Goal: Task Accomplishment & Management: Manage account settings

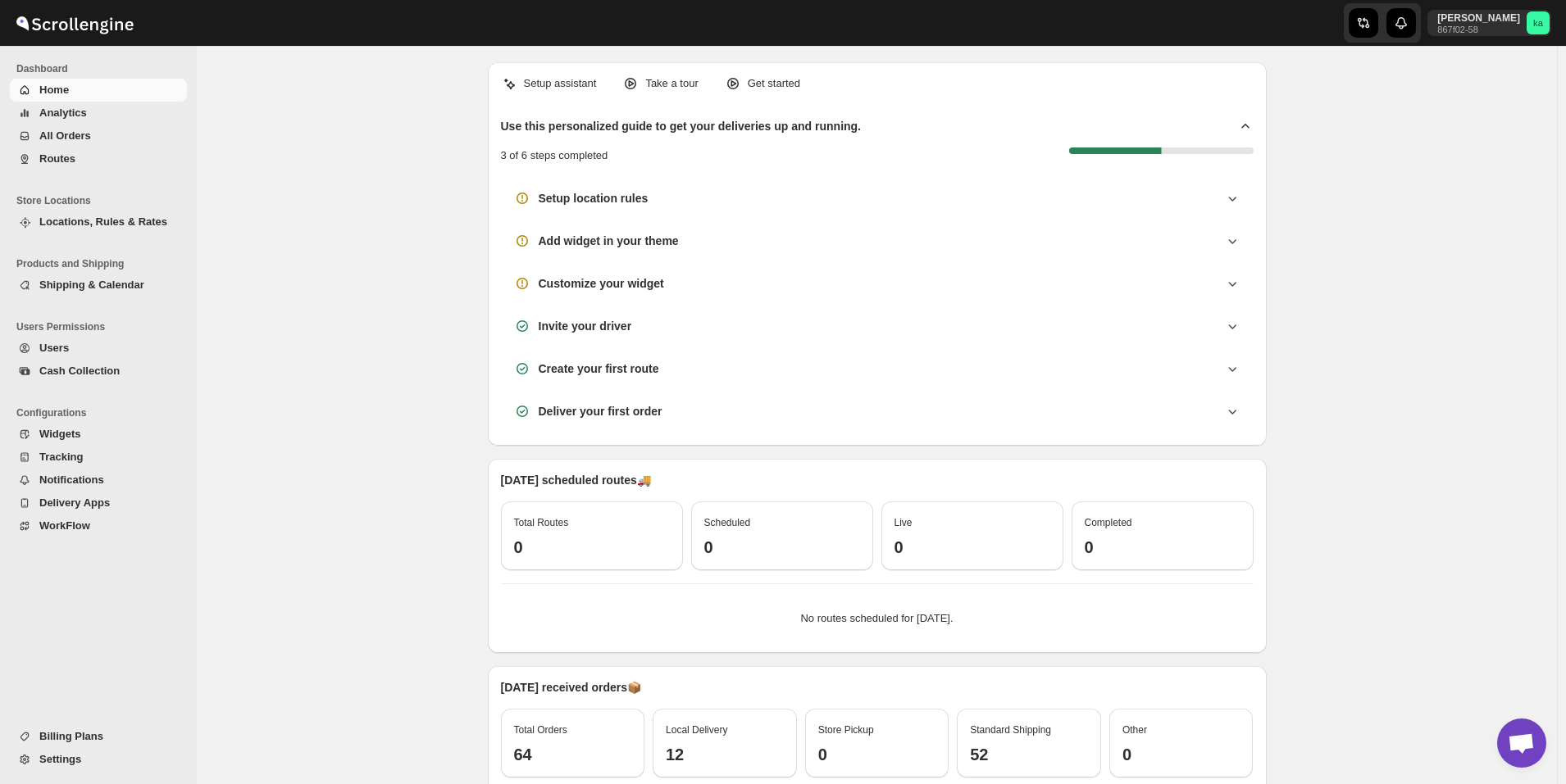
click at [106, 135] on span "All Orders" at bounding box center [112, 136] width 145 height 17
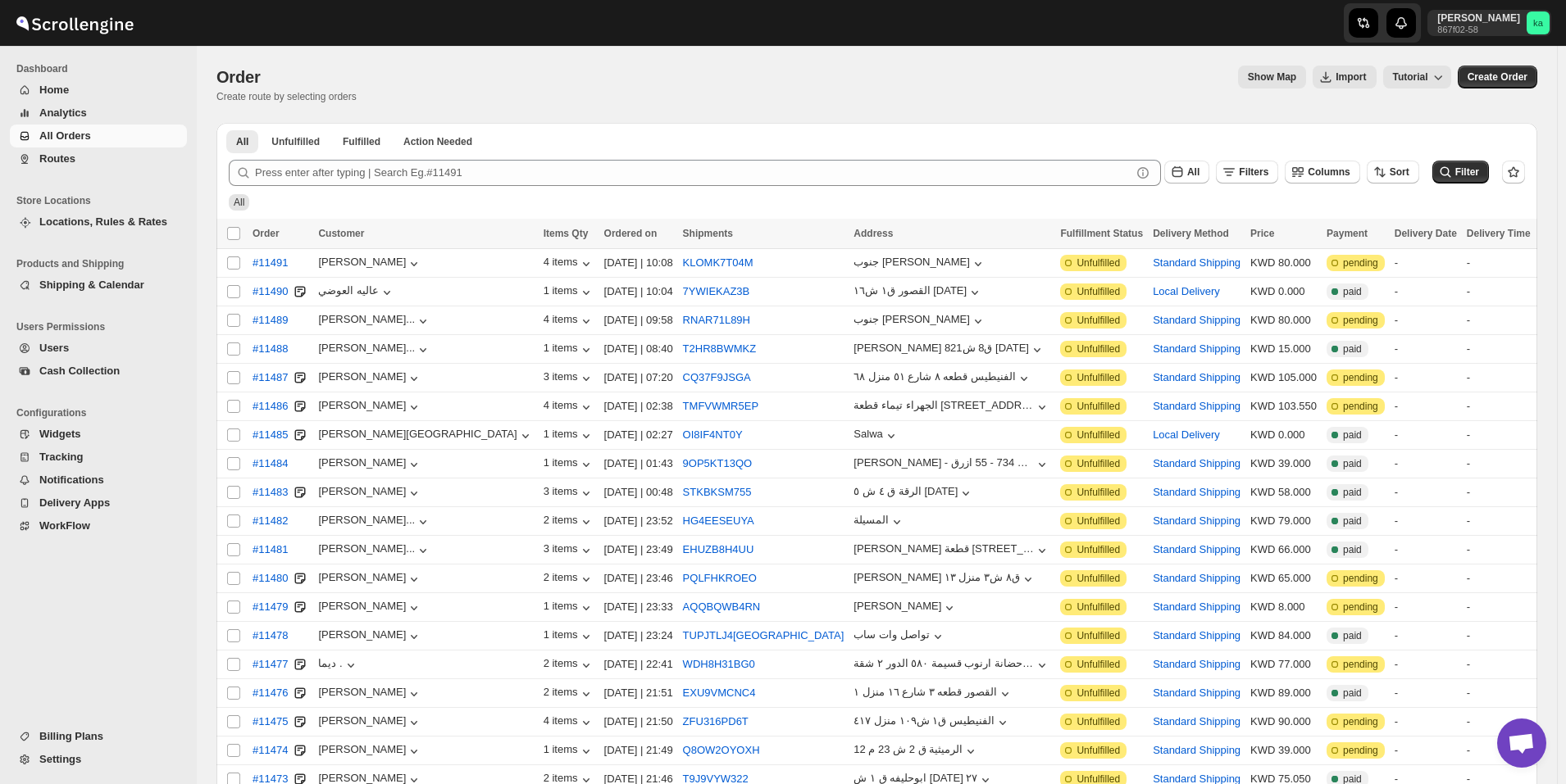
click at [89, 163] on span "Routes" at bounding box center [112, 159] width 145 height 17
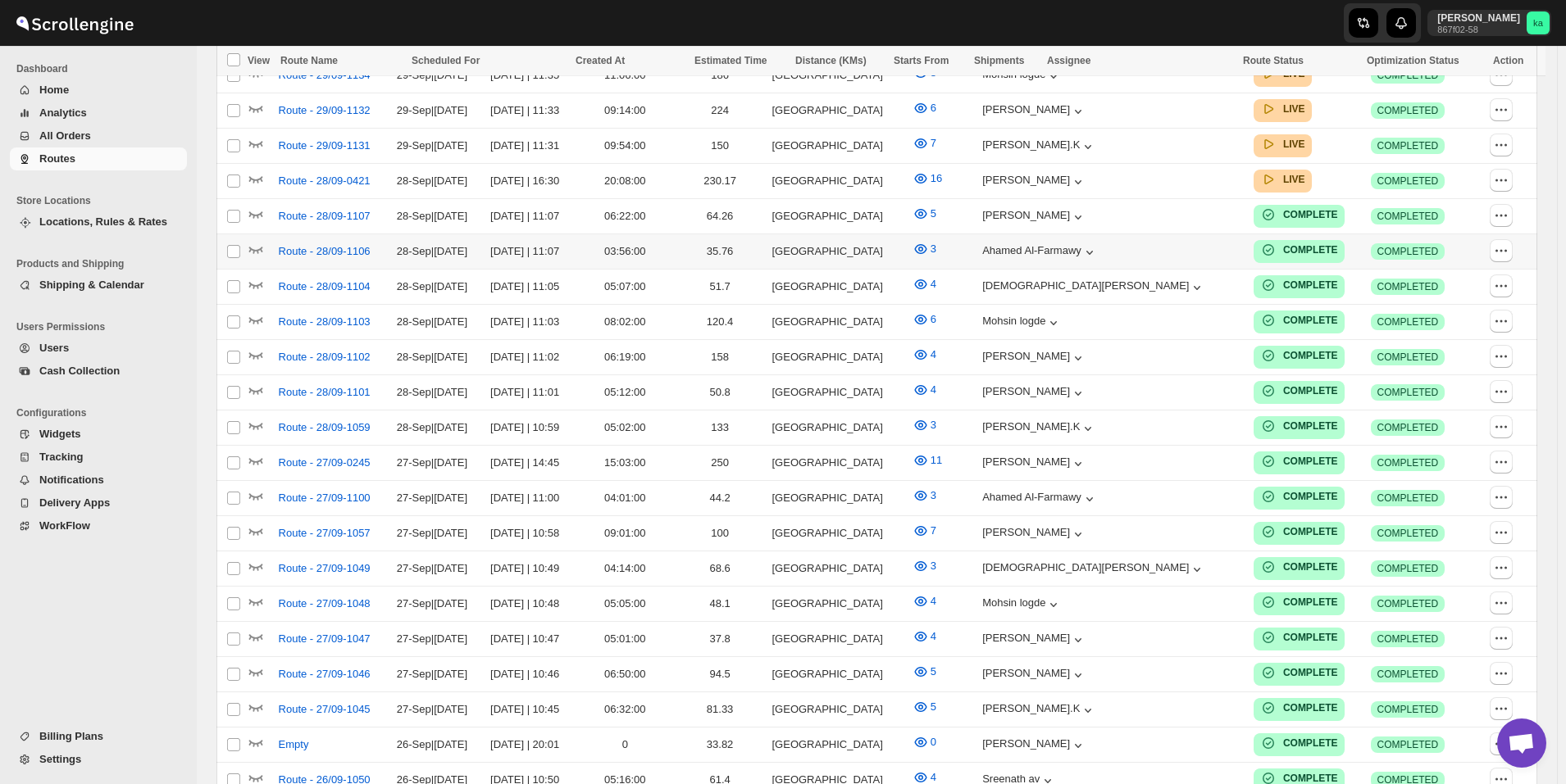
scroll to position [409, 0]
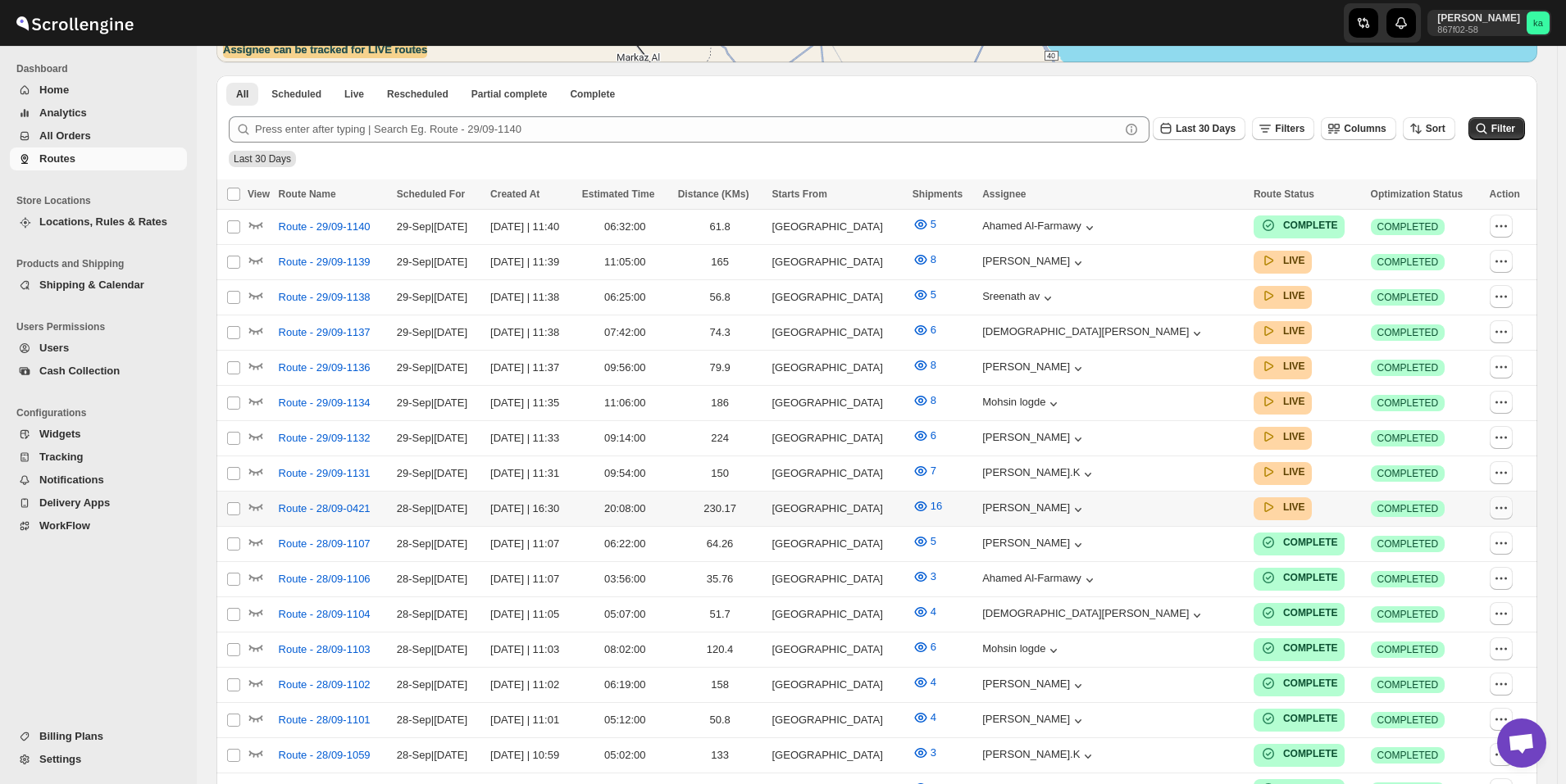
click at [1509, 500] on icon "button" at bounding box center [1502, 507] width 17 height 17
checkbox input "true"
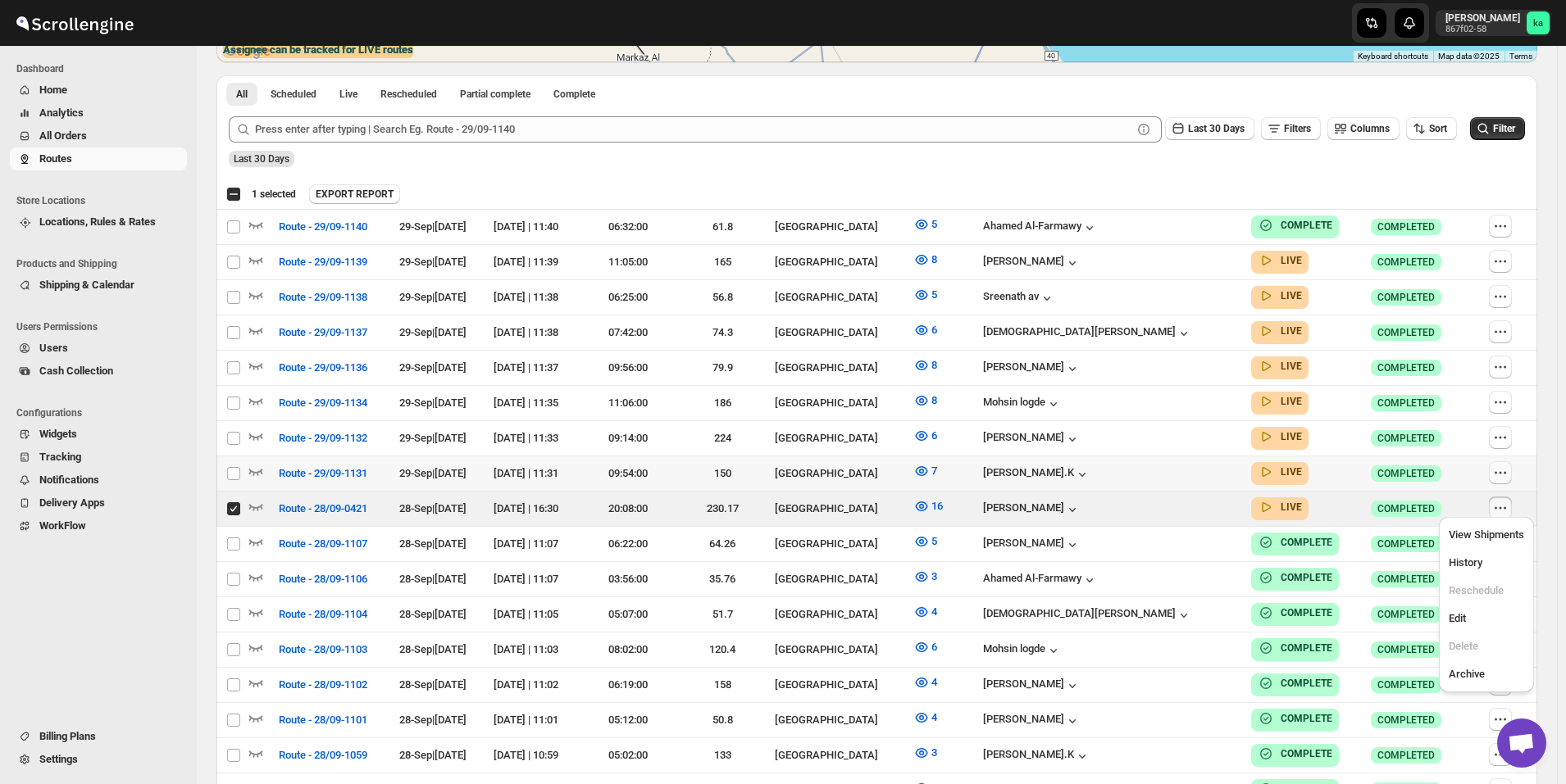
click at [1509, 468] on icon "button" at bounding box center [1501, 473] width 17 height 17
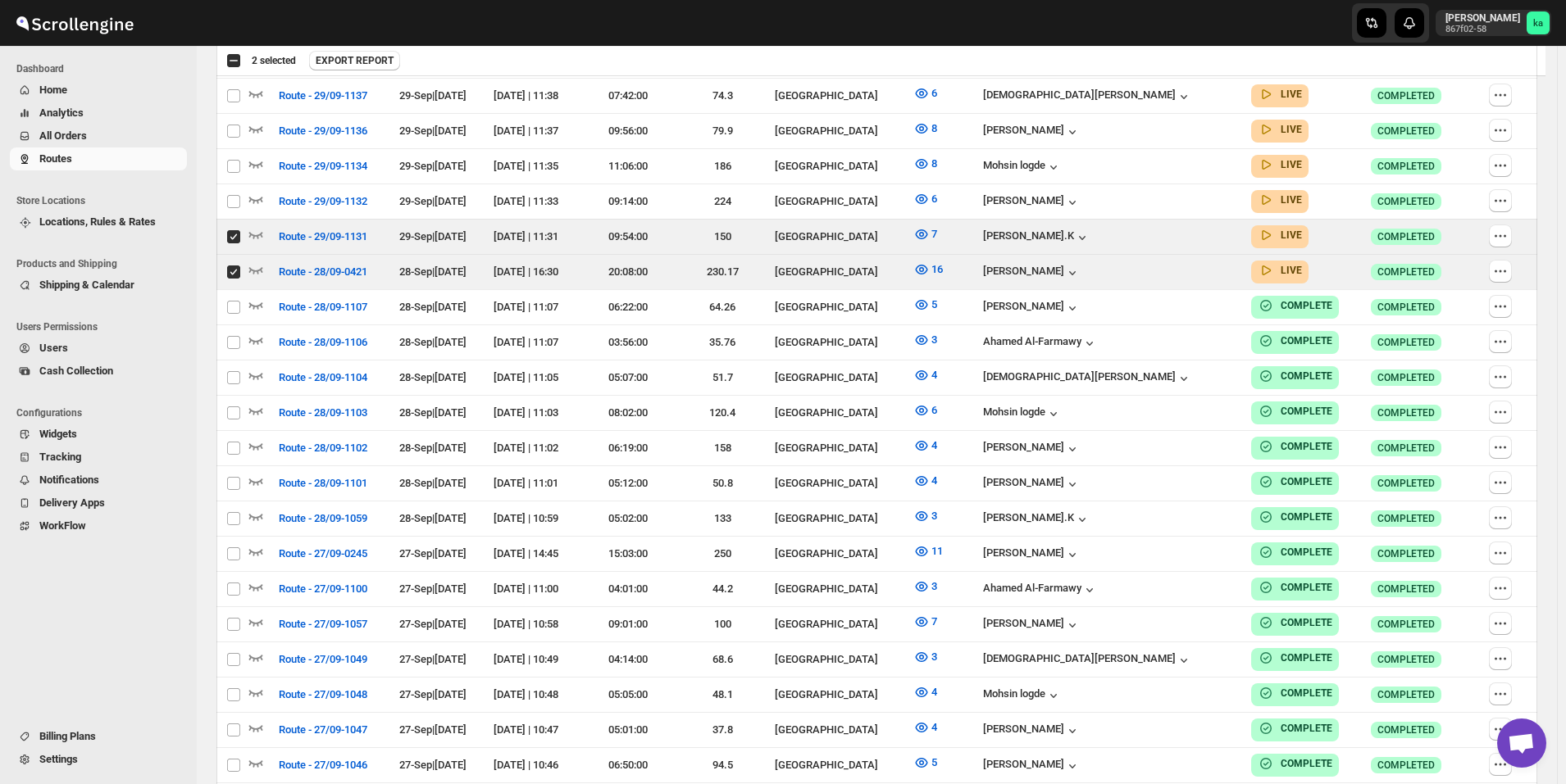
scroll to position [522, 0]
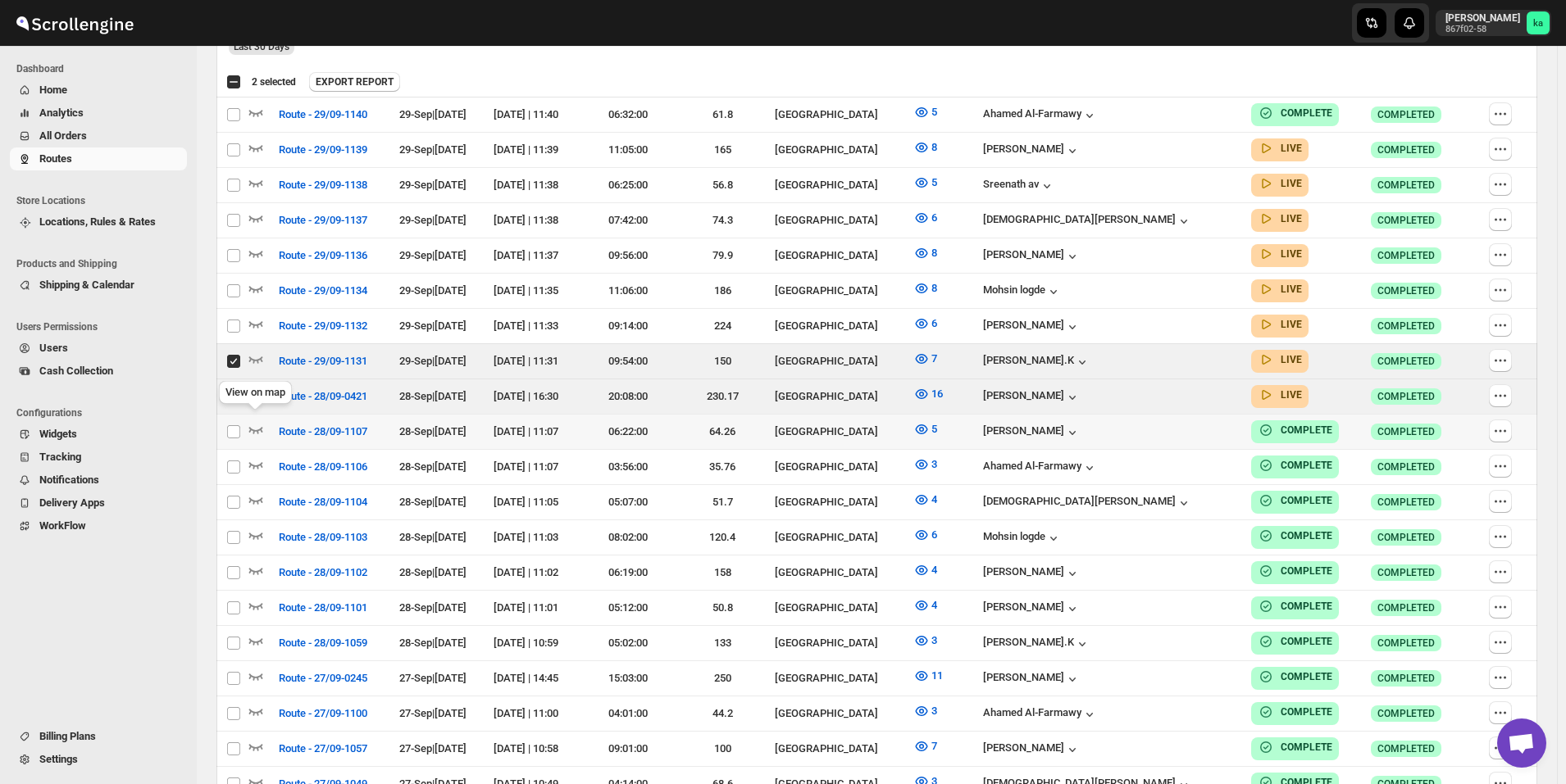
click at [231, 390] on div "View on map" at bounding box center [255, 395] width 79 height 36
click at [230, 358] on input "Select route" at bounding box center [233, 361] width 13 height 13
checkbox input "false"
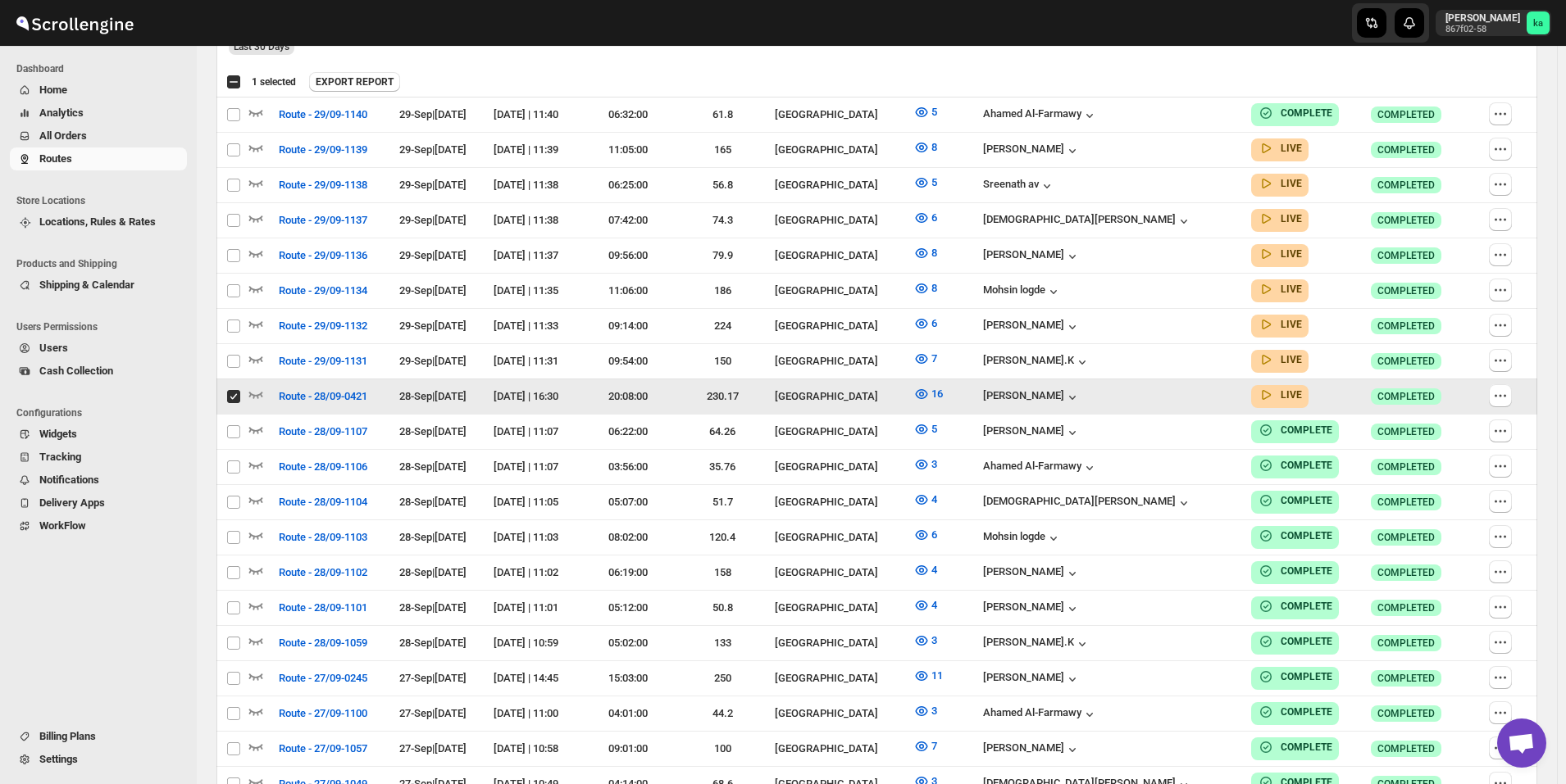
click at [235, 382] on td "Select route" at bounding box center [231, 396] width 31 height 36
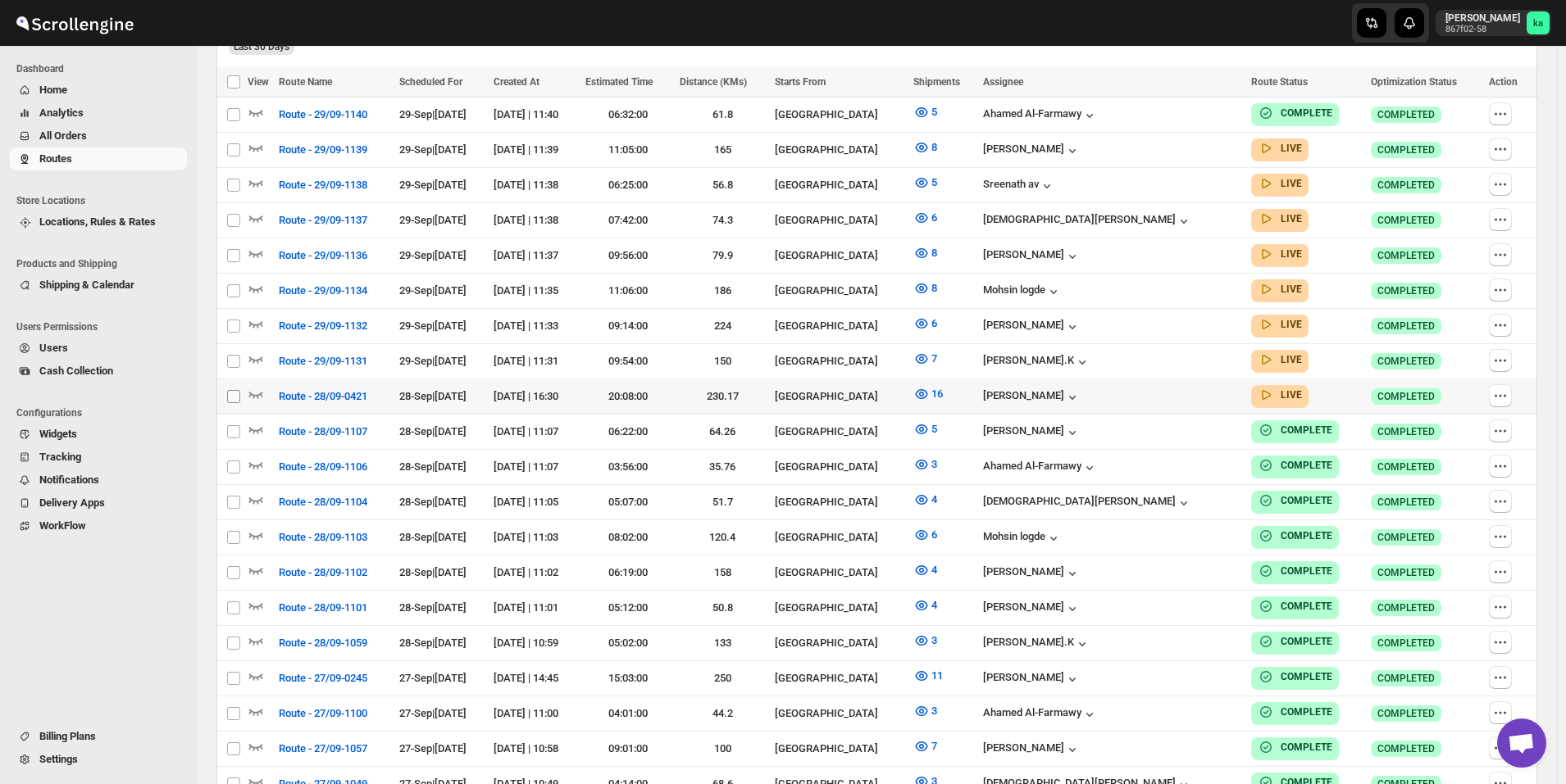
checkbox input "false"
click at [1512, 353] on button "button" at bounding box center [1501, 360] width 23 height 23
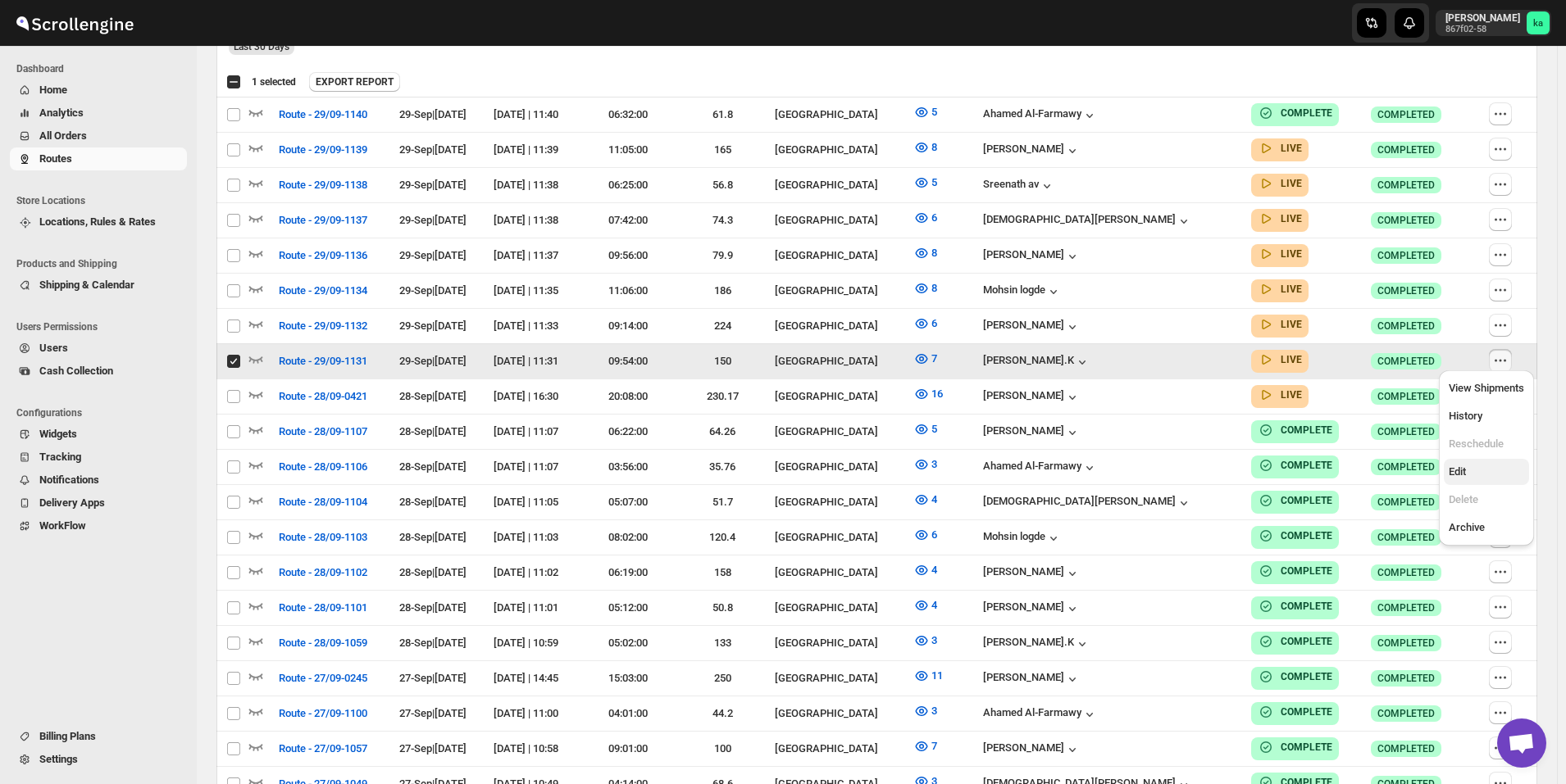
click at [1466, 478] on span "Edit" at bounding box center [1457, 472] width 17 height 12
checkbox input "false"
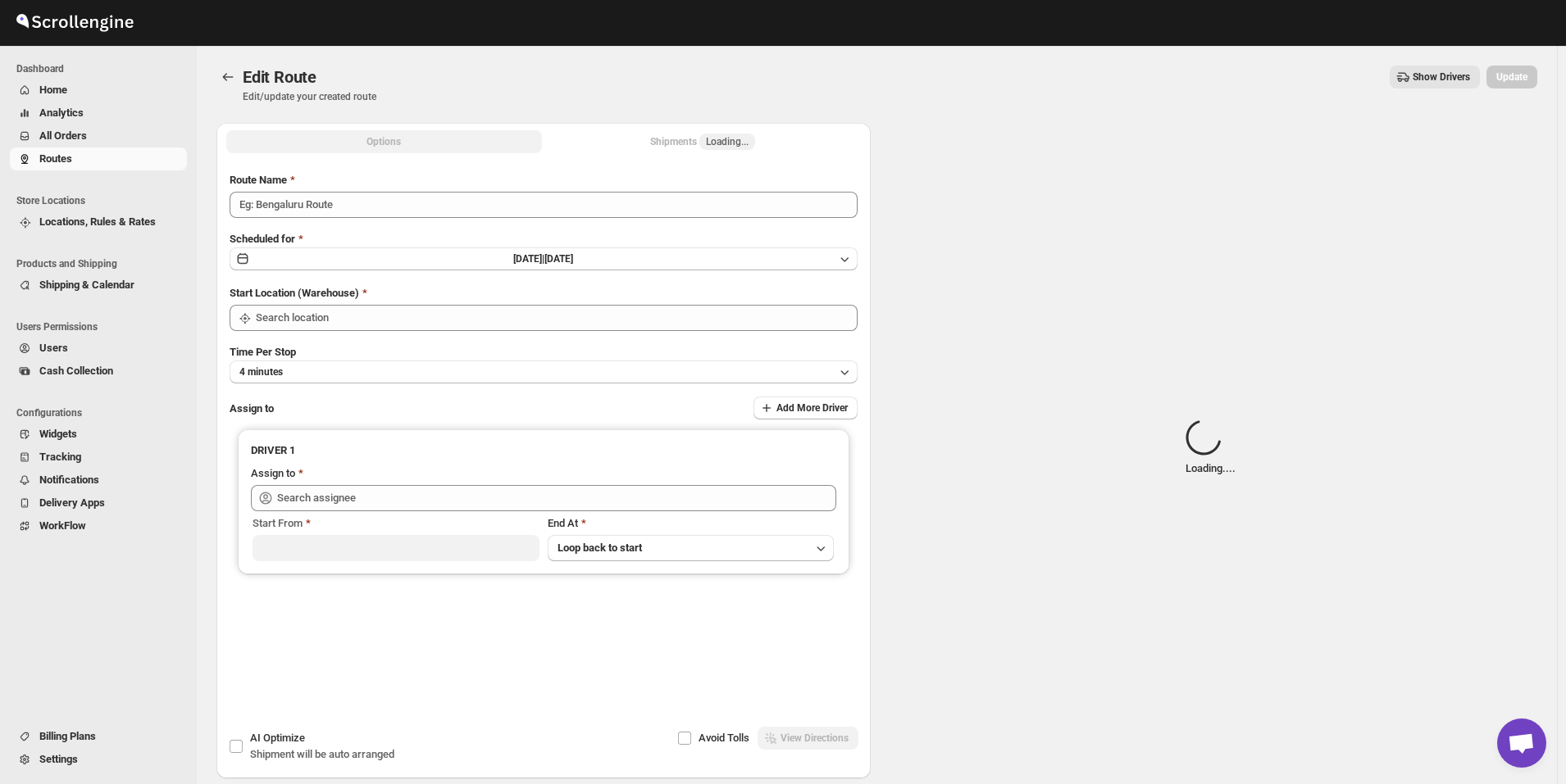
type input "Route - 29/09-1131"
type input "[GEOGRAPHIC_DATA]"
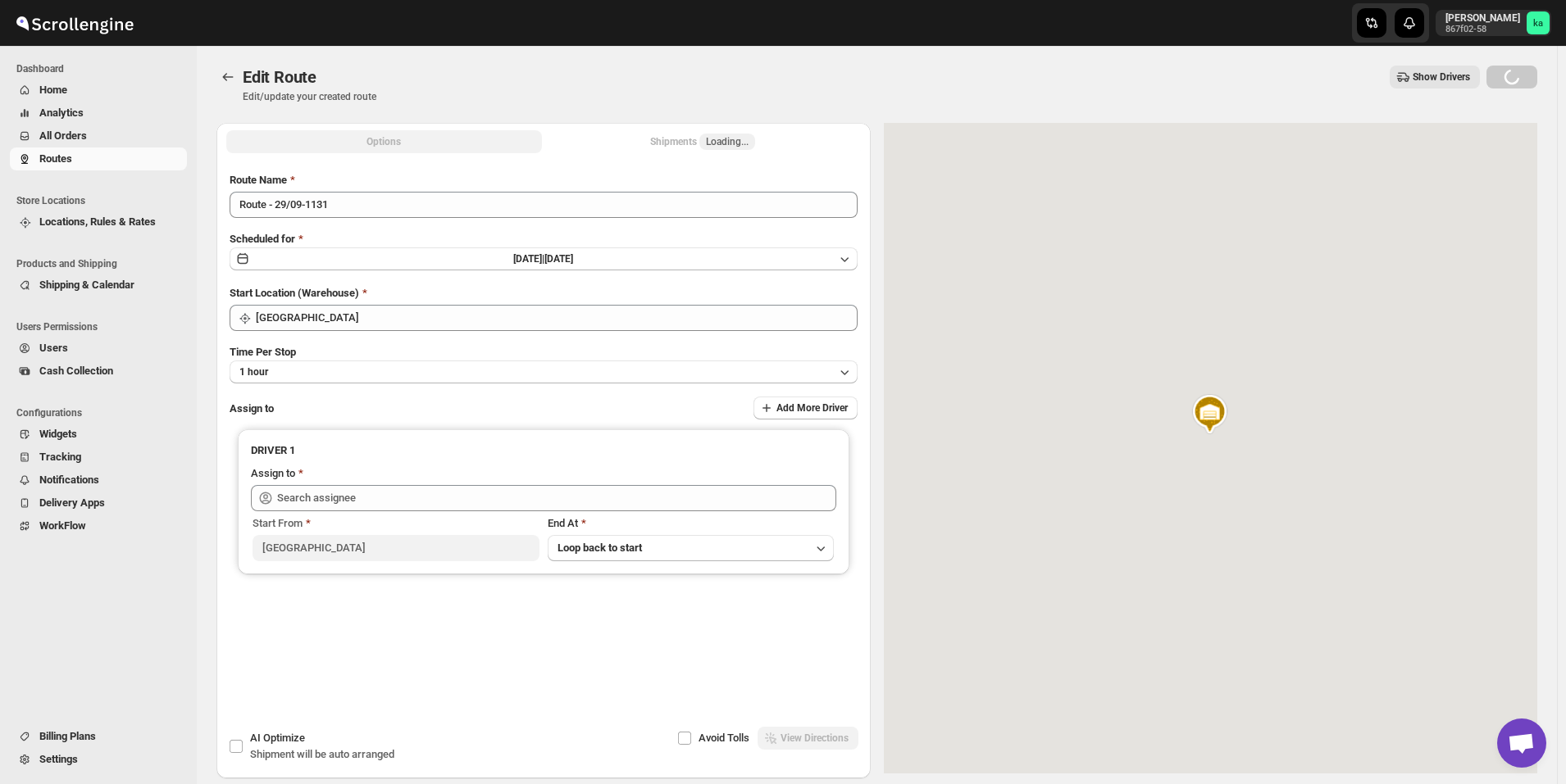
type input "[PERSON_NAME].K ([EMAIL_ADDRESS][DOMAIN_NAME])"
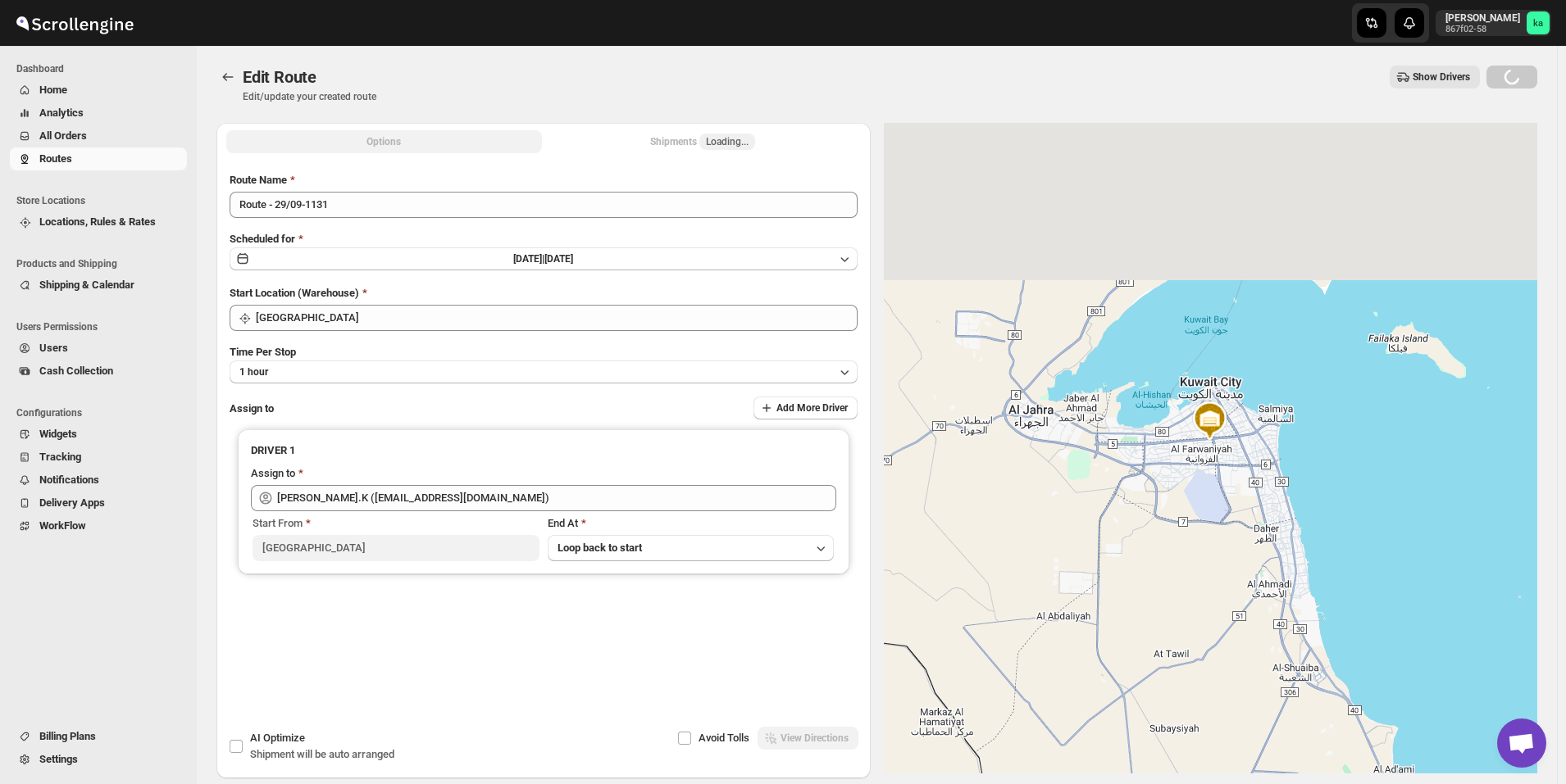
click at [684, 146] on div "Shipments Loading..." at bounding box center [703, 142] width 105 height 17
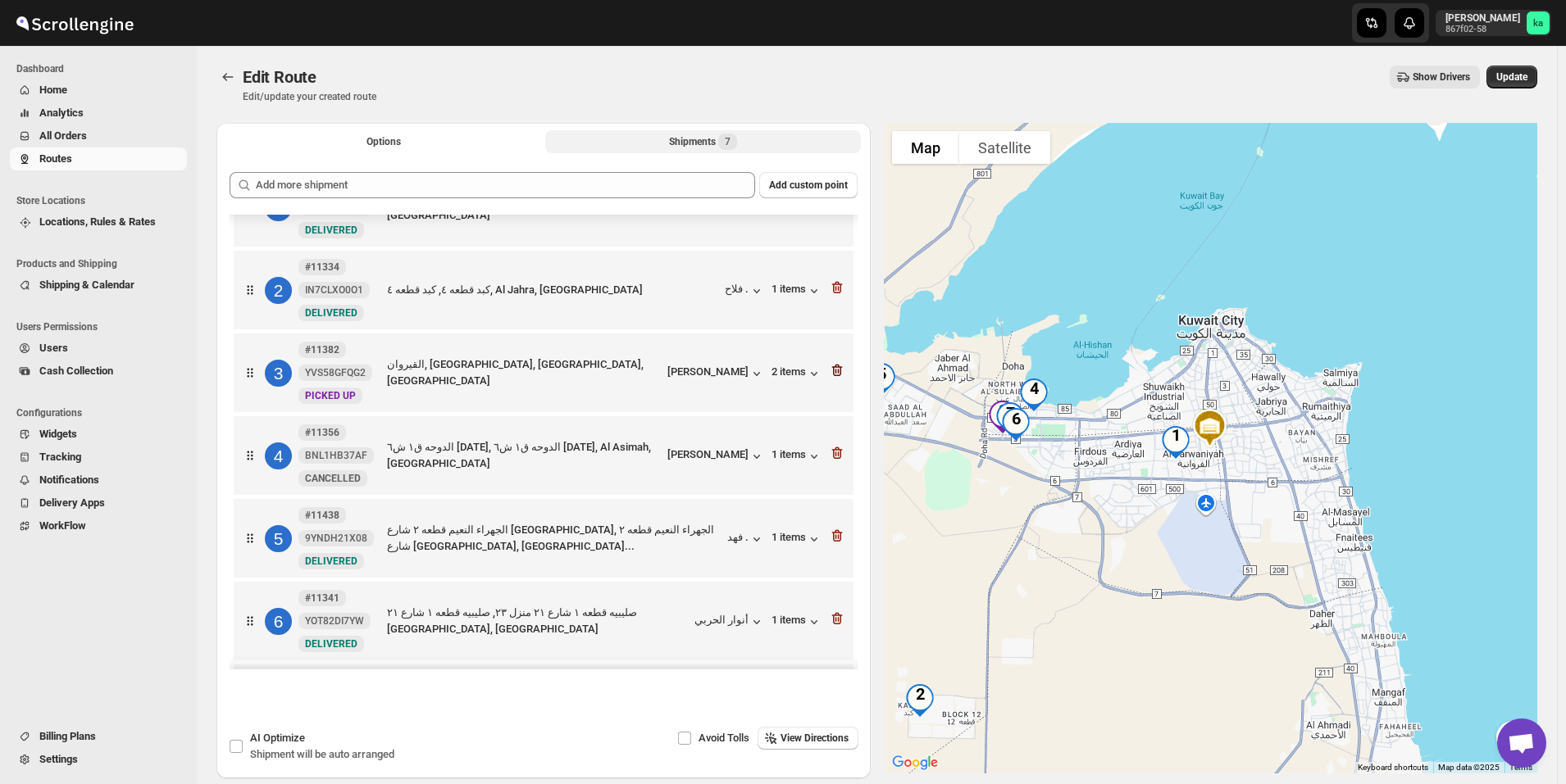
click at [837, 367] on icon "button" at bounding box center [837, 371] width 11 height 12
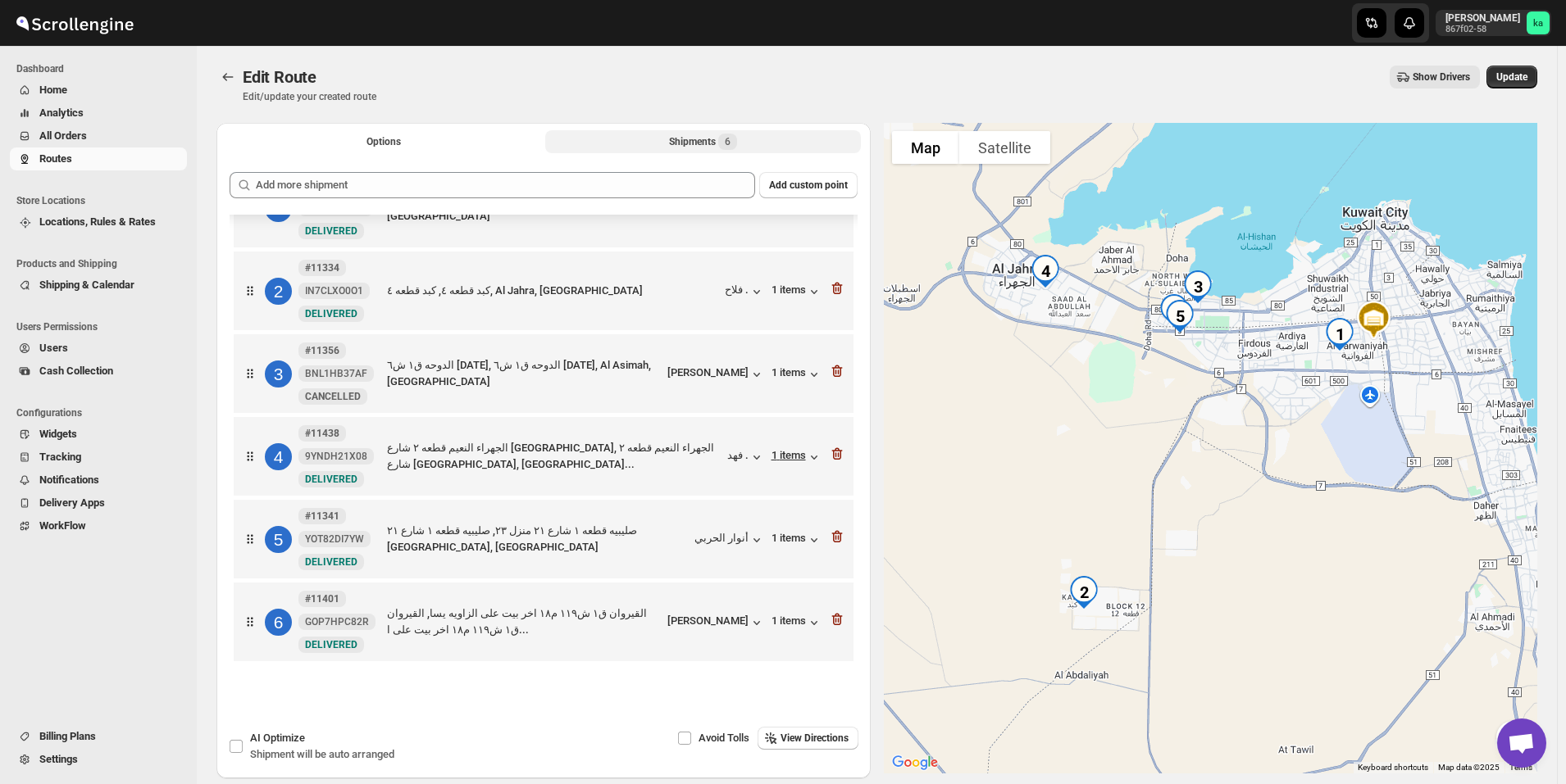
scroll to position [76, 0]
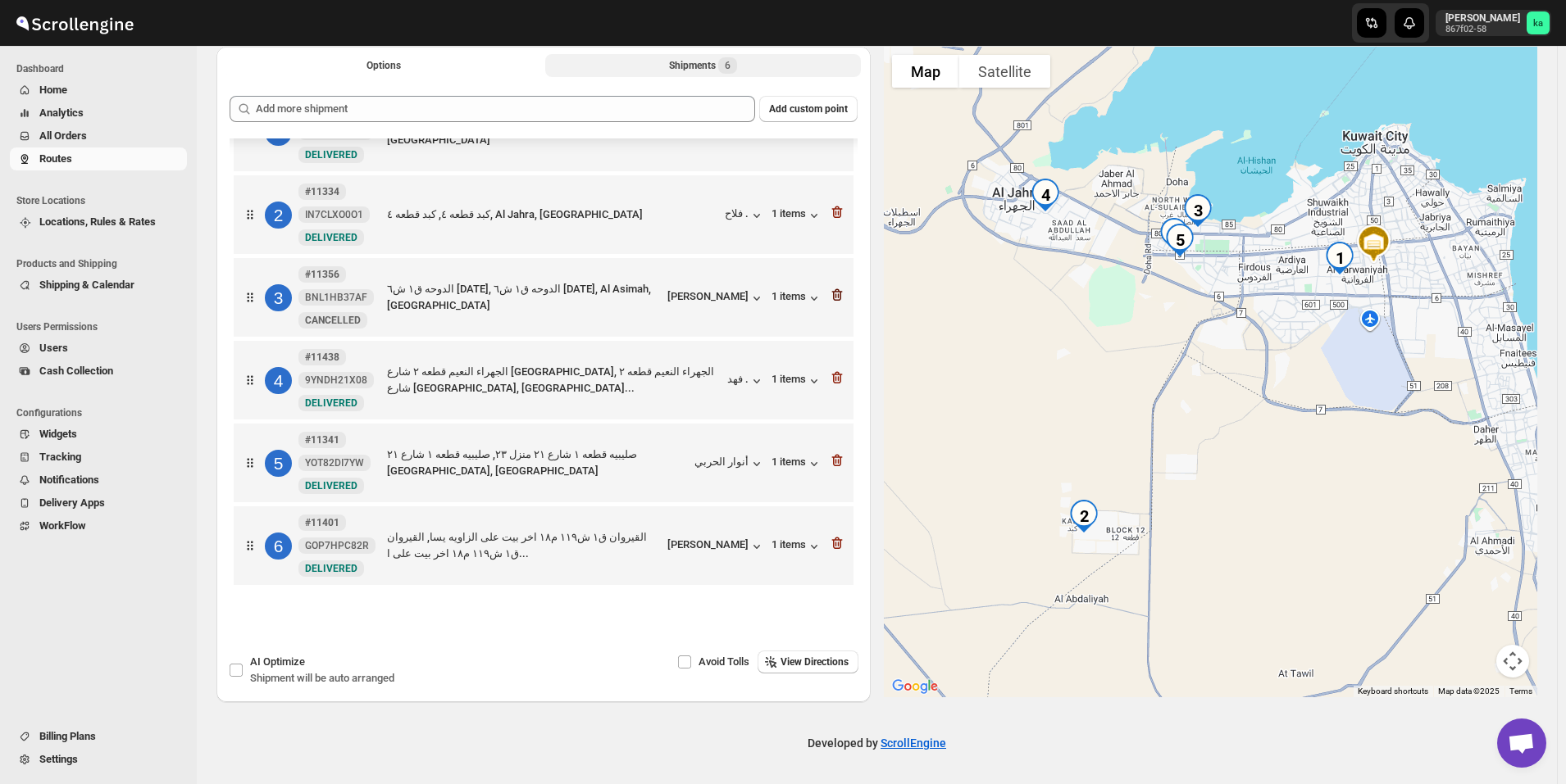
click at [840, 292] on icon "button" at bounding box center [837, 294] width 17 height 17
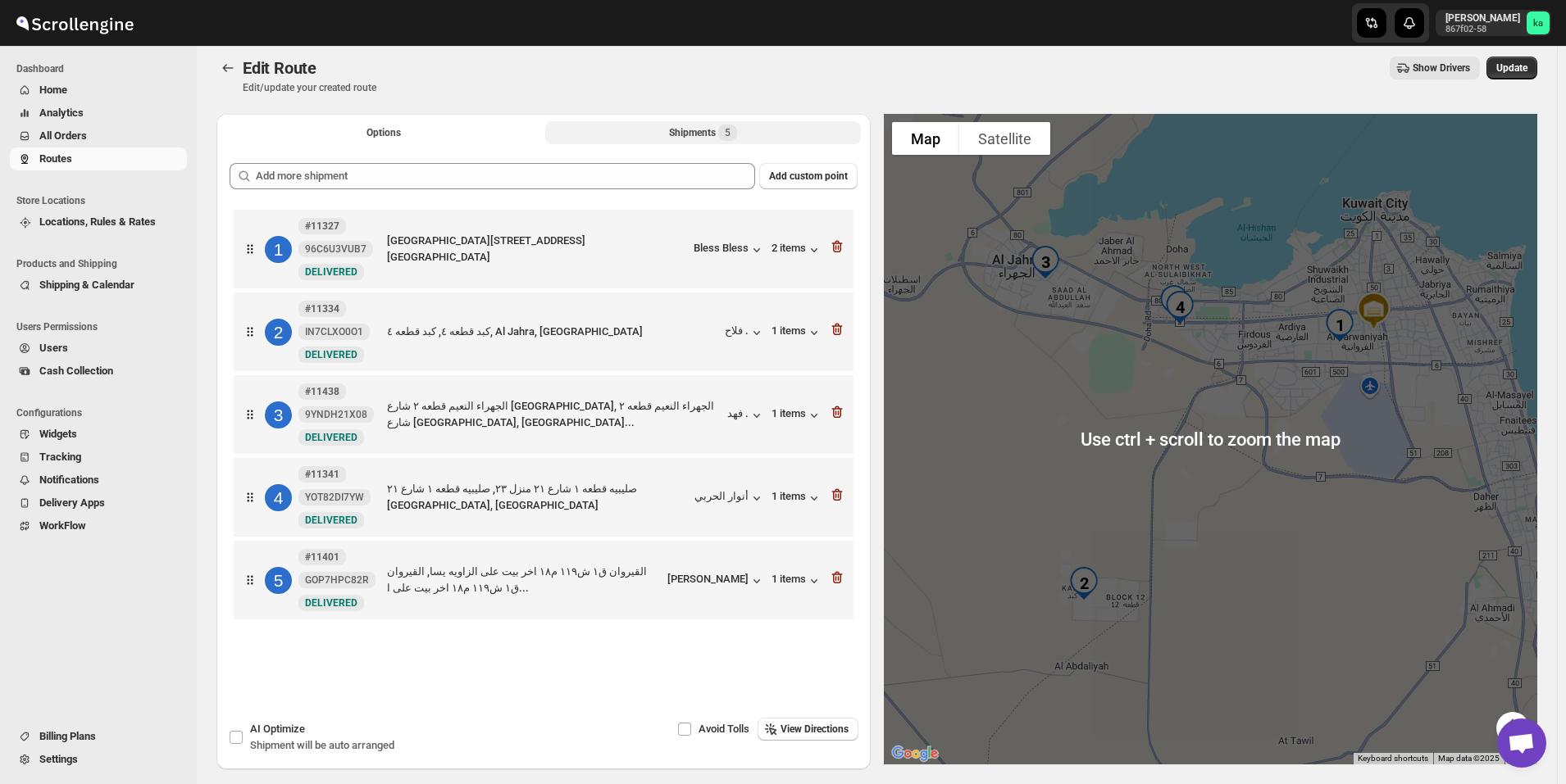
scroll to position [0, 0]
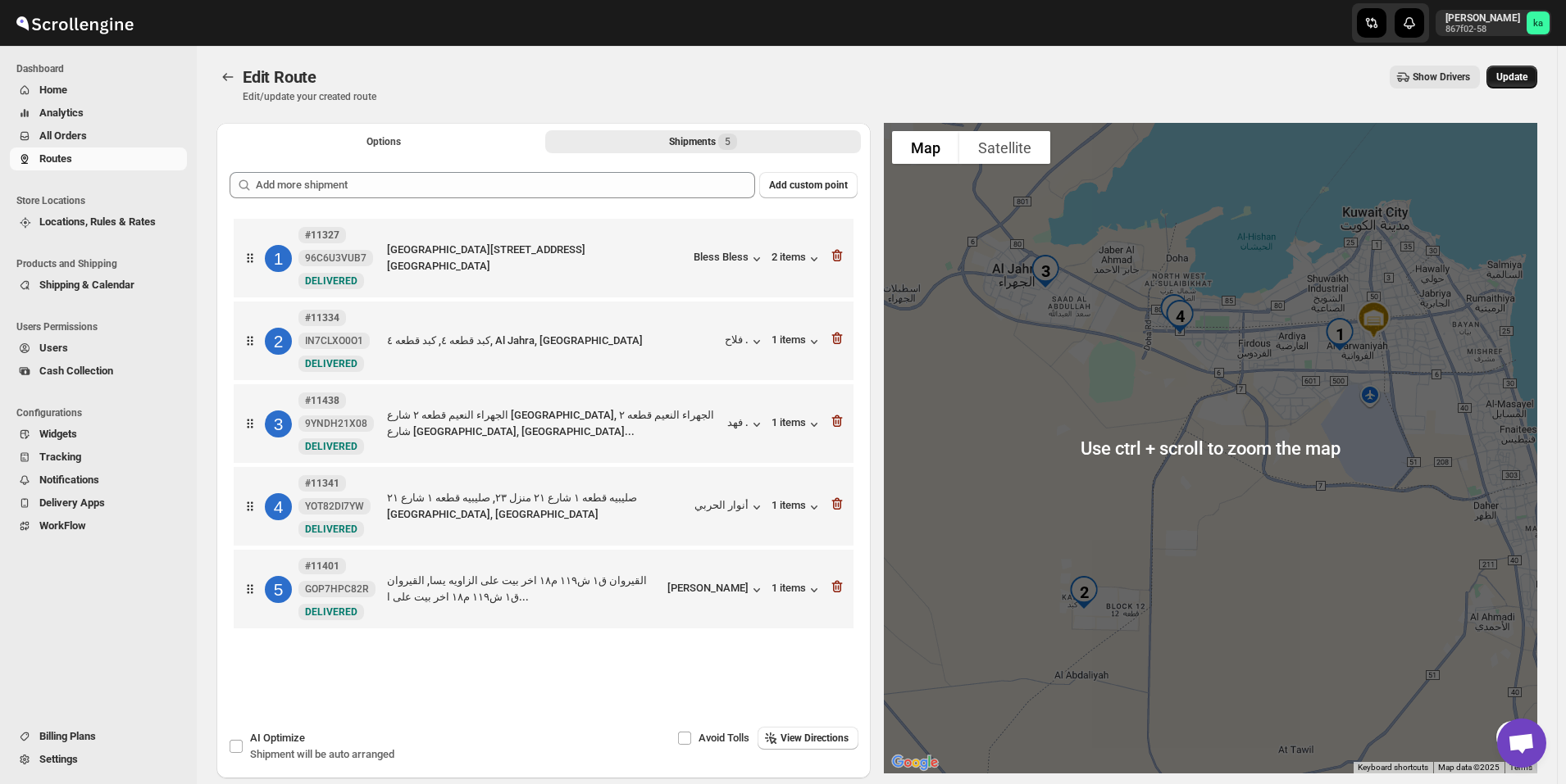
click at [1525, 72] on span "Update" at bounding box center [1511, 76] width 31 height 13
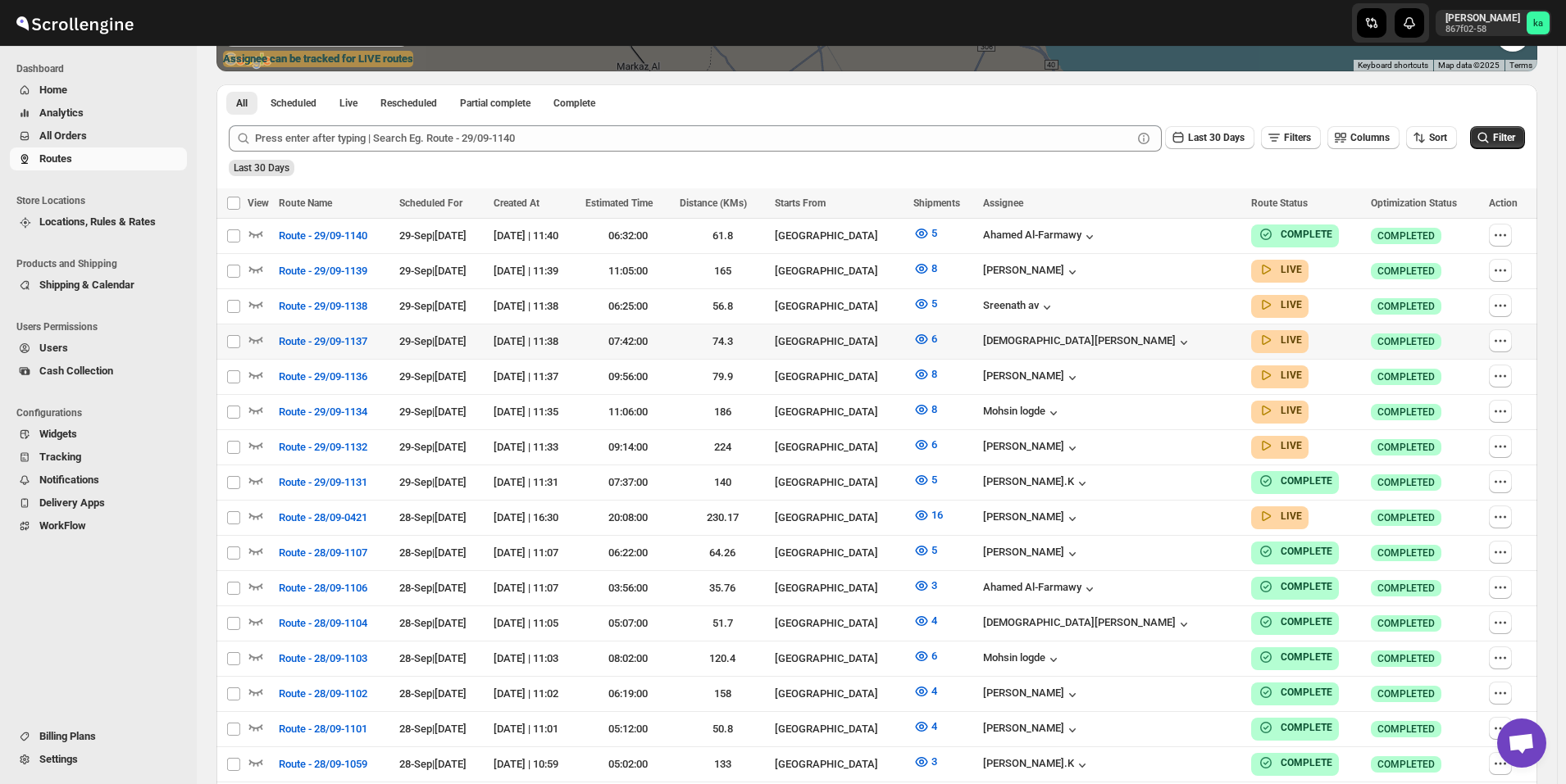
scroll to position [409, 0]
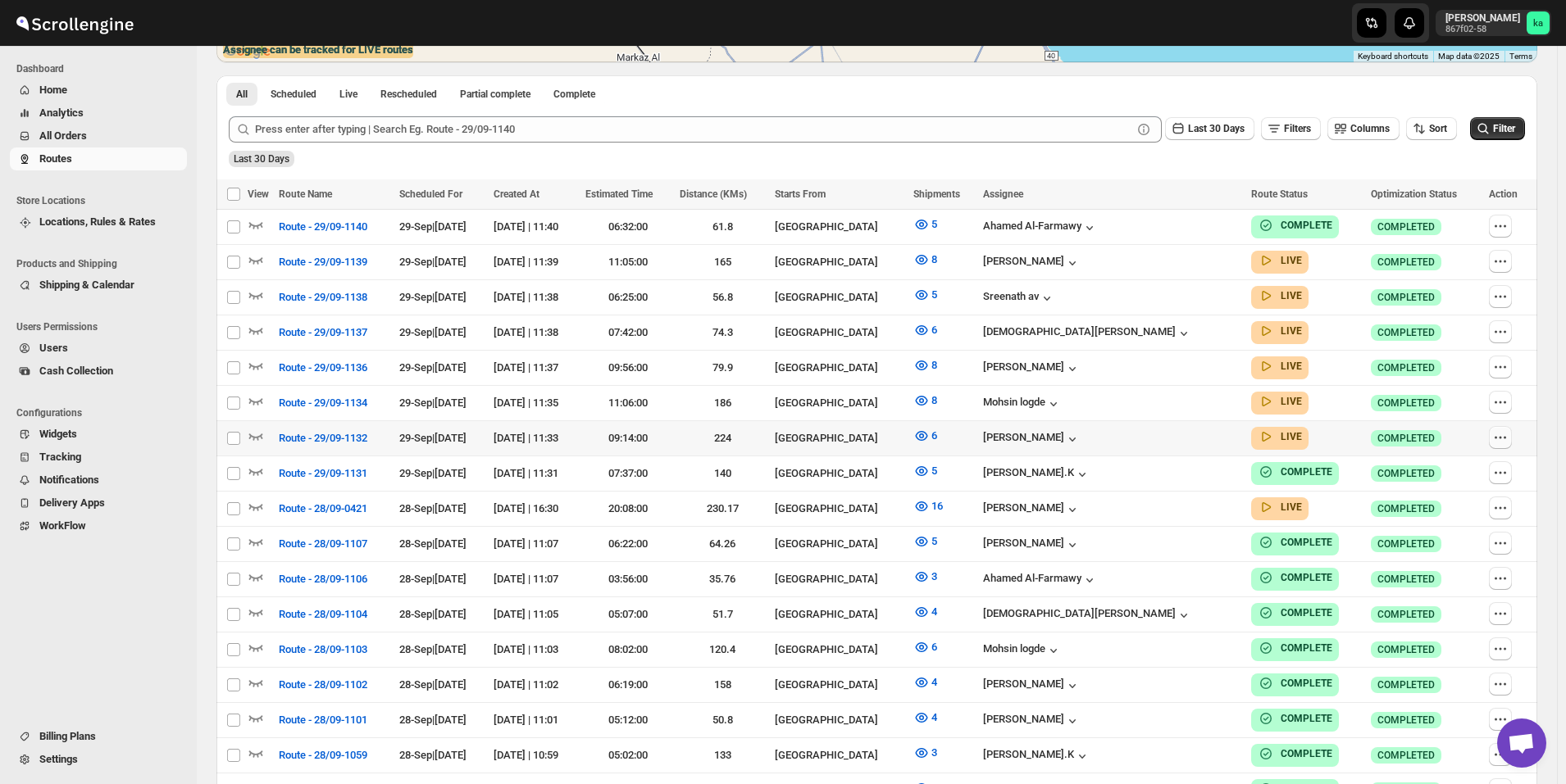
click at [1503, 436] on icon "button" at bounding box center [1501, 437] width 17 height 17
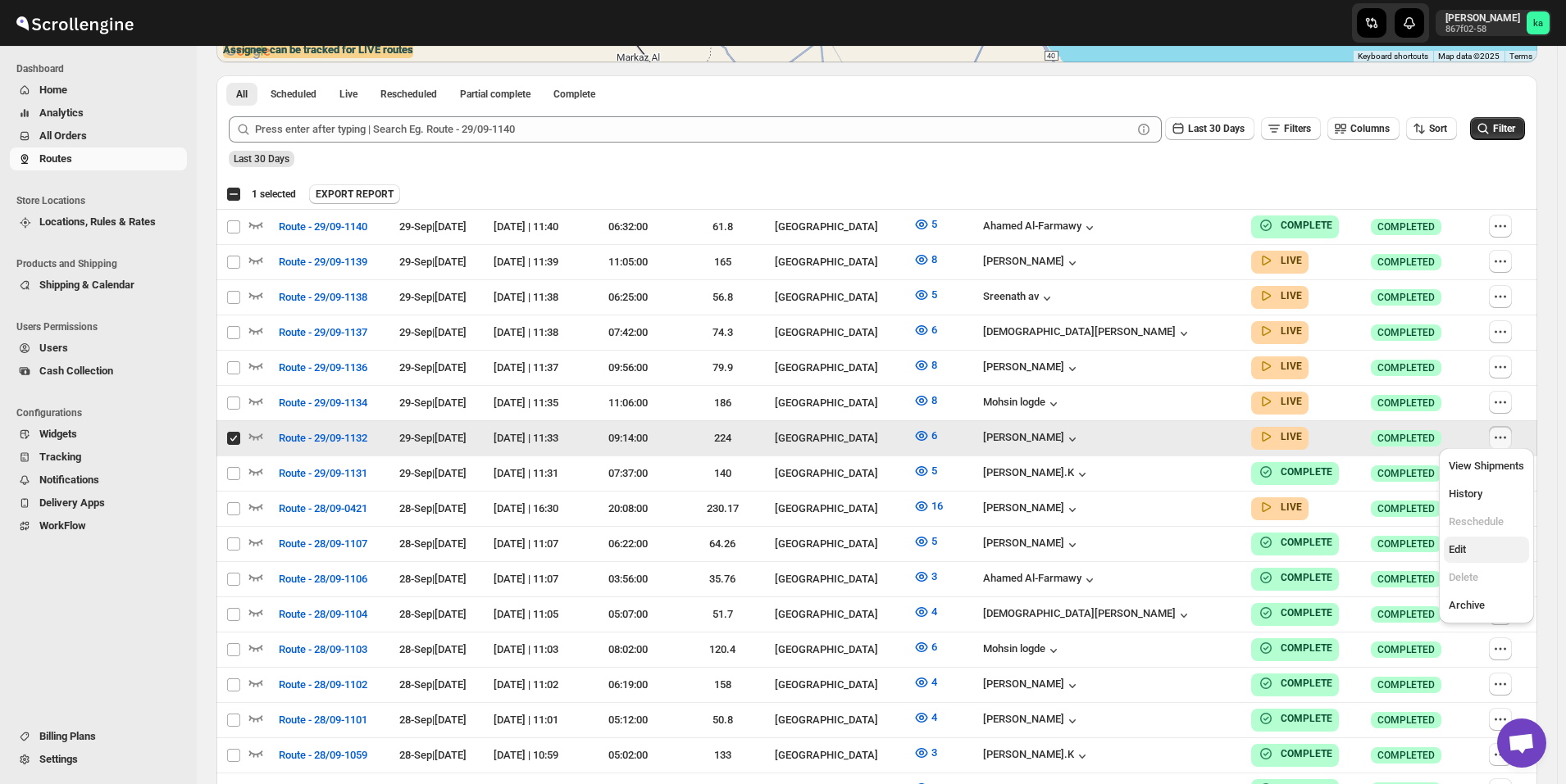
click at [1466, 539] on button "Edit" at bounding box center [1487, 550] width 85 height 26
checkbox input "false"
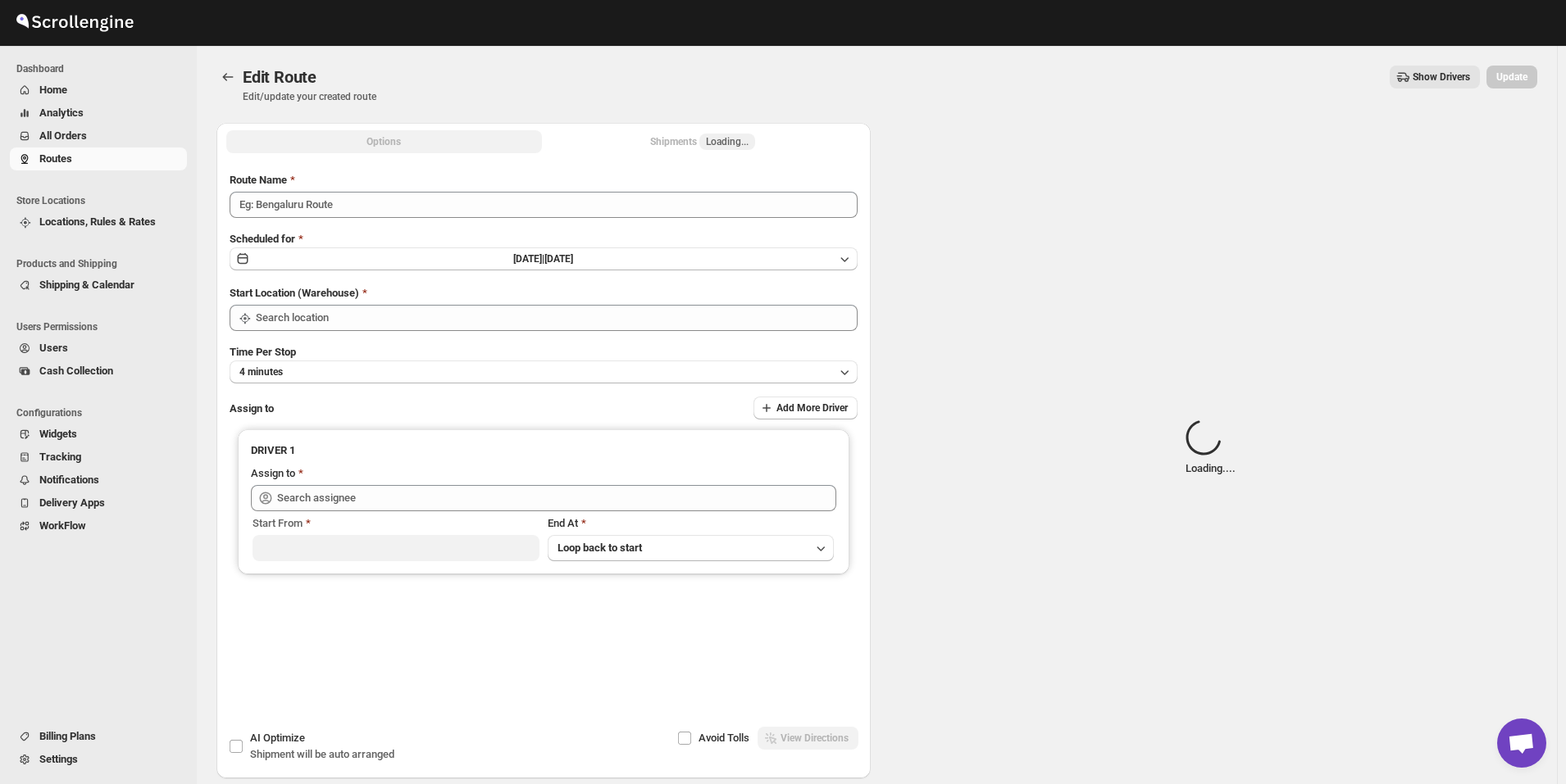
type input "Route - 29/09-1132"
type input "[GEOGRAPHIC_DATA]"
type input "[PERSON_NAME] ([EMAIL_ADDRESS][DOMAIN_NAME])"
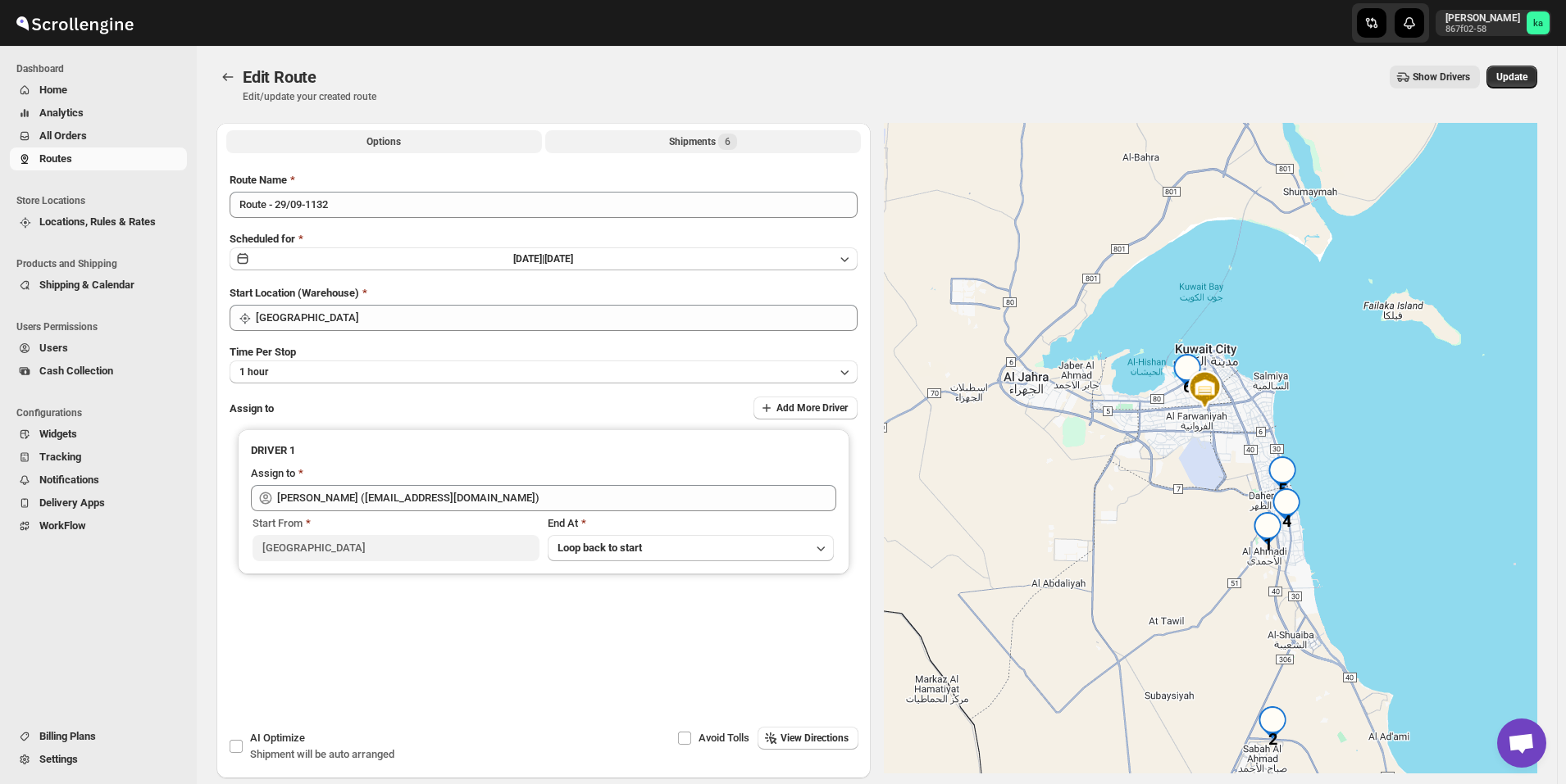
click at [679, 145] on div "Shipments 6" at bounding box center [703, 142] width 68 height 17
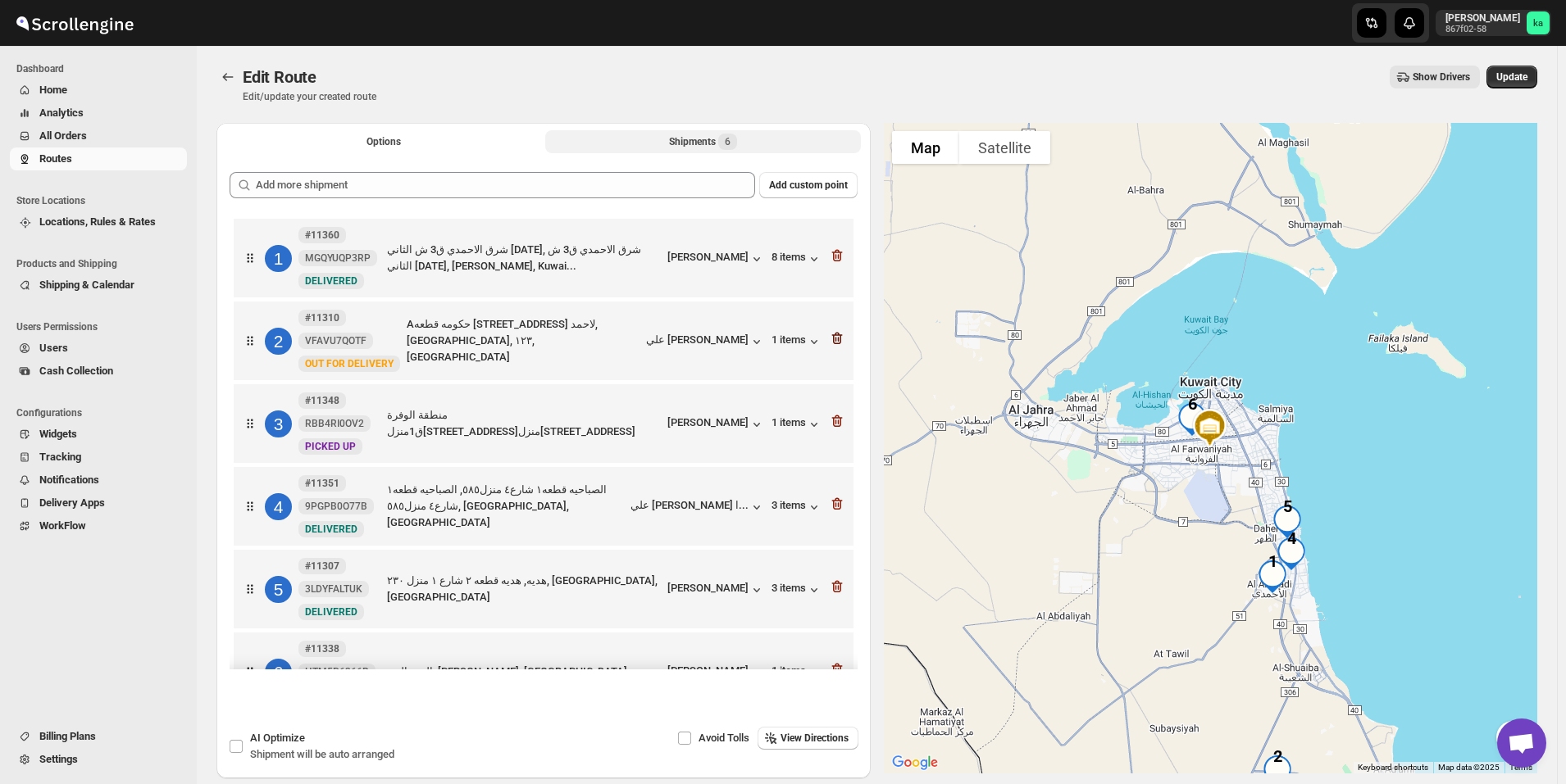
click at [839, 342] on icon "button" at bounding box center [837, 338] width 17 height 17
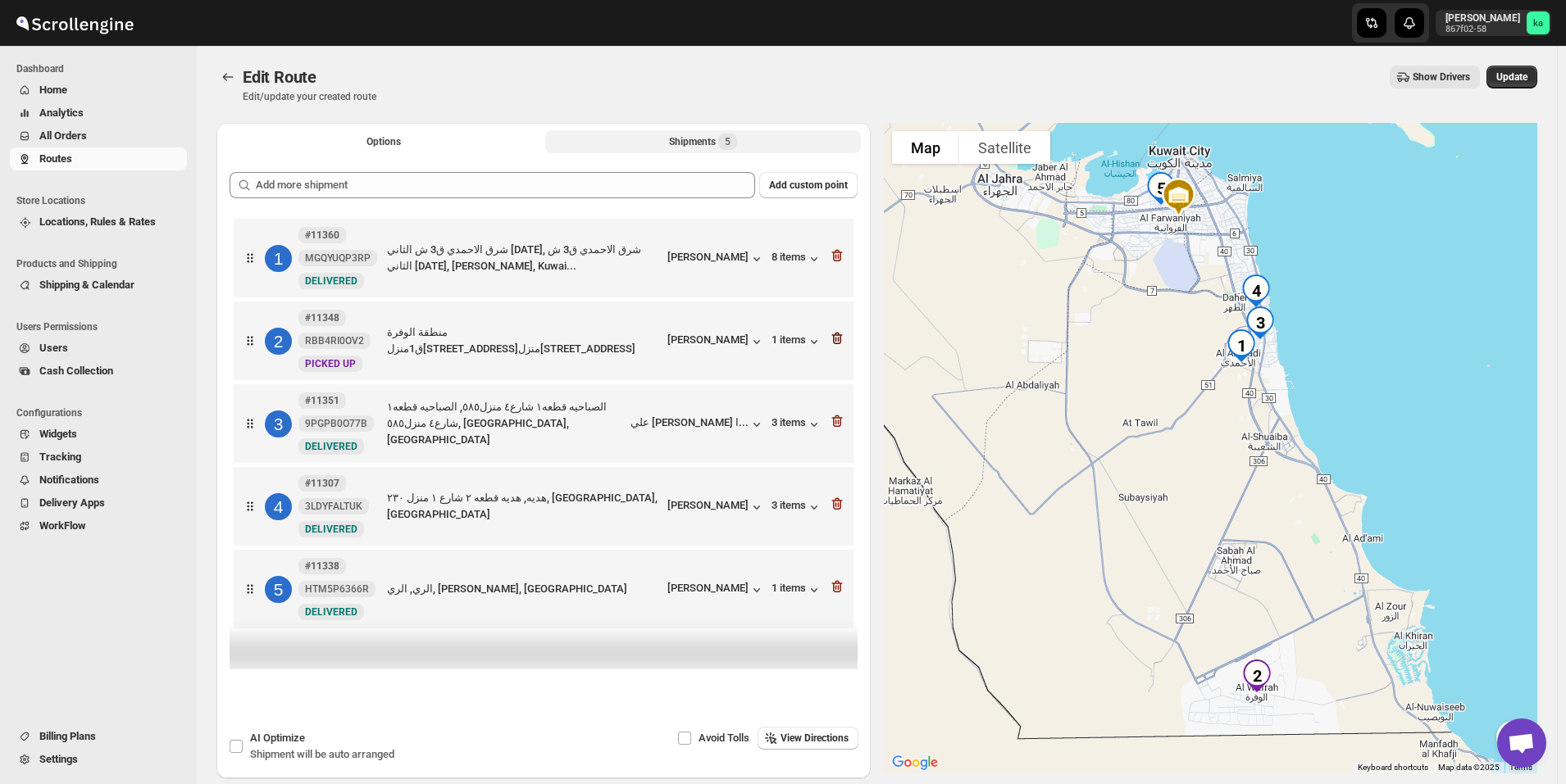
click at [836, 344] on icon "button" at bounding box center [837, 338] width 17 height 17
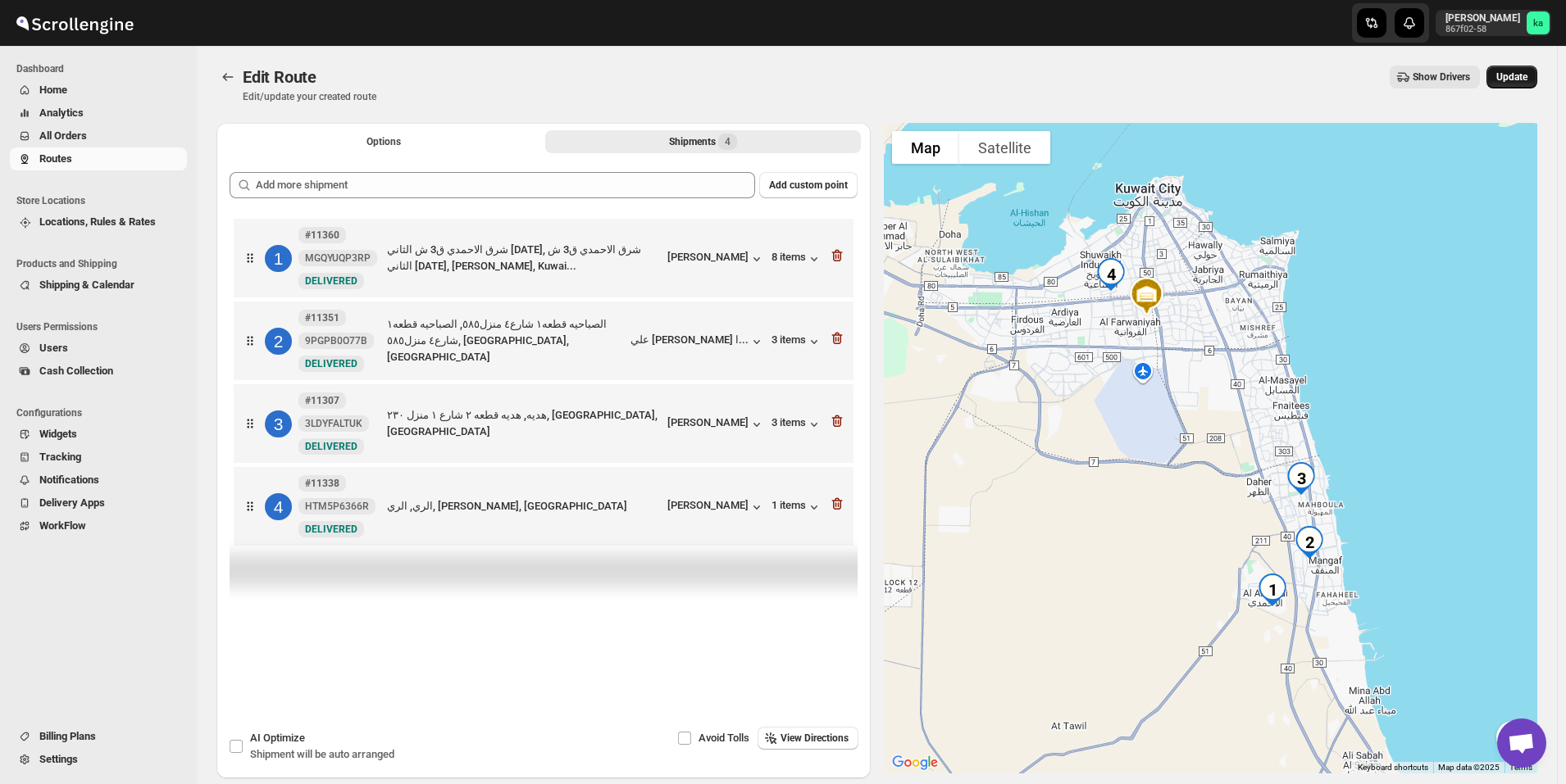
click at [1525, 78] on span "Update" at bounding box center [1511, 76] width 31 height 13
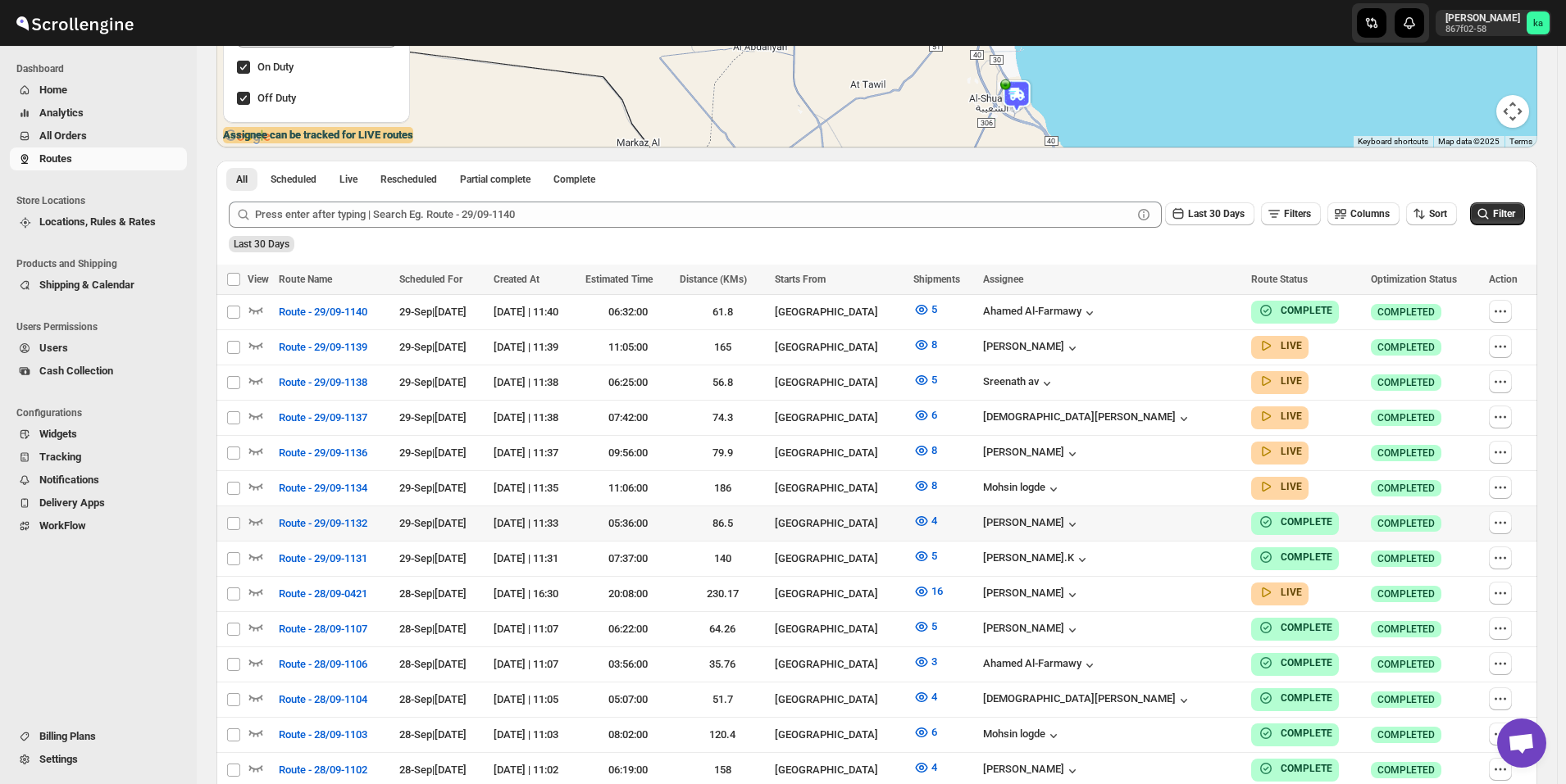
scroll to position [328, 0]
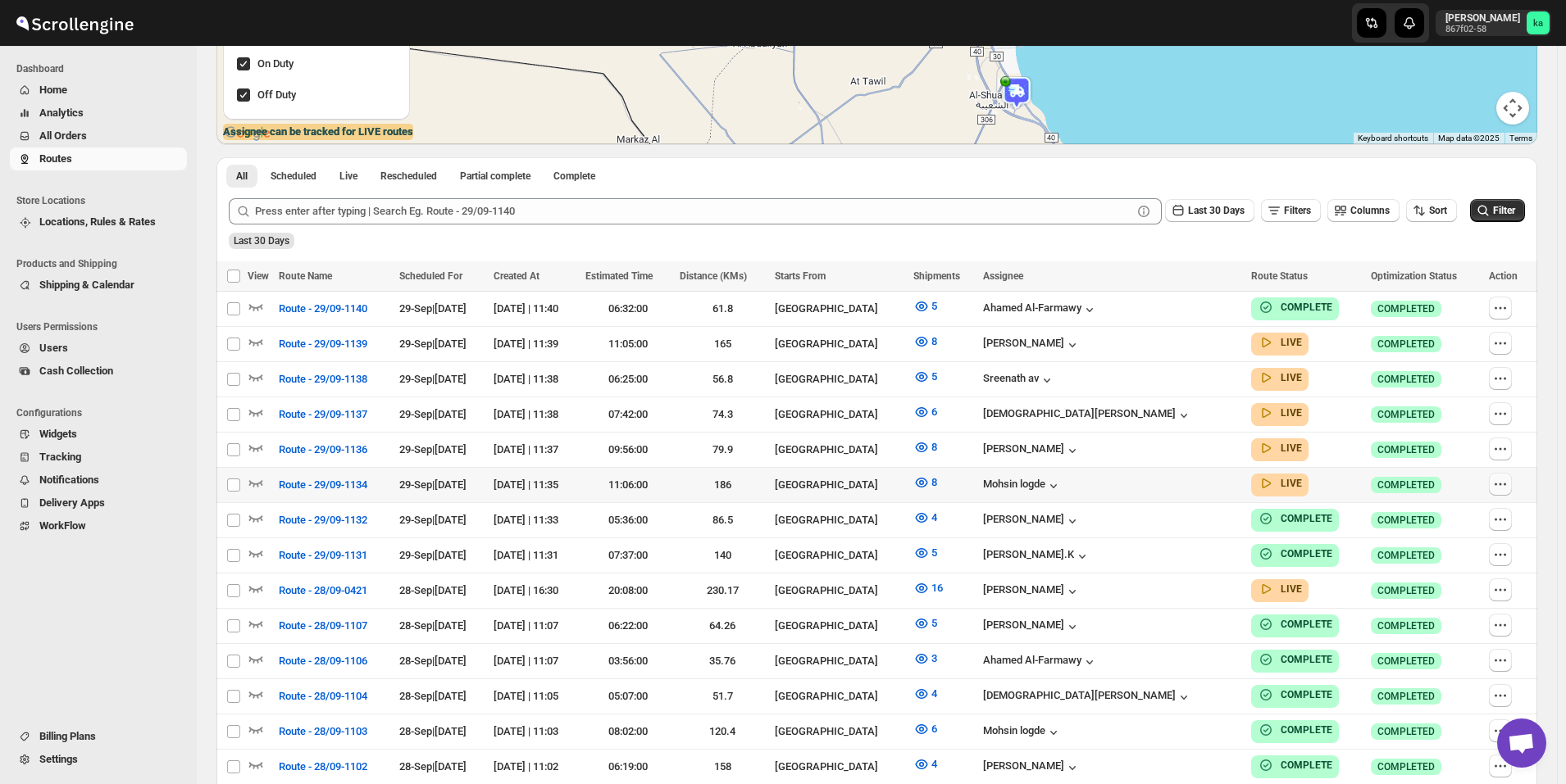
click at [1509, 478] on icon "button" at bounding box center [1501, 484] width 17 height 17
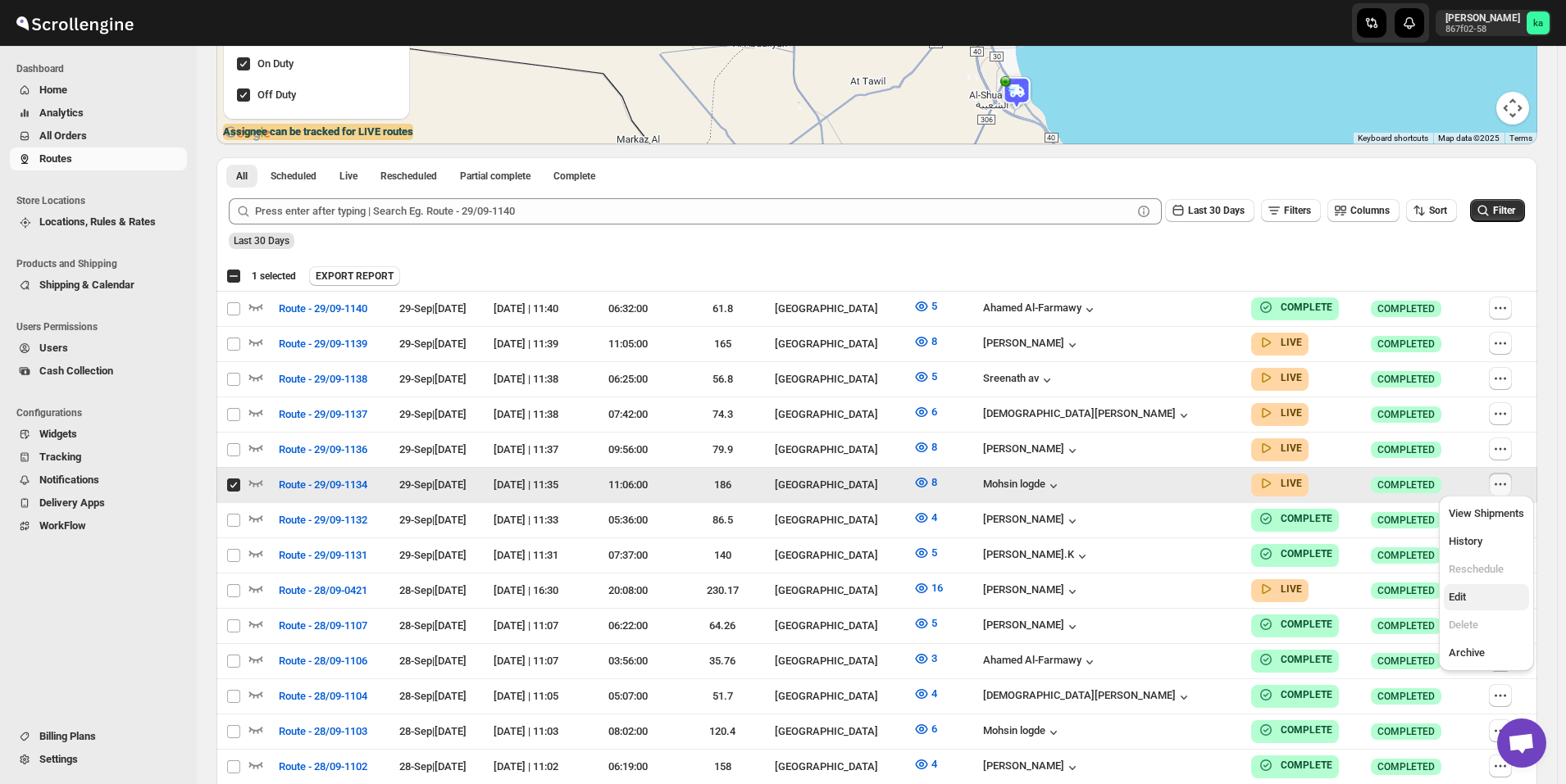
click at [1477, 591] on span "Edit" at bounding box center [1487, 598] width 75 height 17
checkbox input "false"
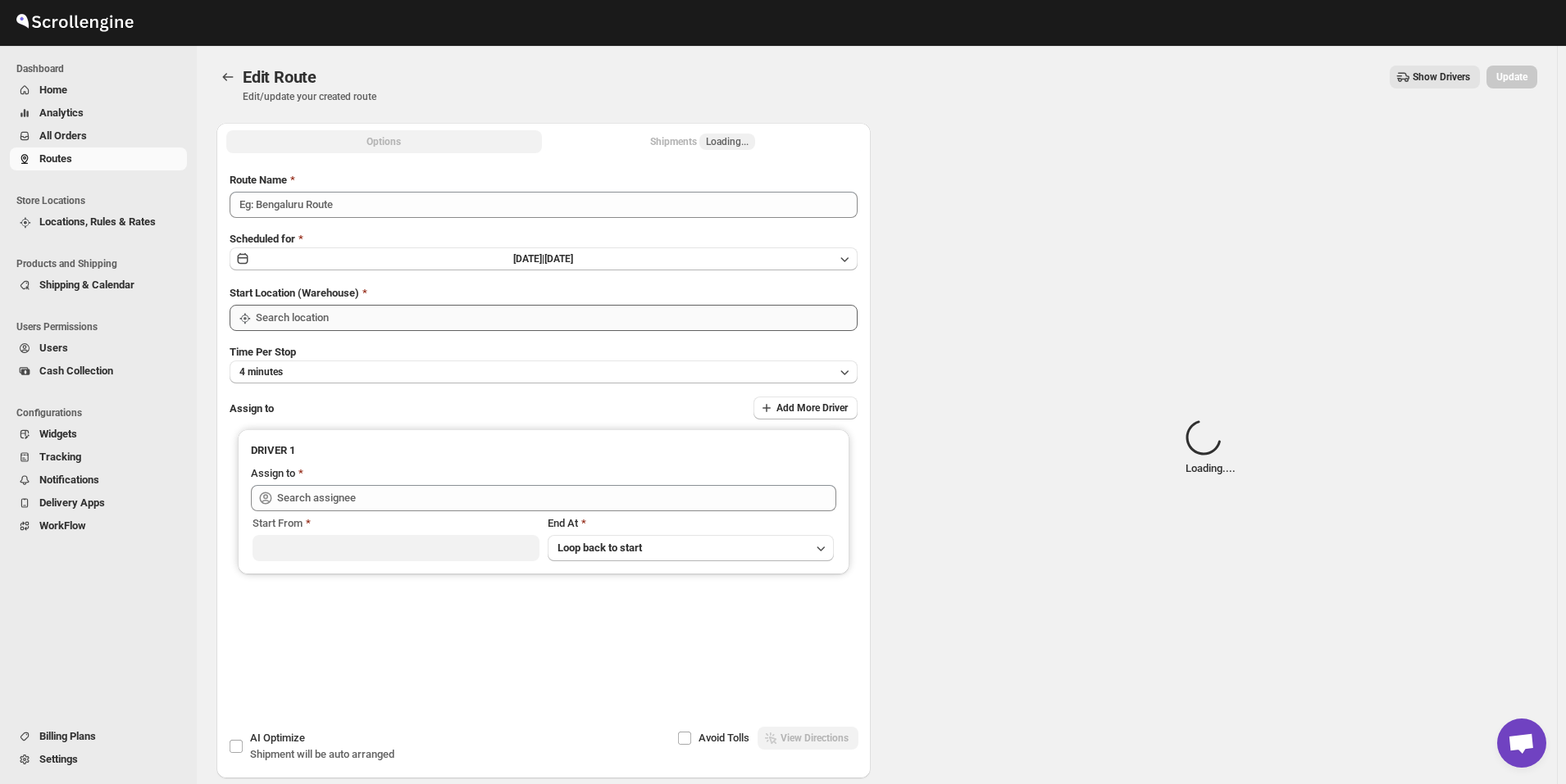
type input "Route - 29/09-1134"
type input "[GEOGRAPHIC_DATA]"
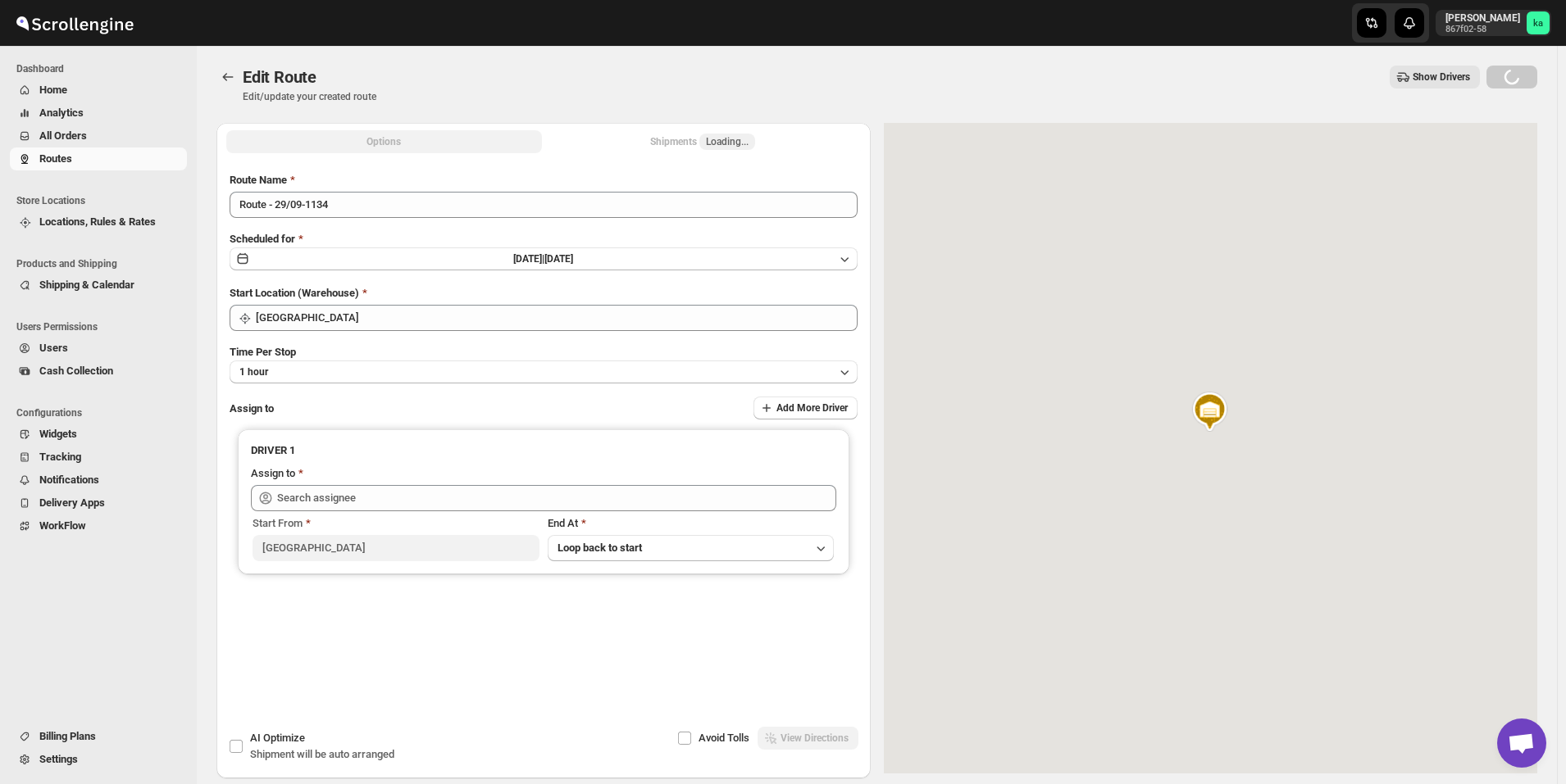
type input "Mohsin logde ([EMAIL_ADDRESS][DOMAIN_NAME])"
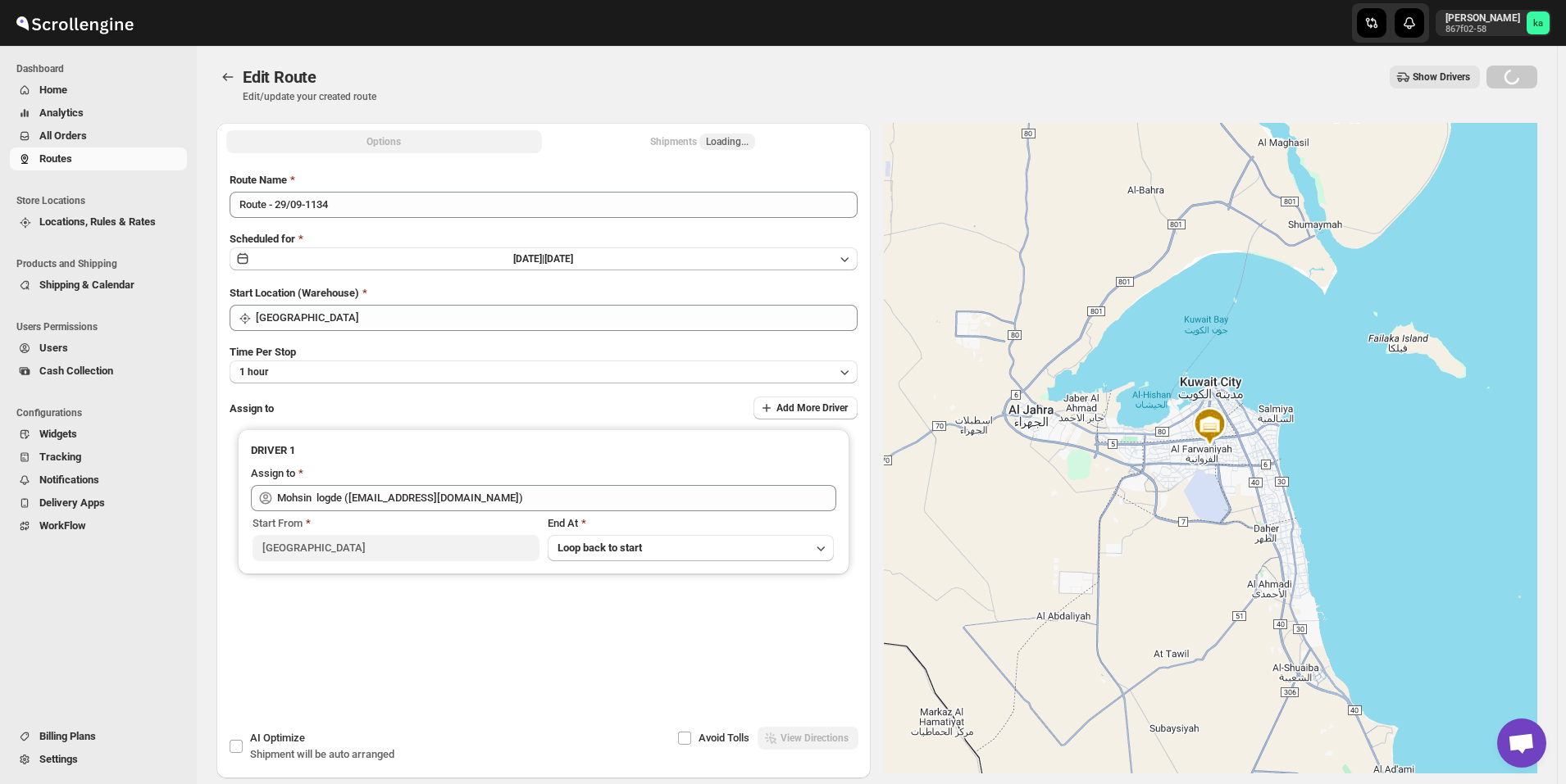
click at [680, 140] on div "Shipments Loading..." at bounding box center [703, 142] width 105 height 17
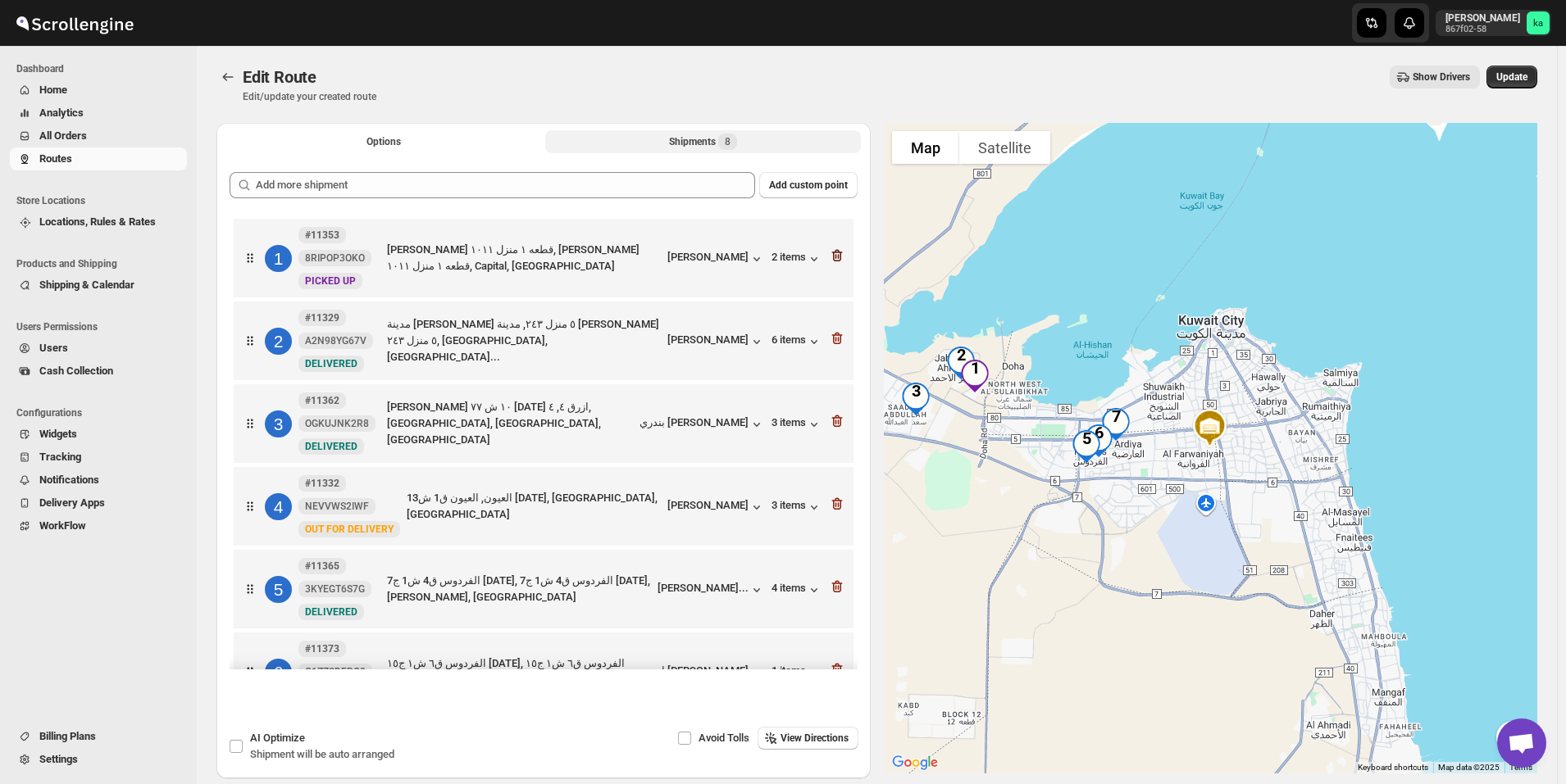
click at [832, 253] on icon "button" at bounding box center [837, 256] width 11 height 12
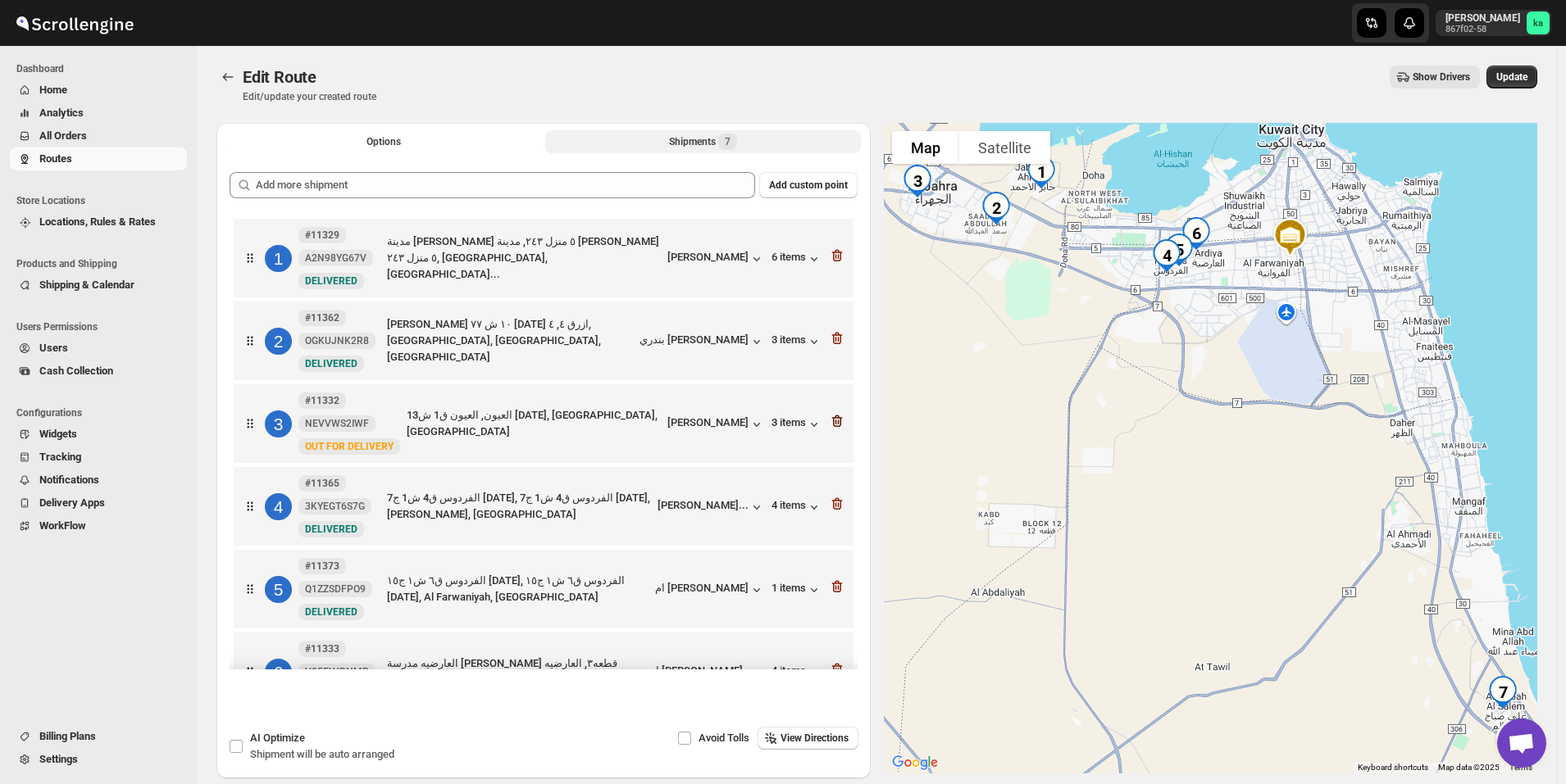
click at [831, 423] on icon "button" at bounding box center [837, 421] width 17 height 17
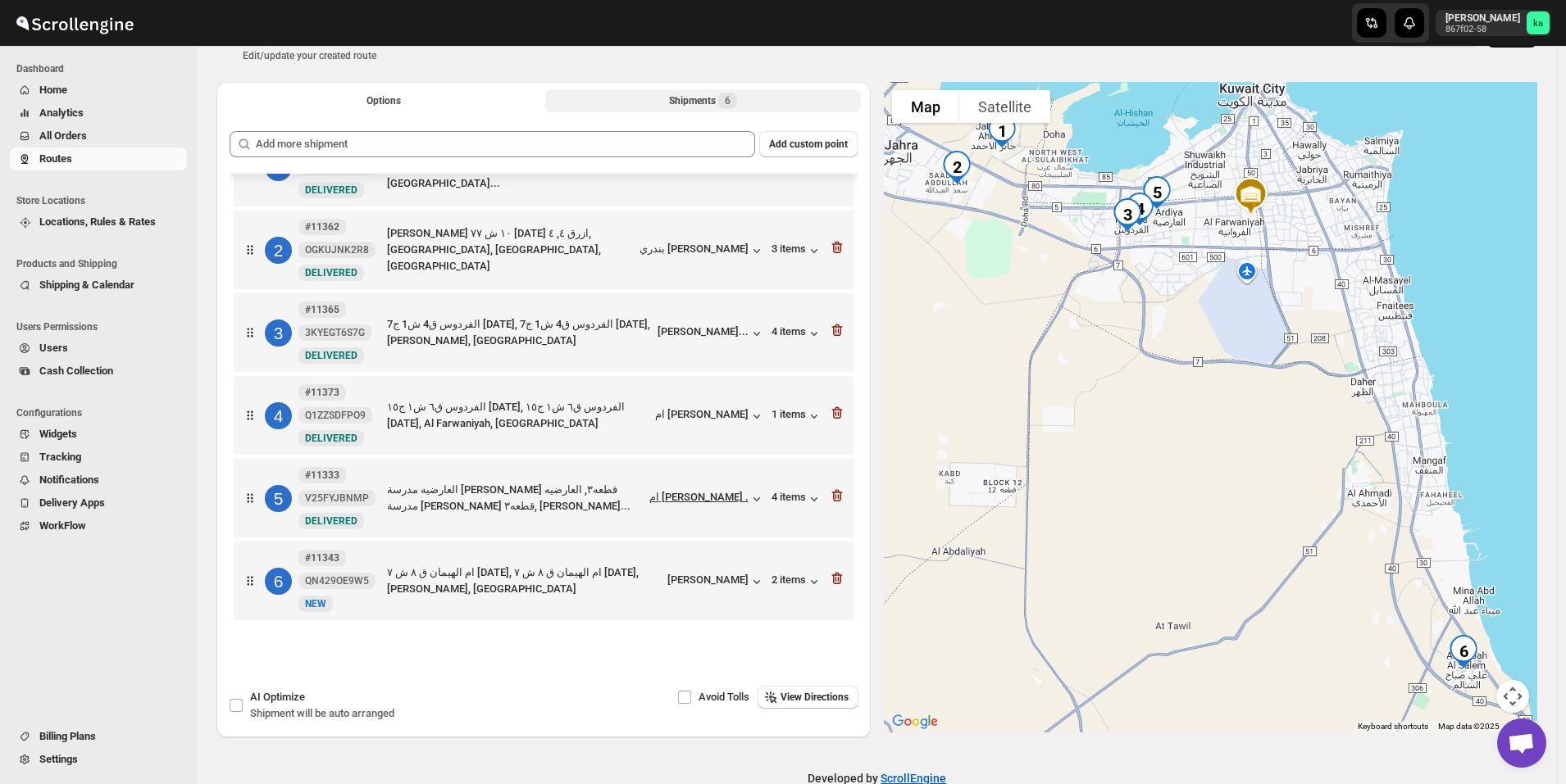
scroll to position [76, 0]
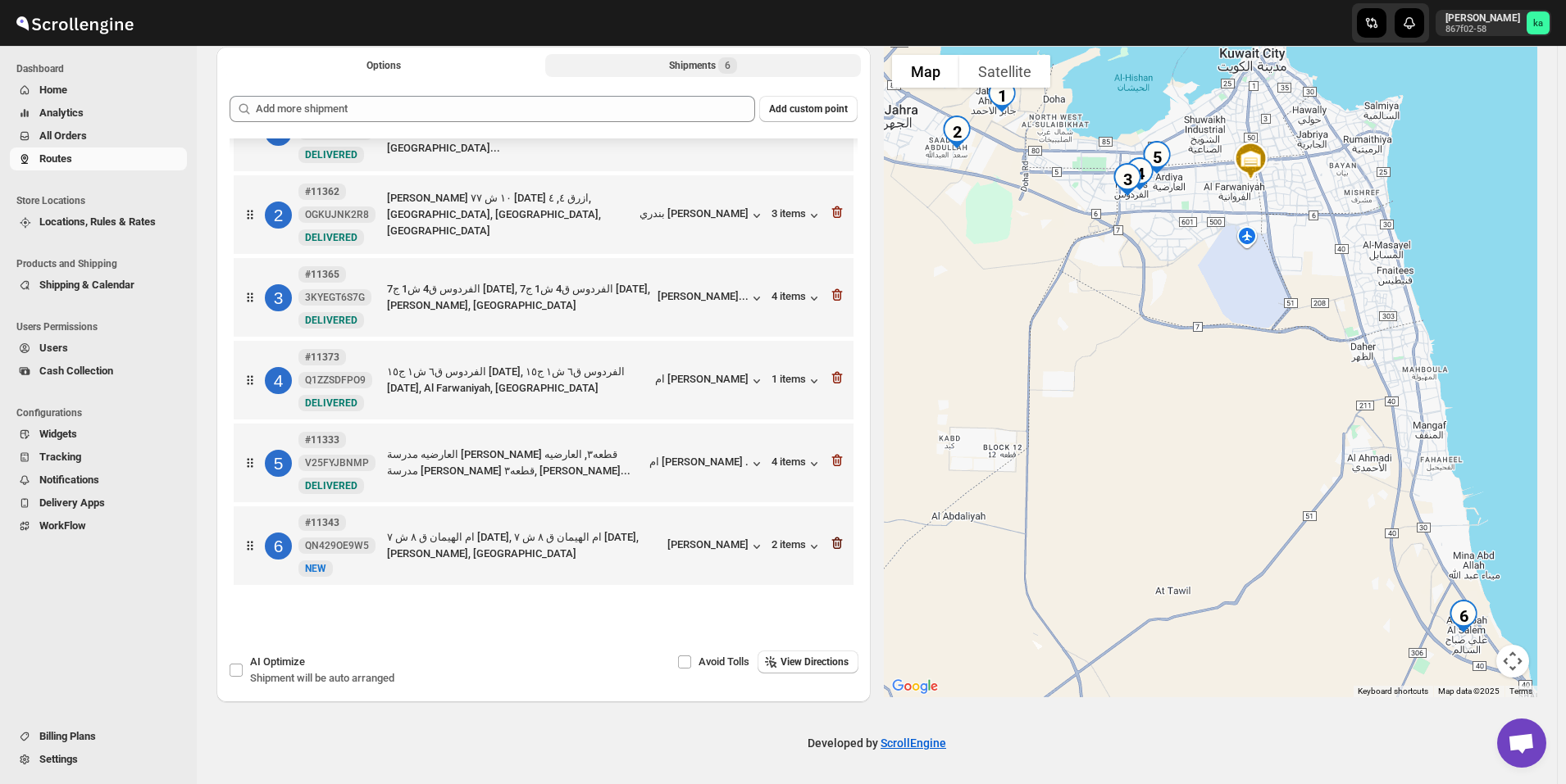
click at [837, 547] on icon "button" at bounding box center [837, 543] width 17 height 17
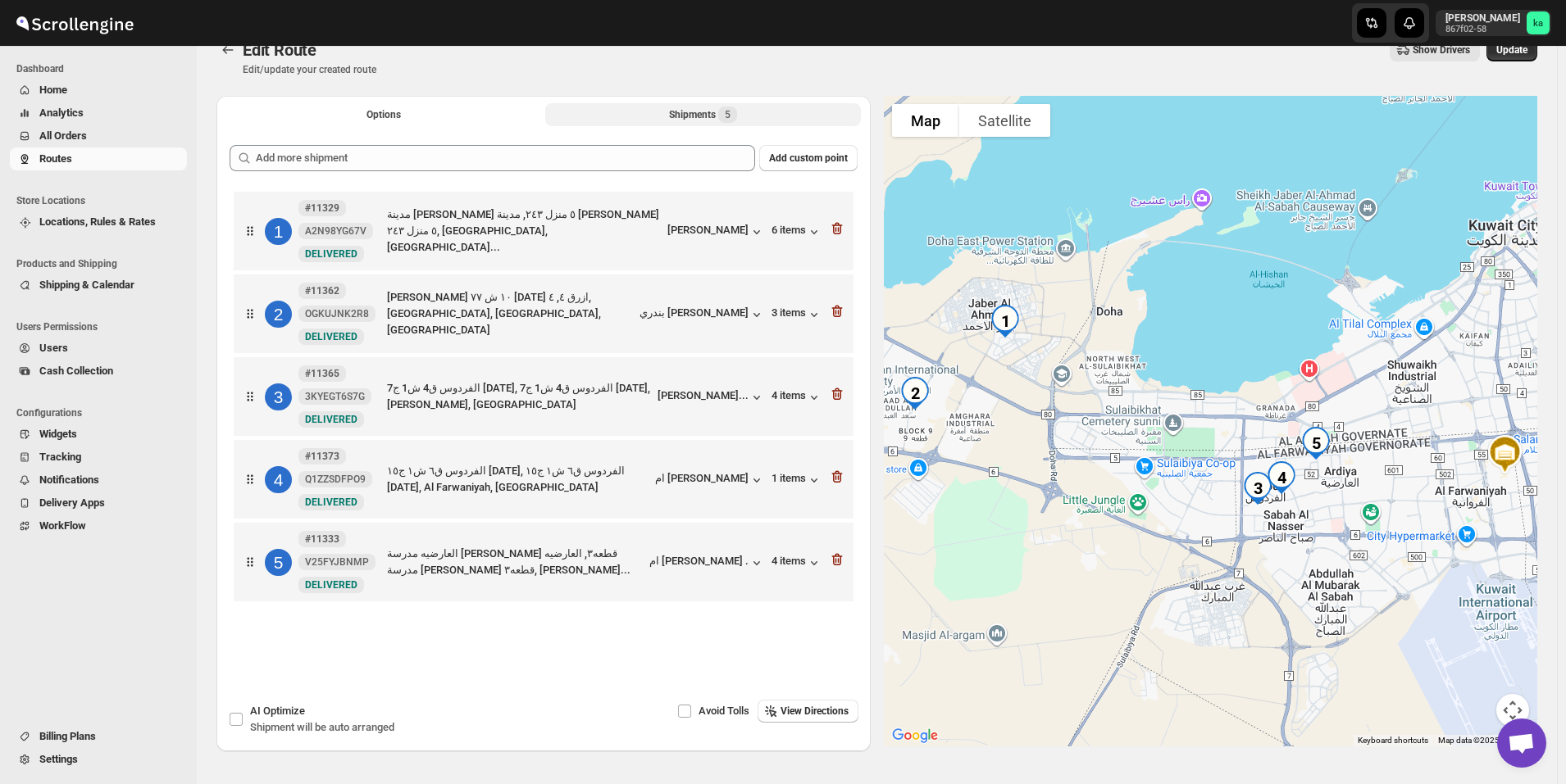
scroll to position [0, 0]
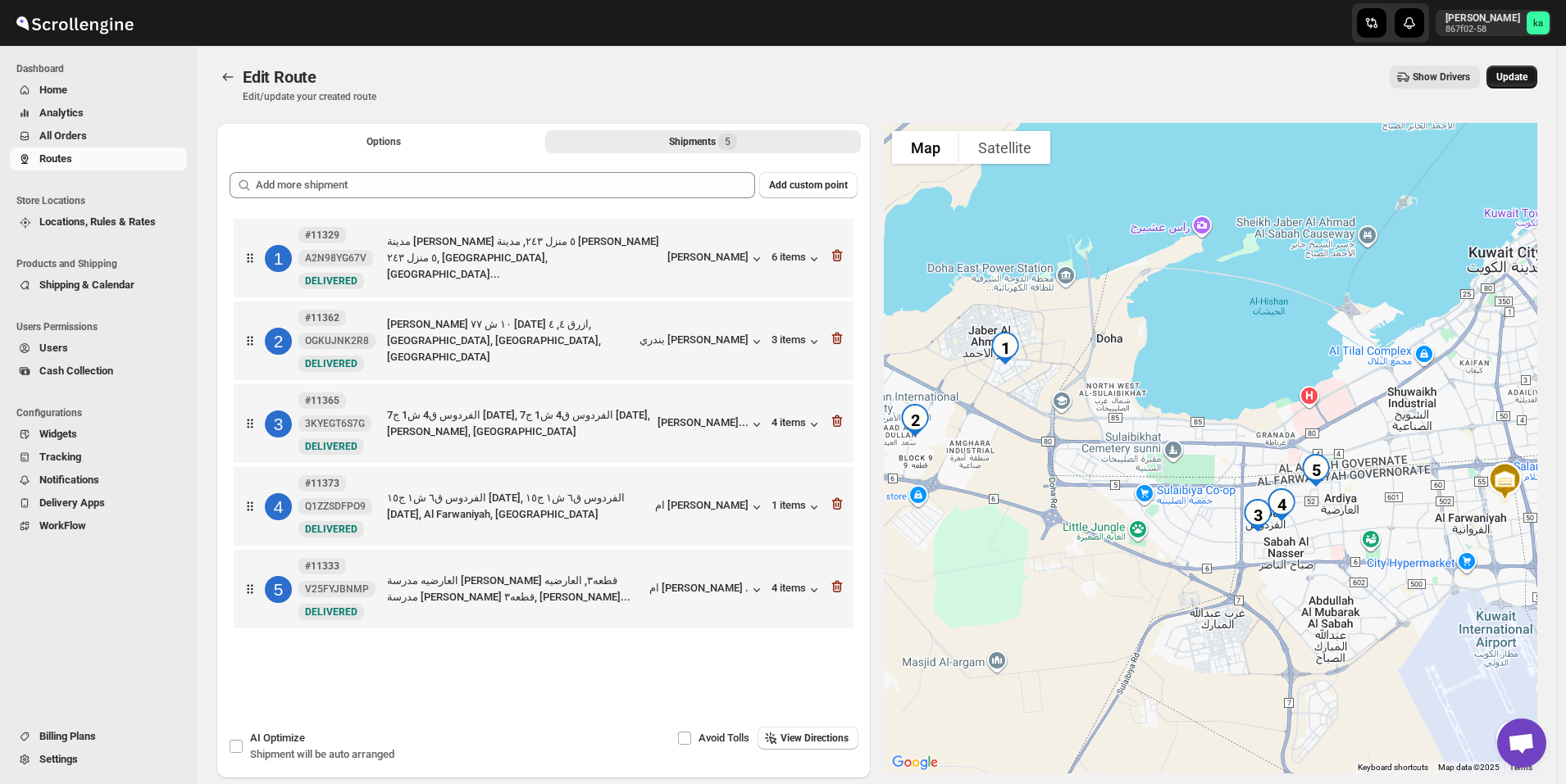
click at [1524, 78] on span "Update" at bounding box center [1511, 76] width 31 height 13
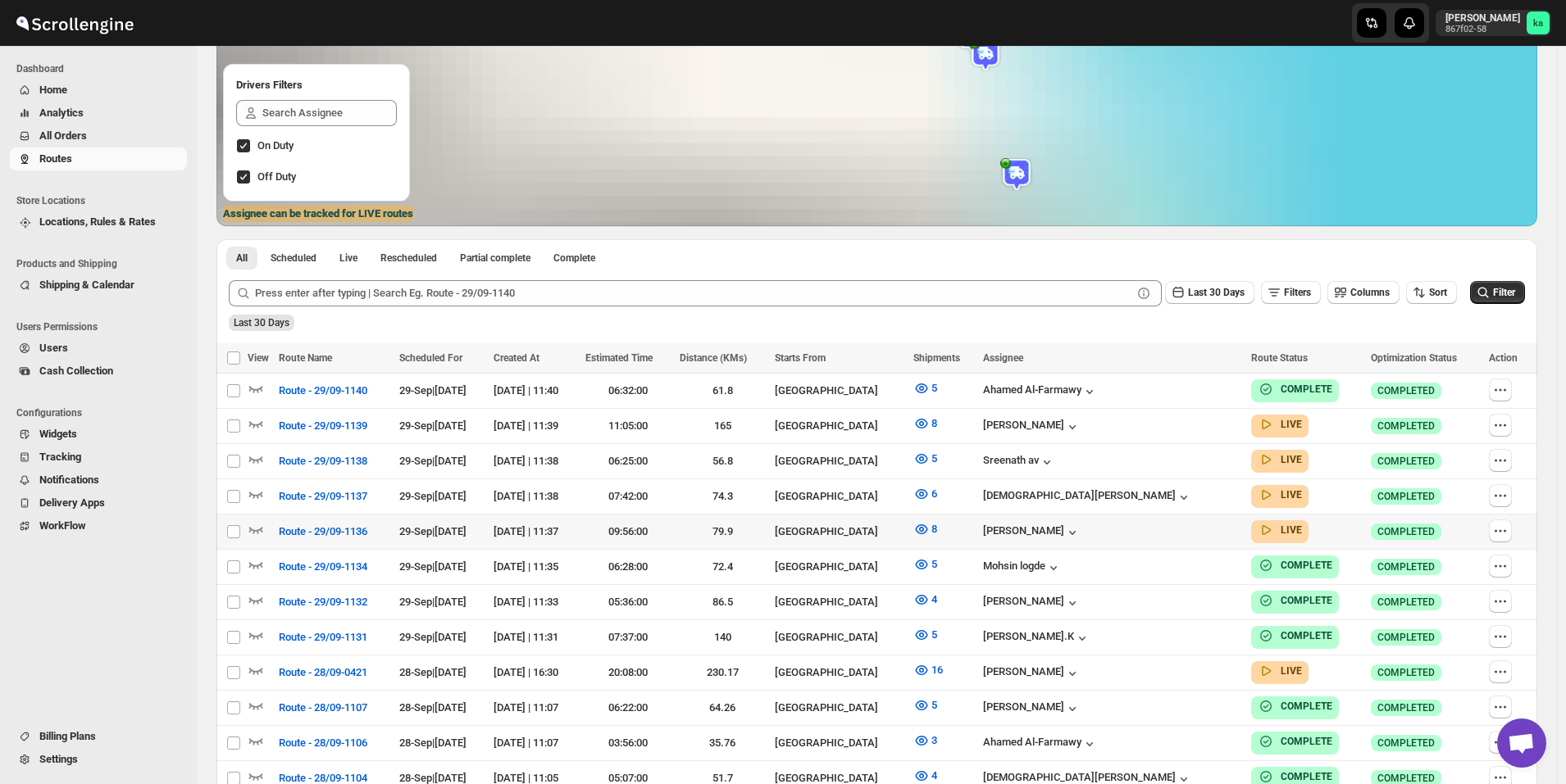
scroll to position [409, 0]
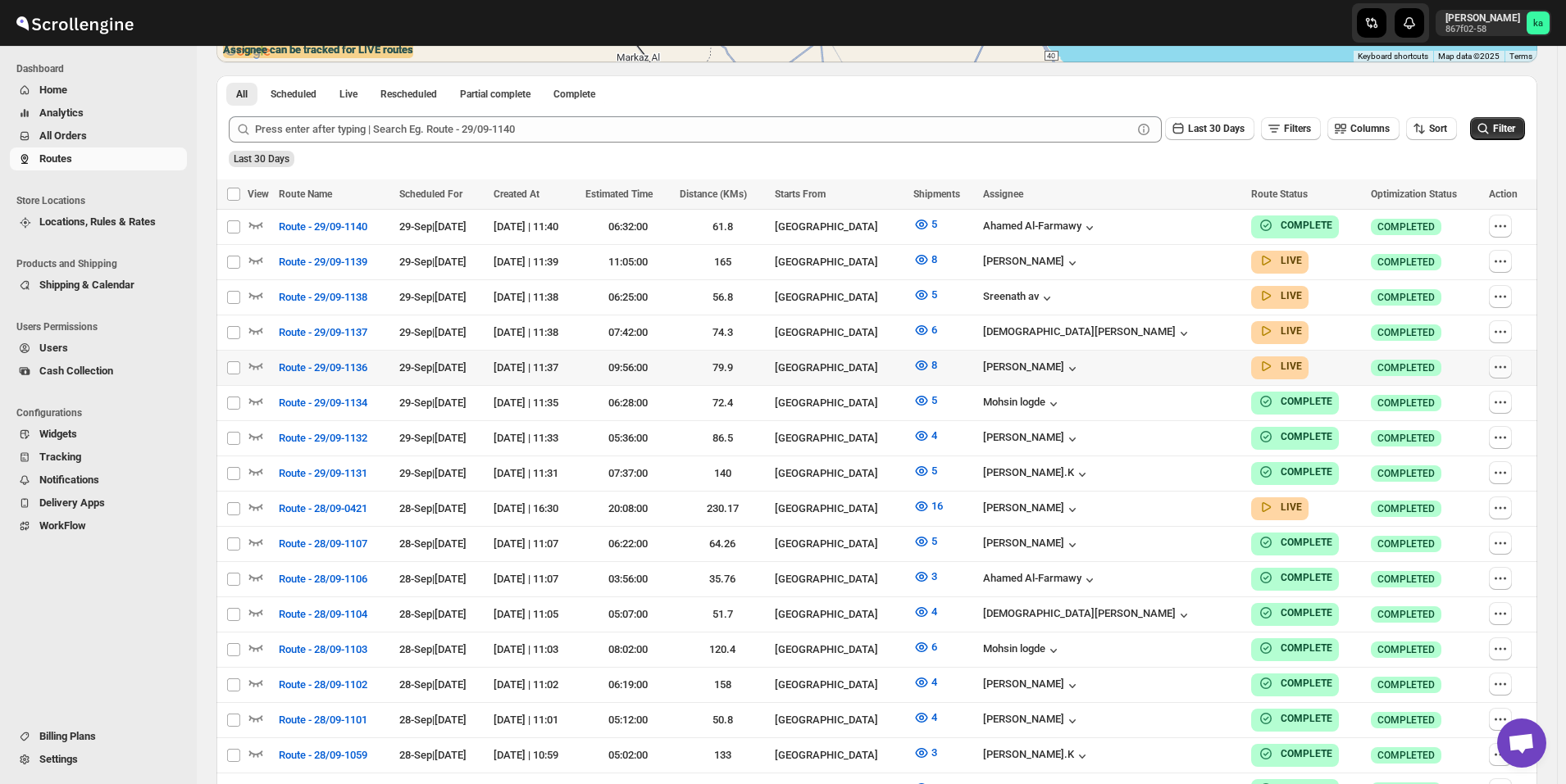
click at [1508, 367] on icon "button" at bounding box center [1501, 367] width 17 height 17
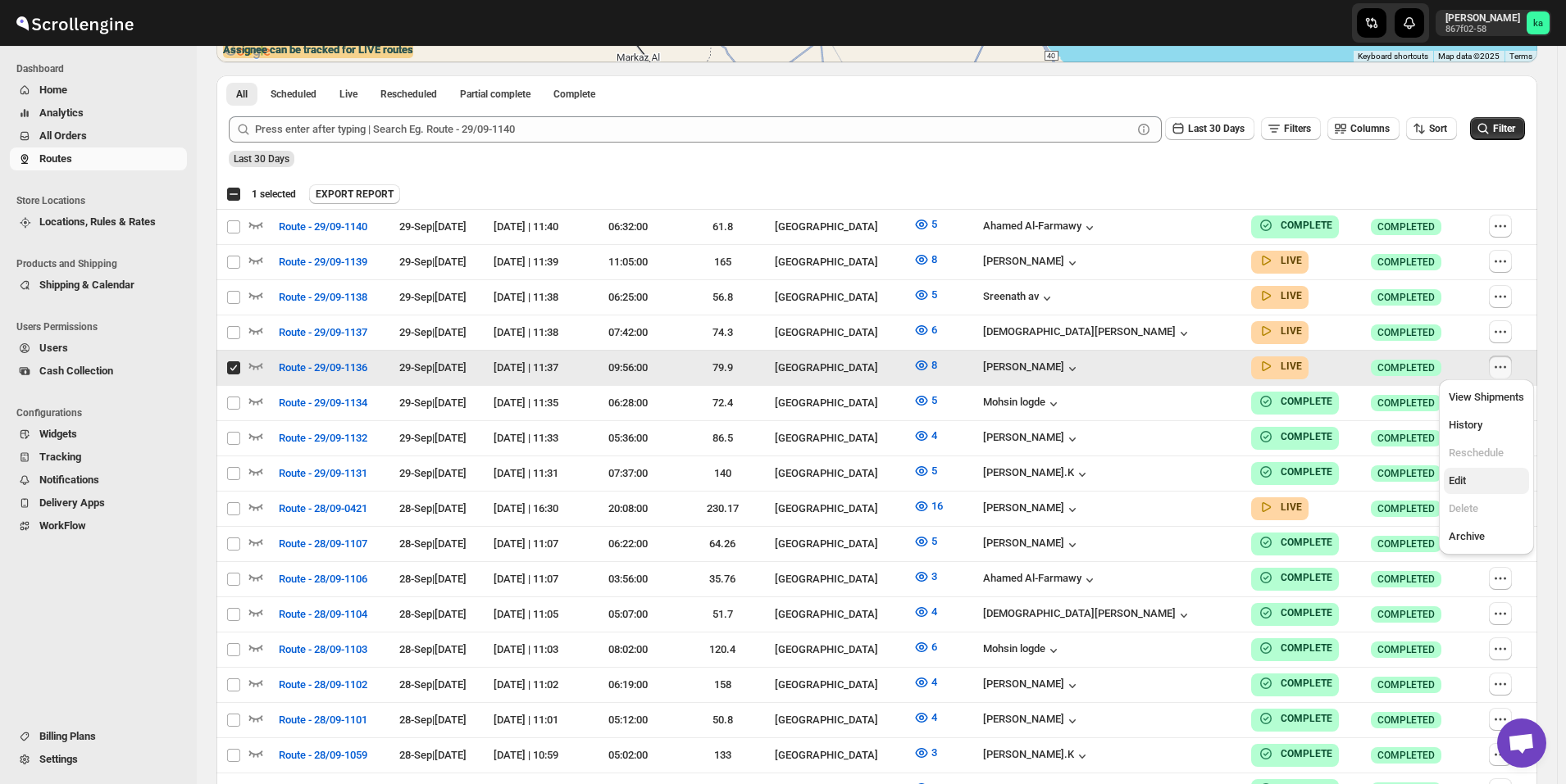
click at [1474, 477] on span "Edit" at bounding box center [1487, 481] width 75 height 17
checkbox input "false"
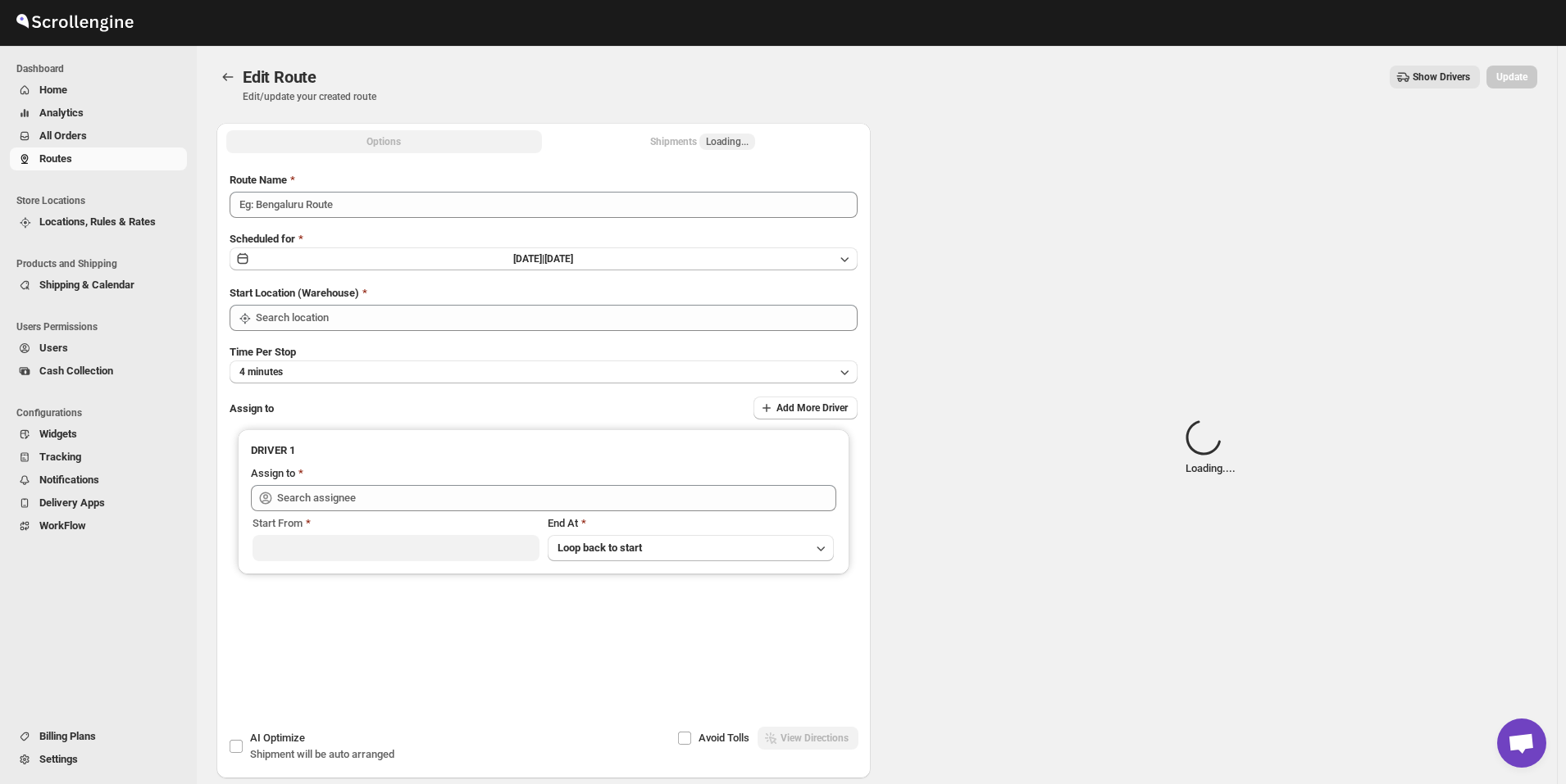
type input "Route - 29/09-1136"
type input "[GEOGRAPHIC_DATA]"
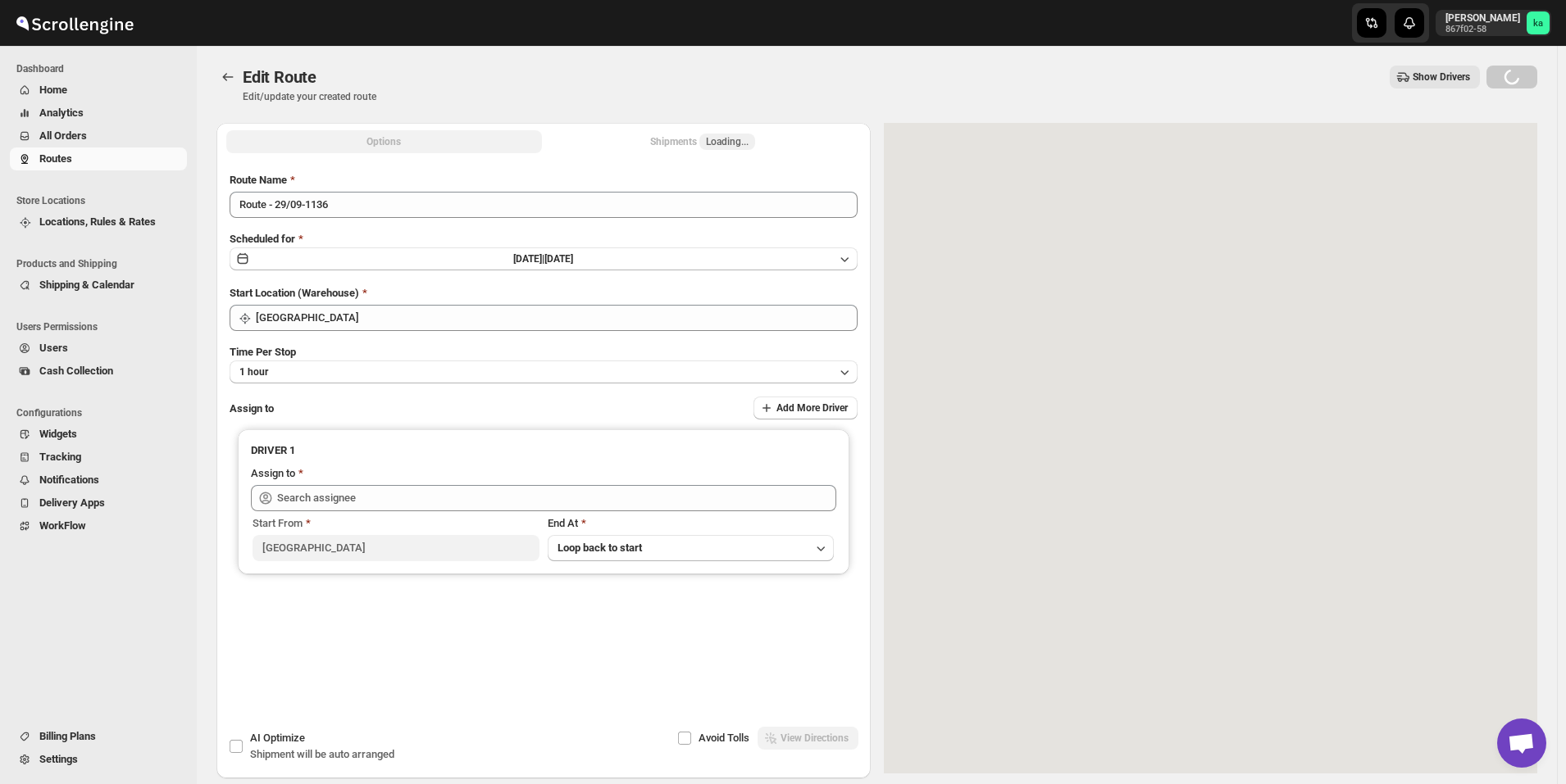
type input "[PERSON_NAME] ([EMAIL_ADDRESS][DOMAIN_NAME])"
click at [685, 140] on div "Shipments Loading..." at bounding box center [703, 142] width 105 height 17
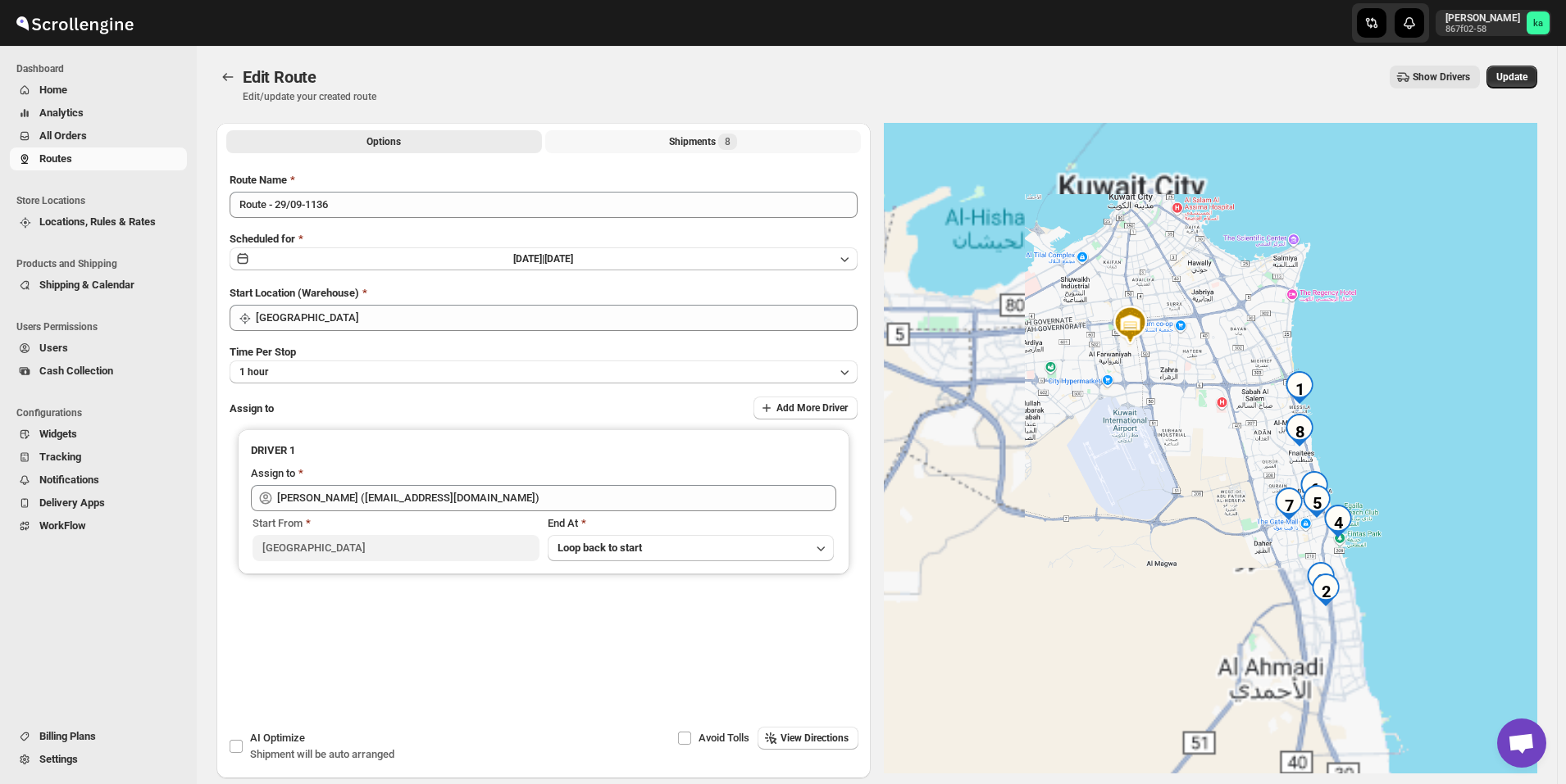
click at [685, 140] on div "Shipments 8" at bounding box center [703, 142] width 68 height 17
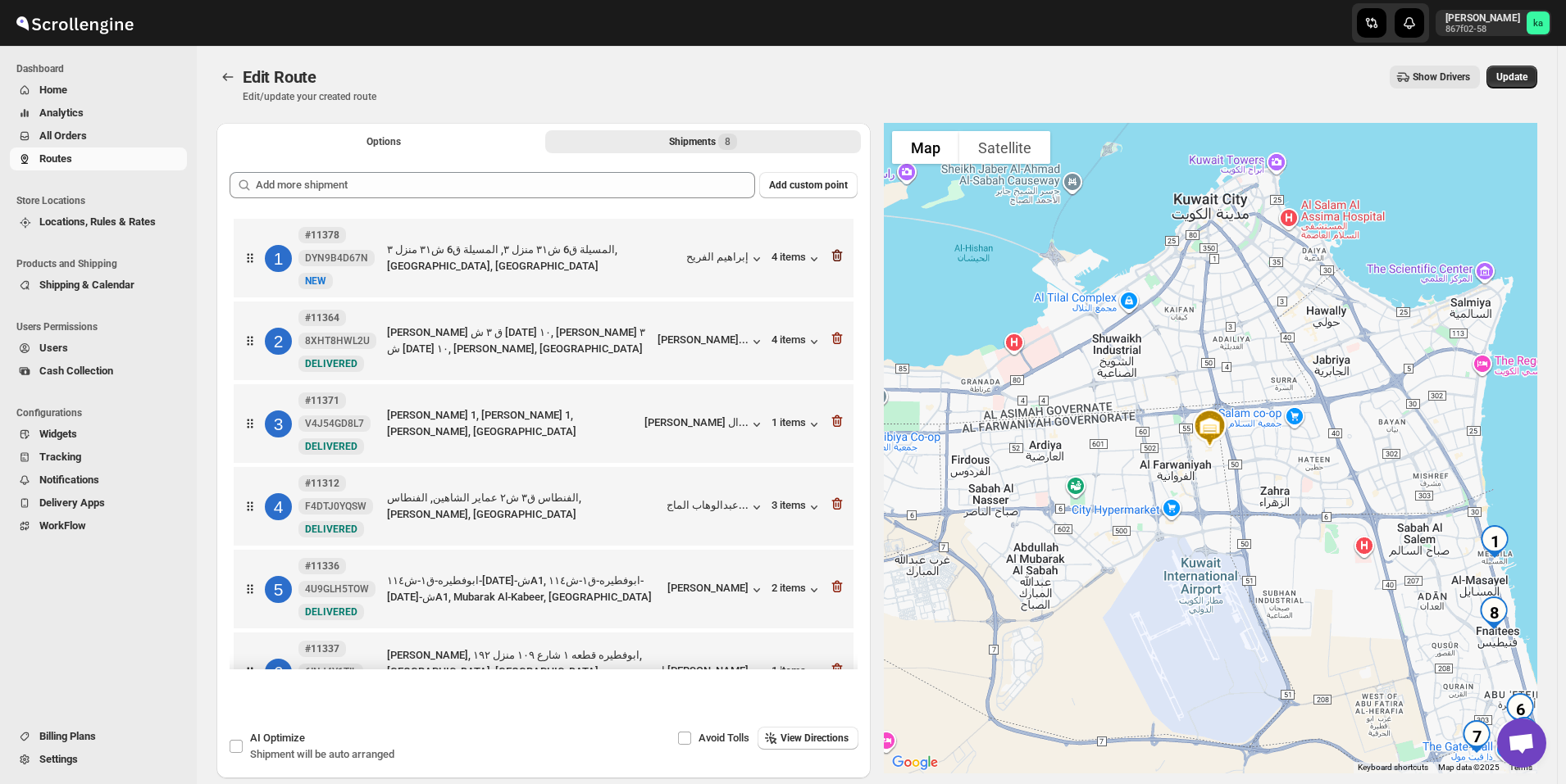
click at [833, 254] on icon "button" at bounding box center [837, 256] width 17 height 17
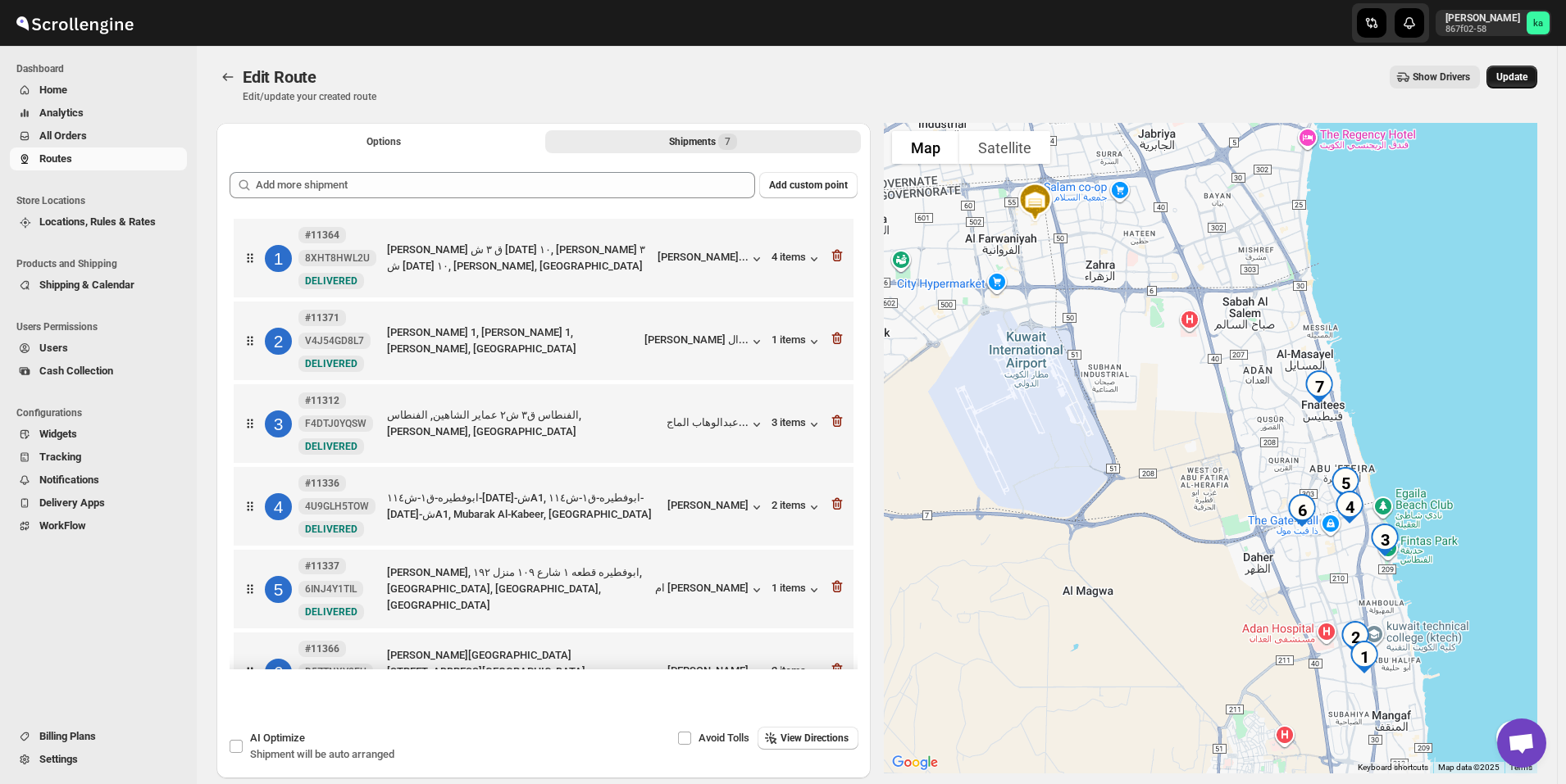
click at [1528, 73] on span "Update" at bounding box center [1511, 76] width 31 height 13
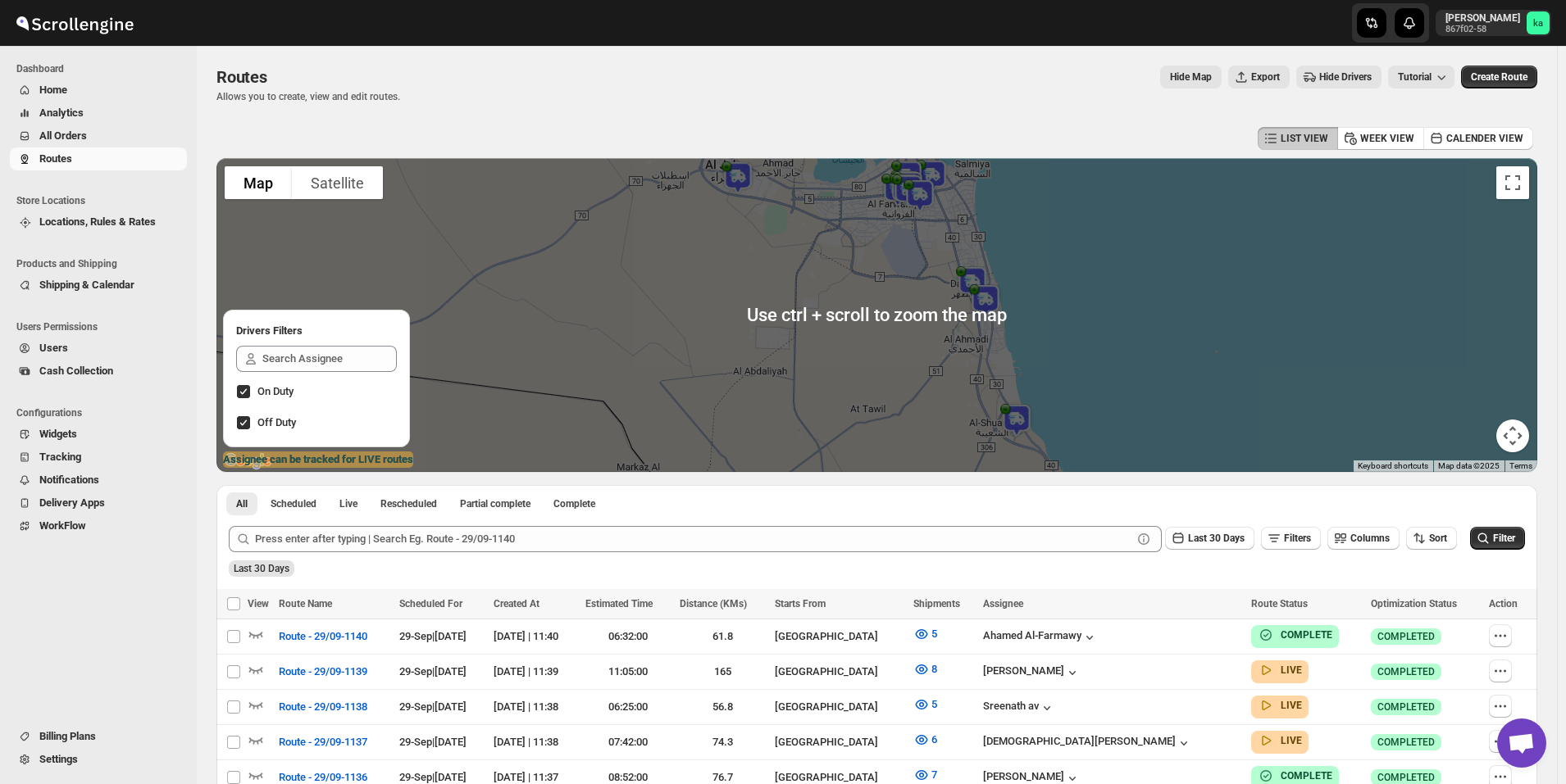
scroll to position [246, 0]
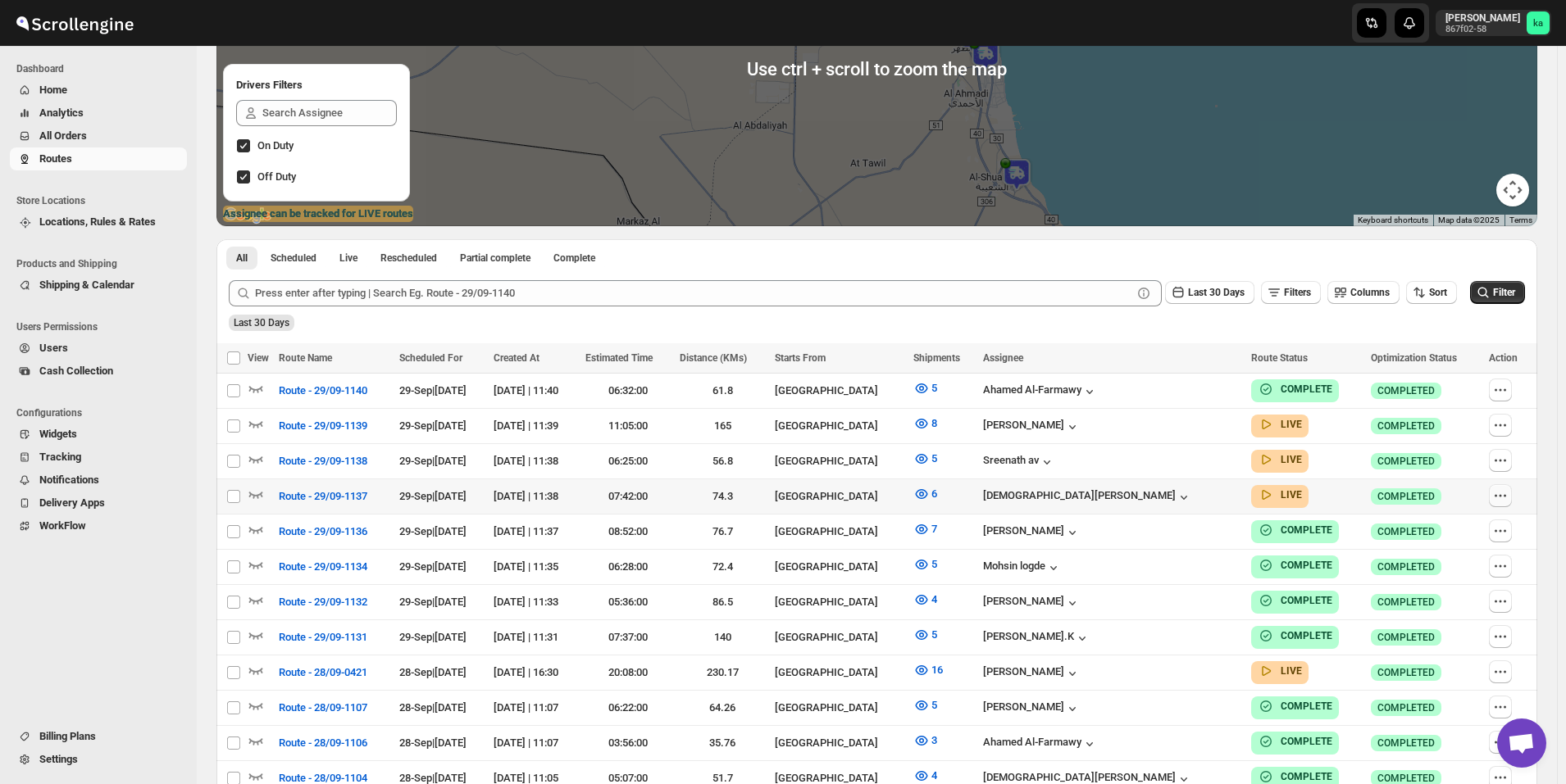
click at [1506, 495] on icon "button" at bounding box center [1506, 496] width 2 height 2
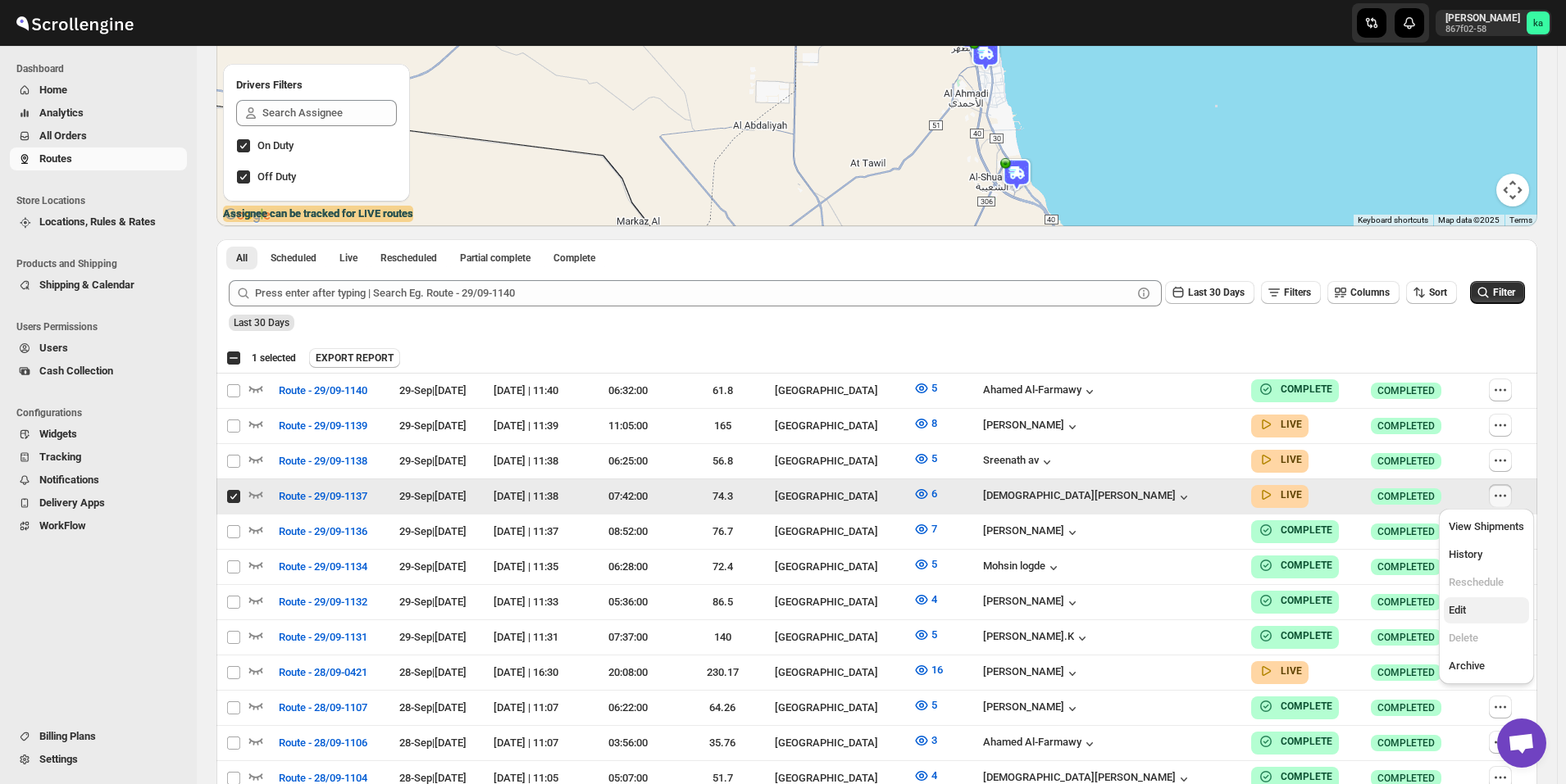
click at [1479, 599] on button "Edit" at bounding box center [1487, 611] width 85 height 26
checkbox input "false"
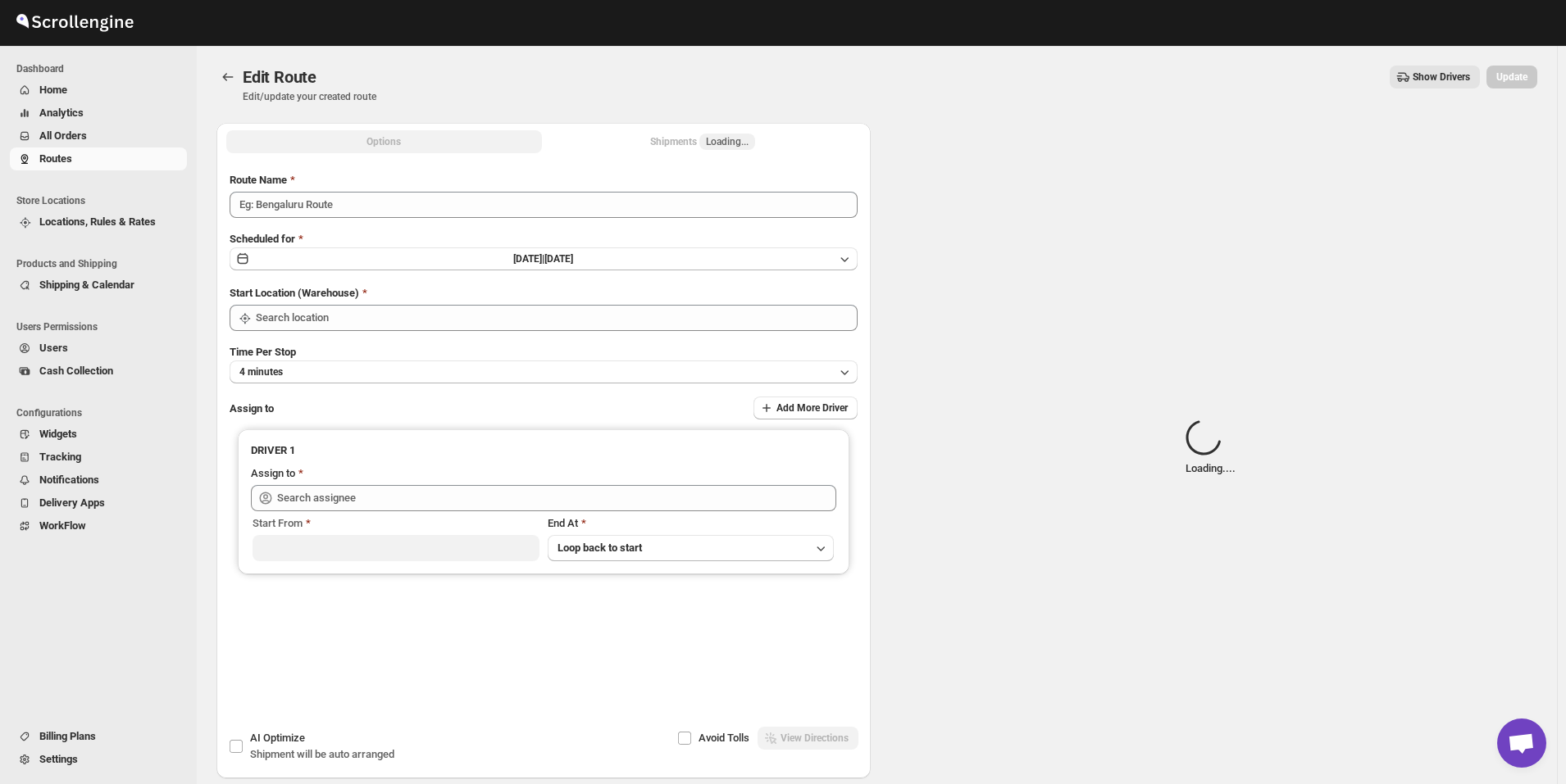
type input "Route - 29/09-1137"
type input "[GEOGRAPHIC_DATA]"
type input "[PERSON_NAME] ([EMAIL_ADDRESS][DOMAIN_NAME])"
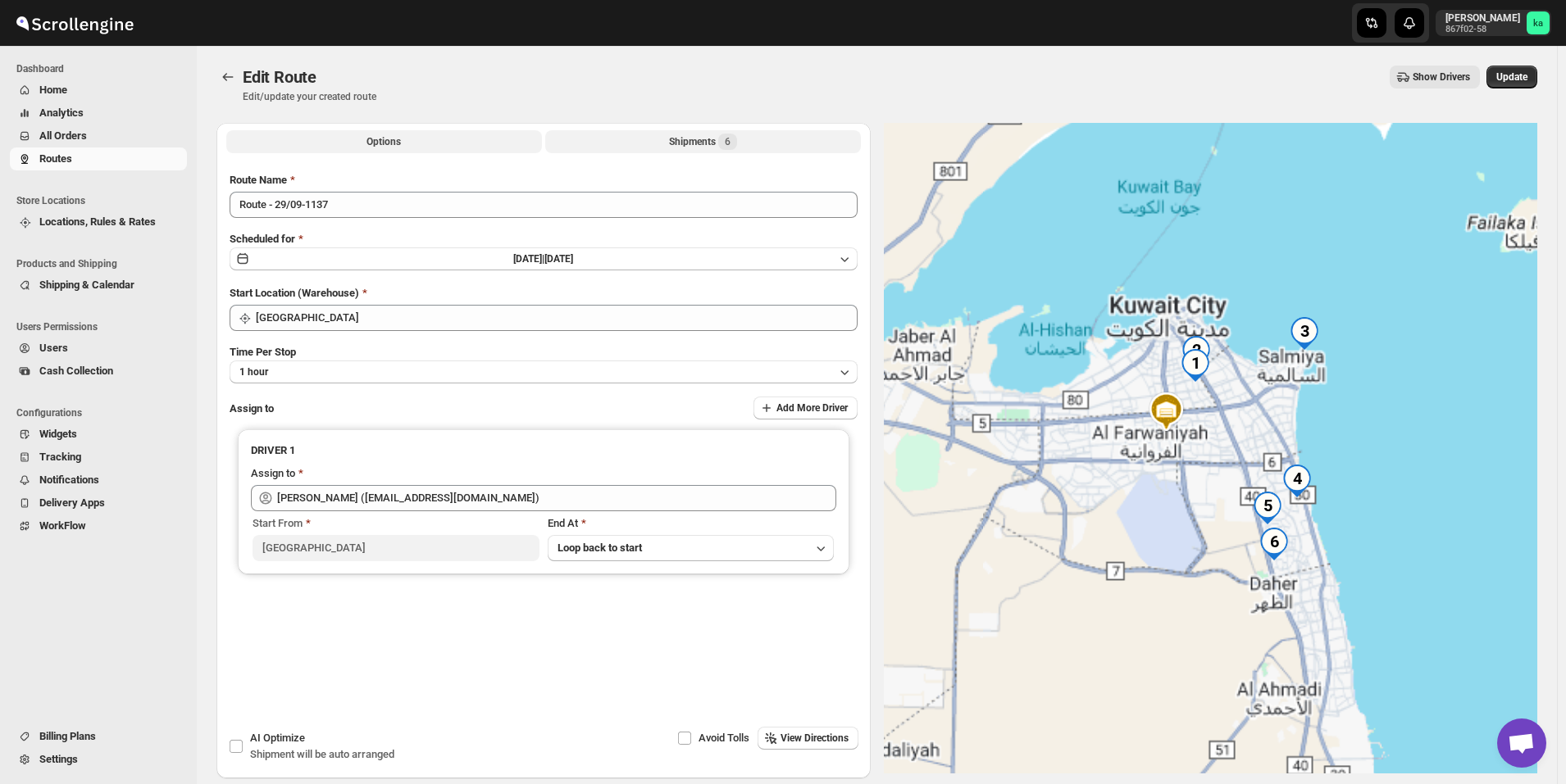
click at [680, 135] on div "Shipments 6" at bounding box center [703, 142] width 68 height 17
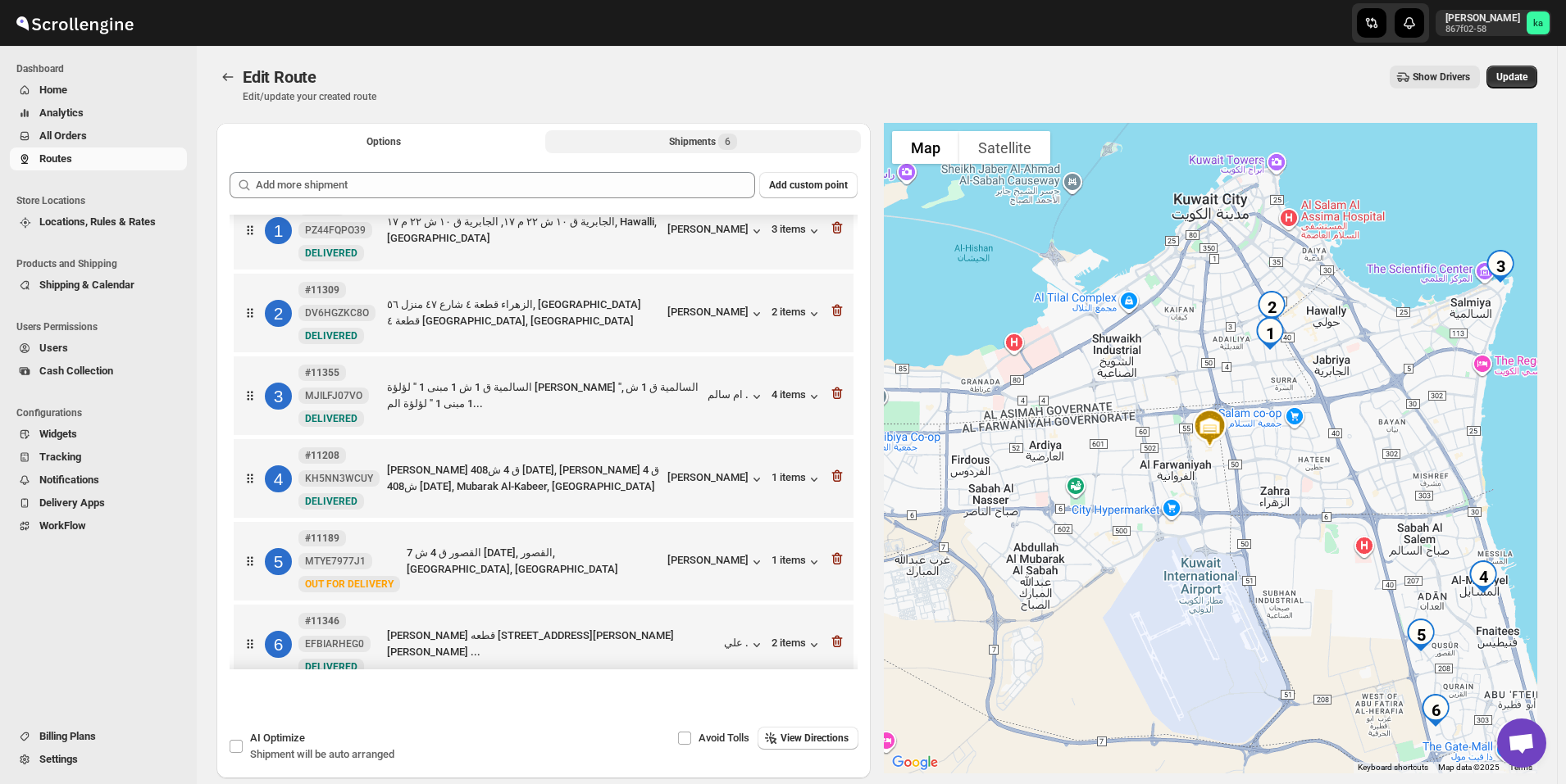
scroll to position [50, 0]
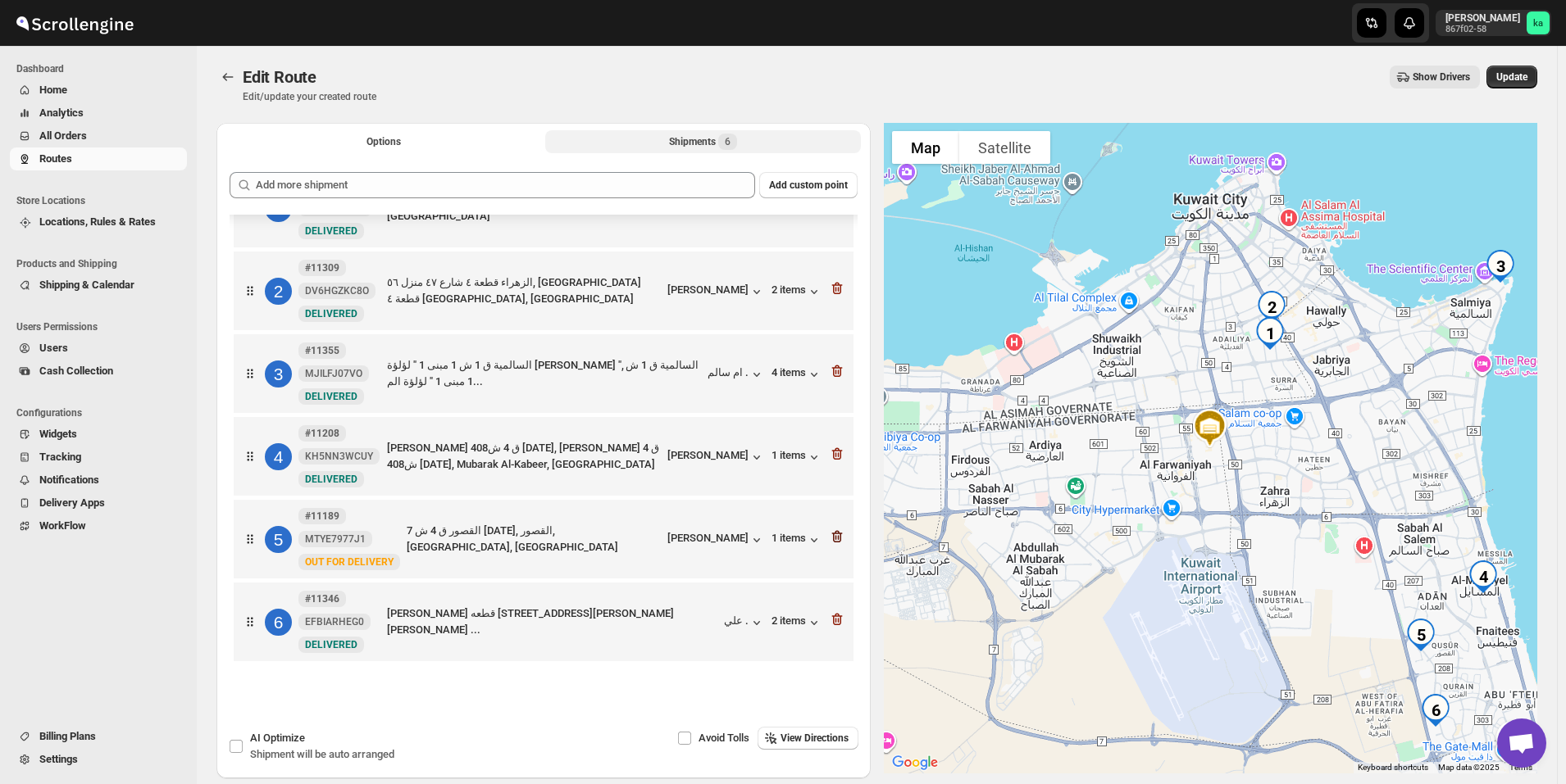
click at [834, 535] on icon "button" at bounding box center [837, 536] width 17 height 17
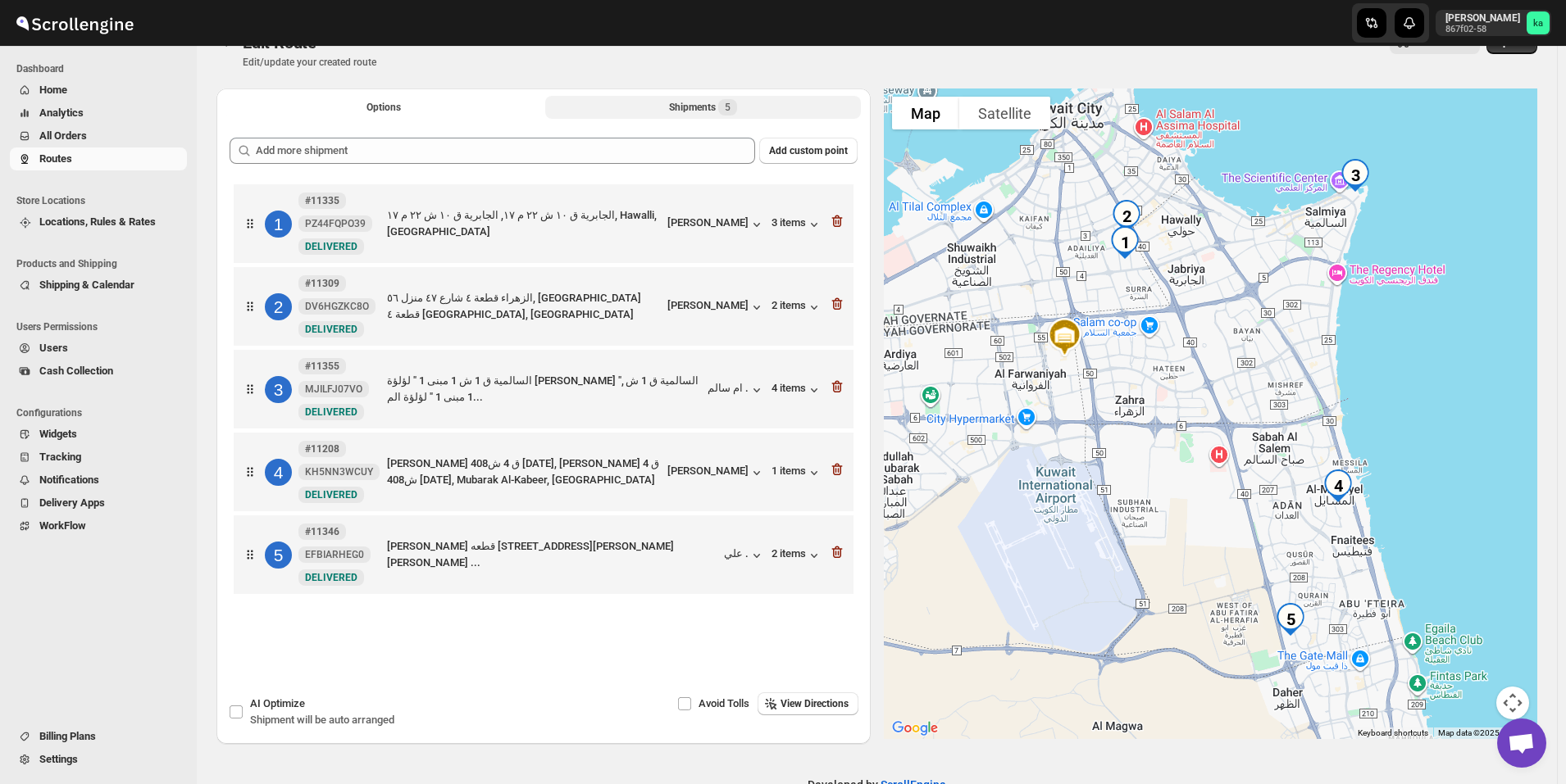
scroll to position [0, 0]
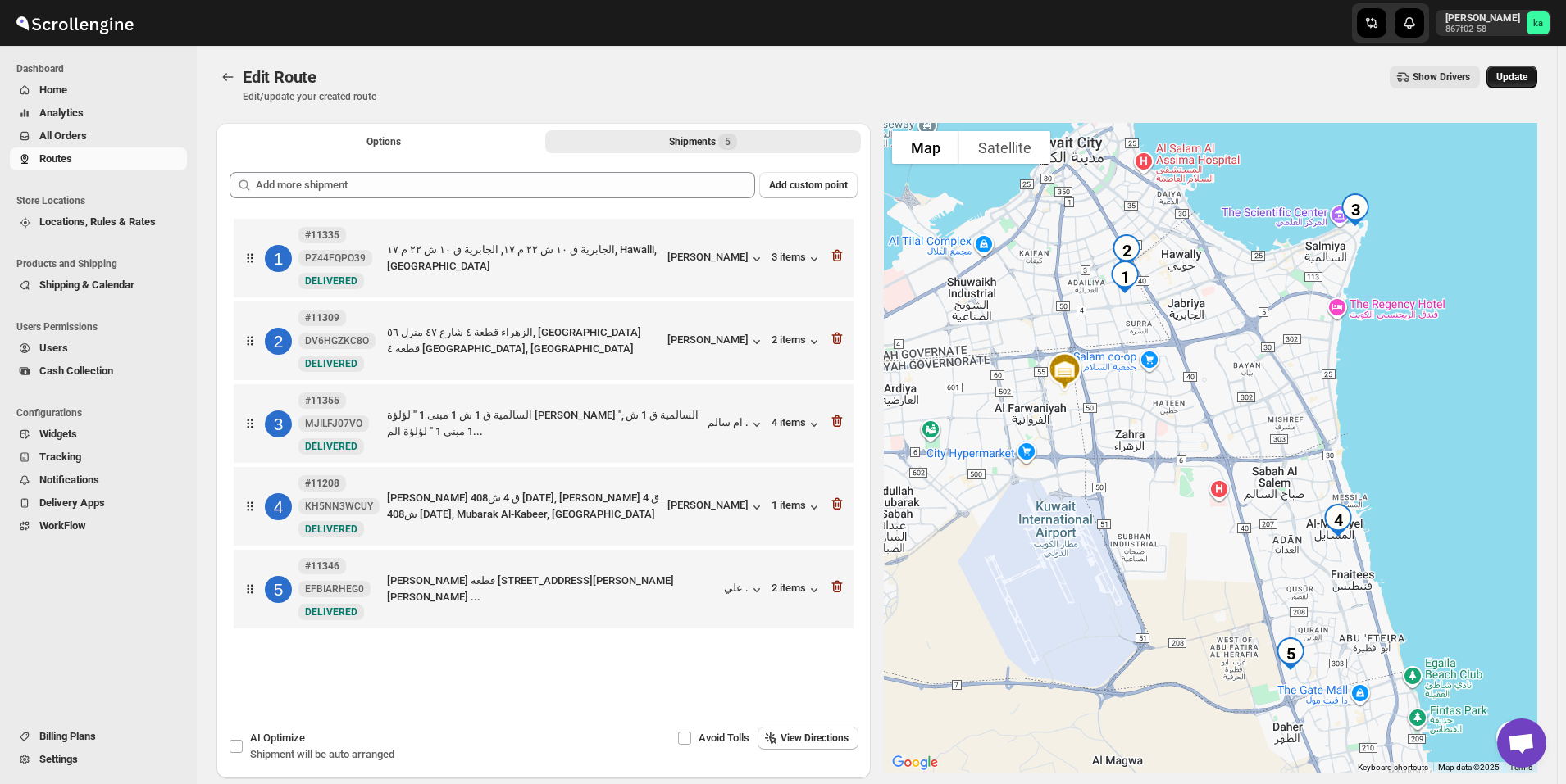
click at [1528, 73] on span "Update" at bounding box center [1511, 76] width 31 height 13
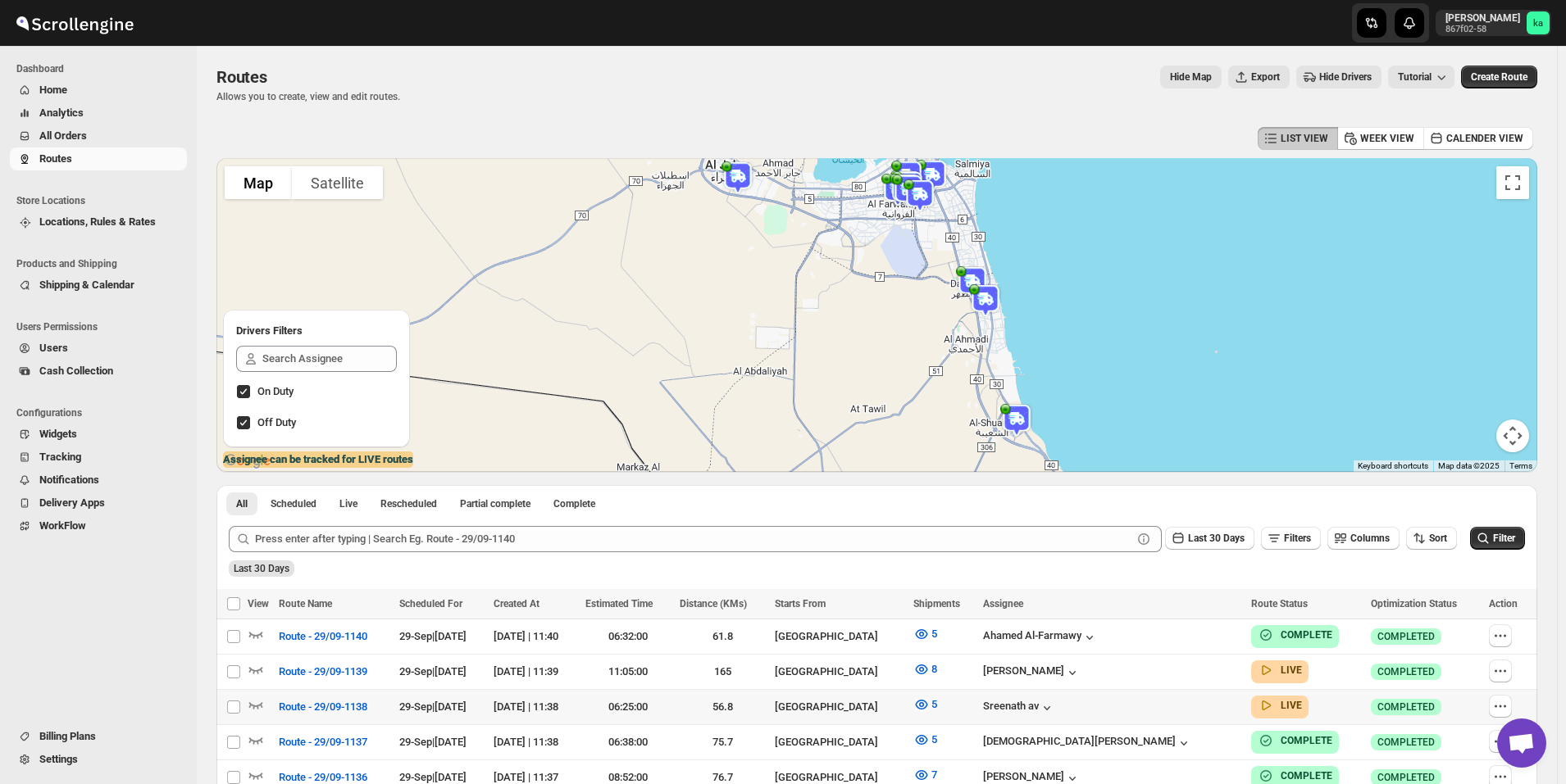
scroll to position [164, 0]
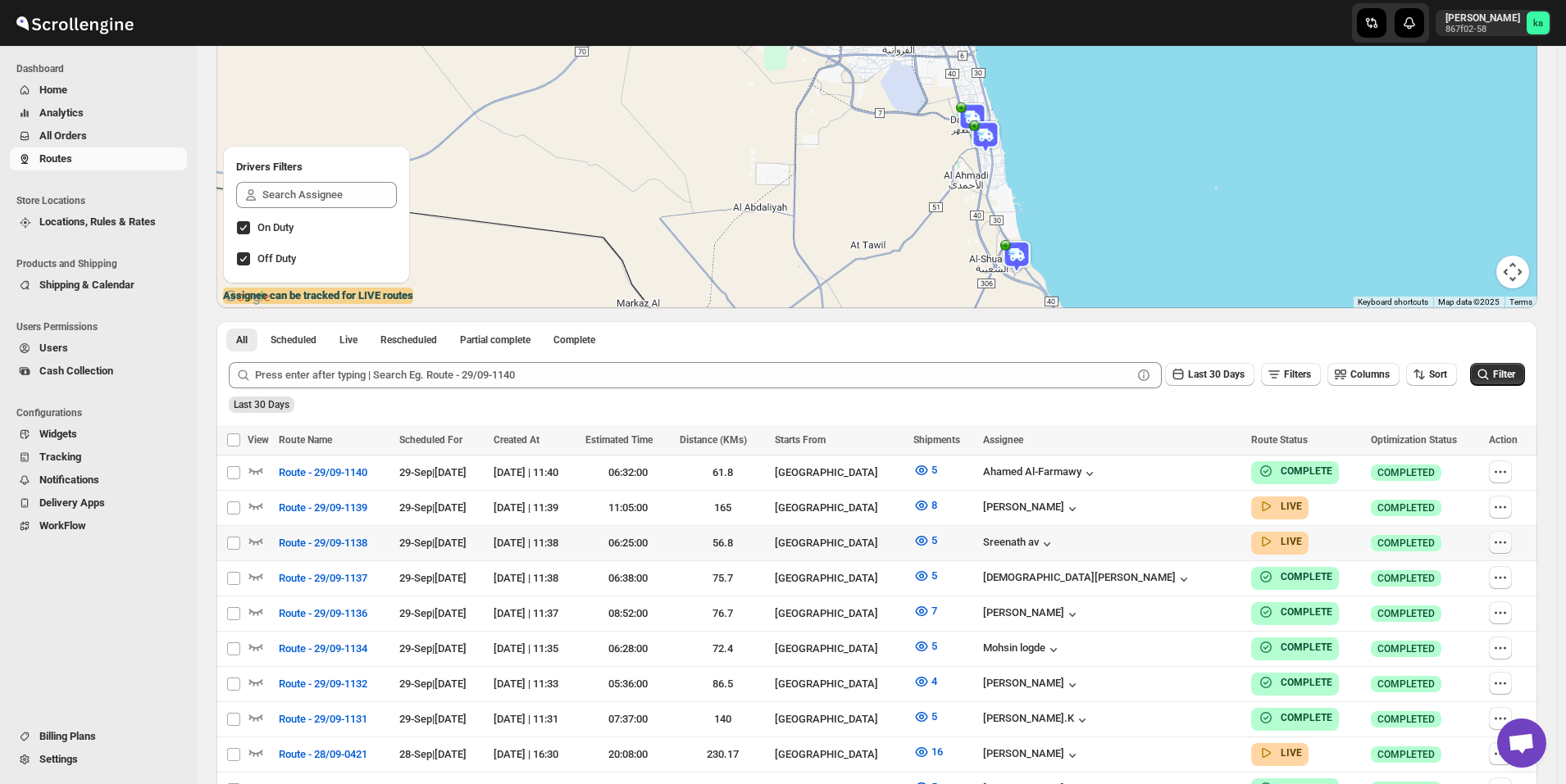
click at [1506, 544] on icon "button" at bounding box center [1501, 542] width 17 height 17
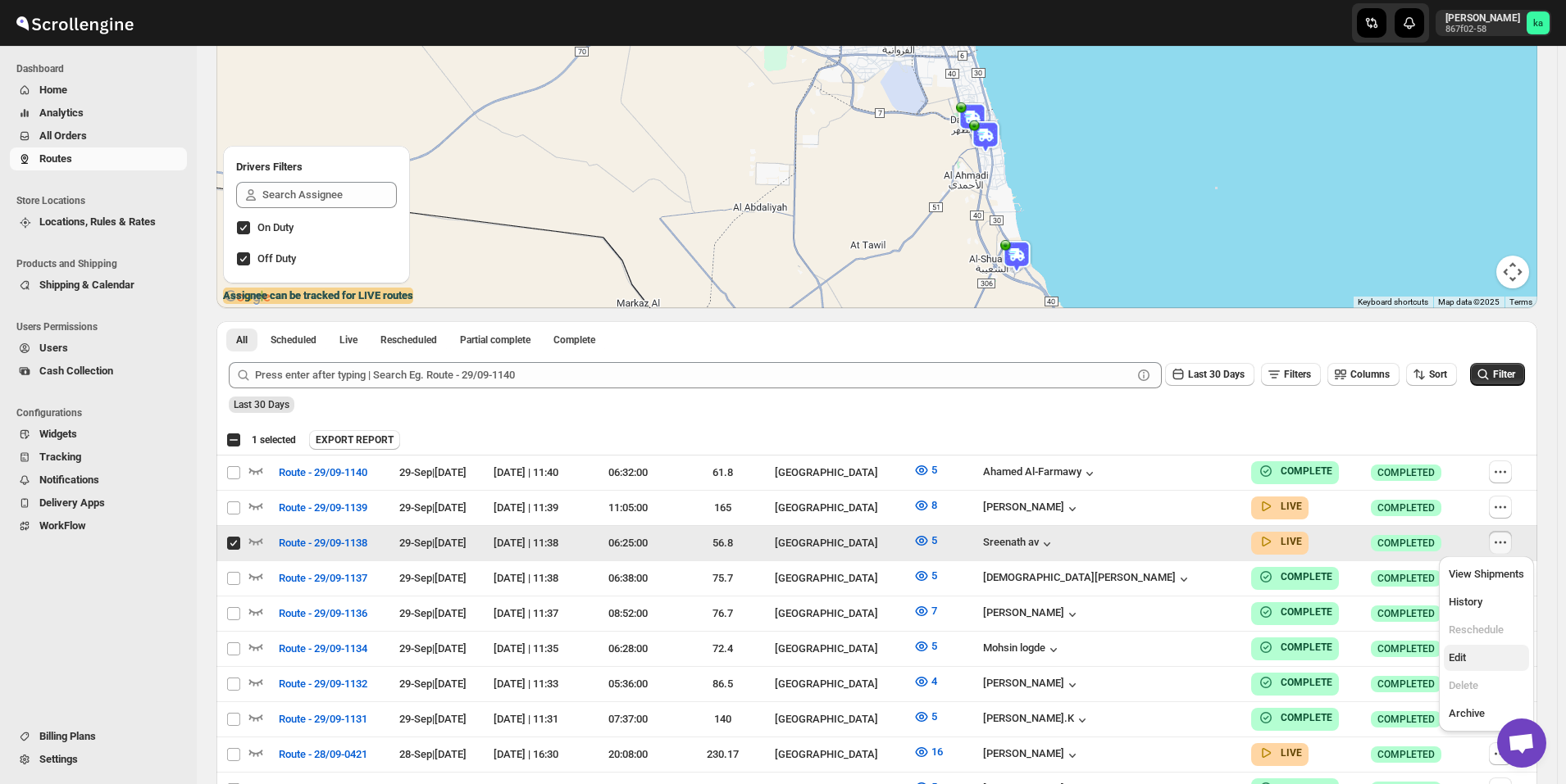
click at [1455, 662] on span "Edit" at bounding box center [1457, 657] width 17 height 12
checkbox input "false"
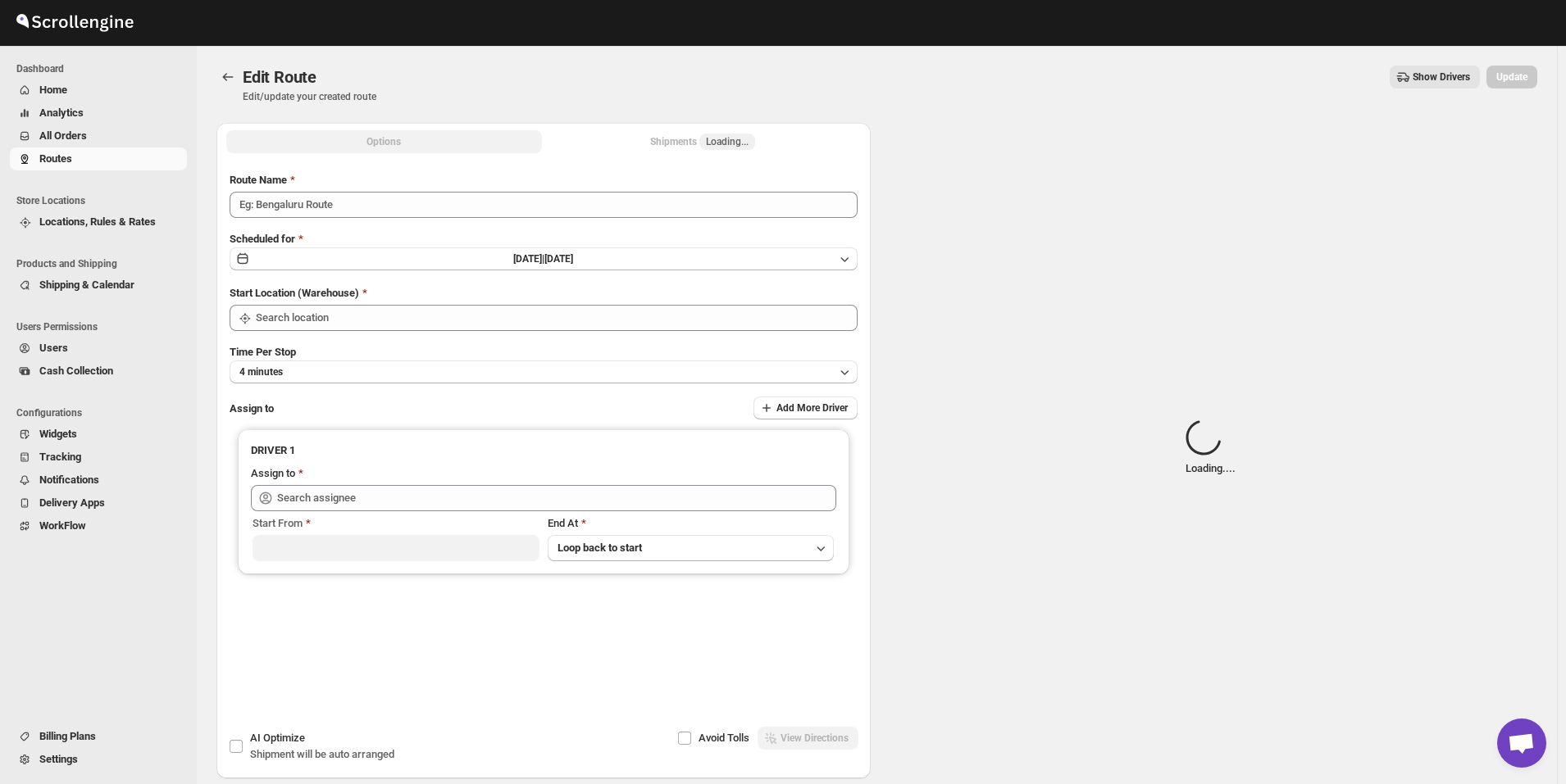
type input "Route - 29/09-1138"
type input "[GEOGRAPHIC_DATA]"
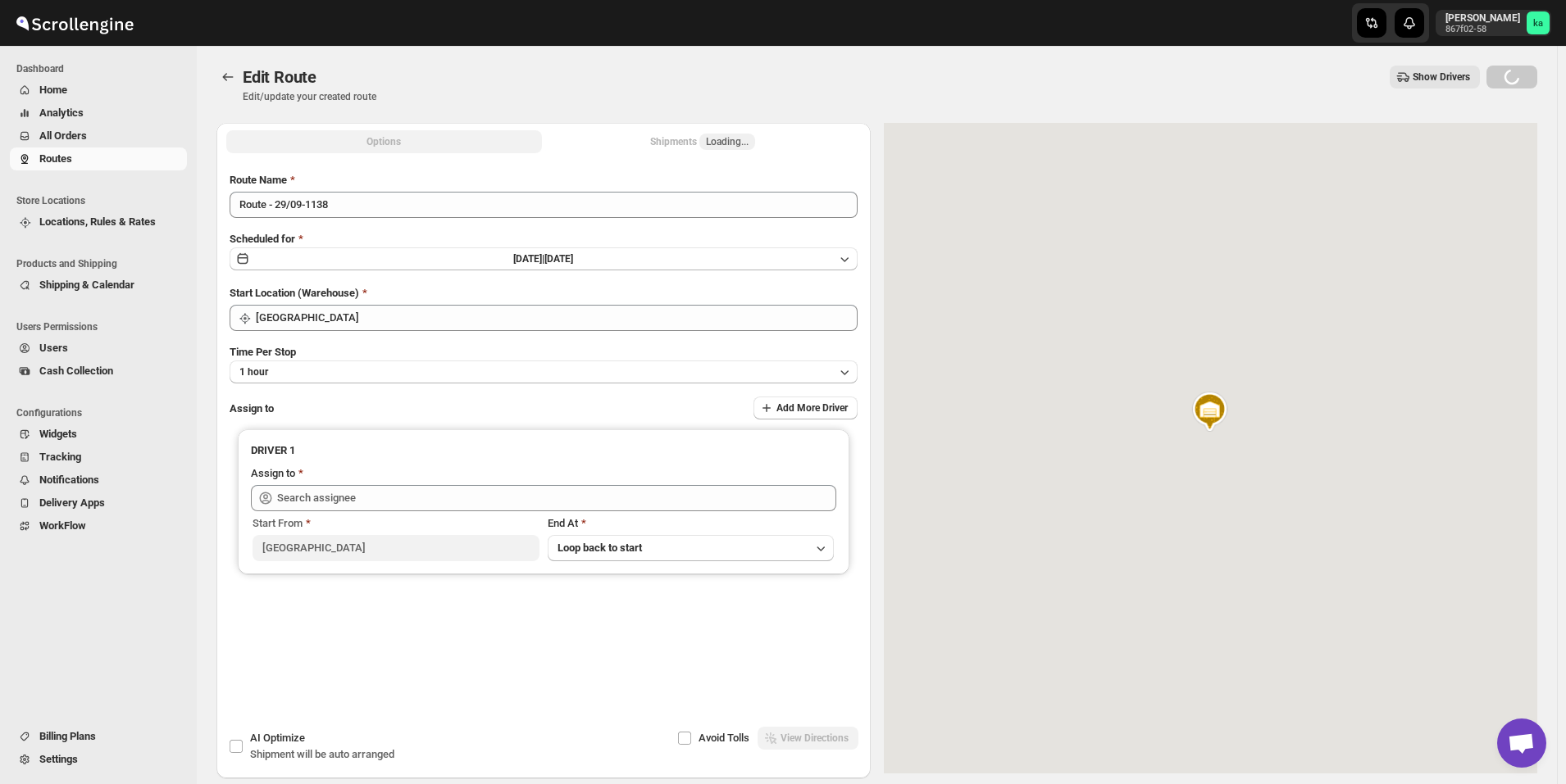
type input "Sreenath av ([EMAIL_ADDRESS][DOMAIN_NAME])"
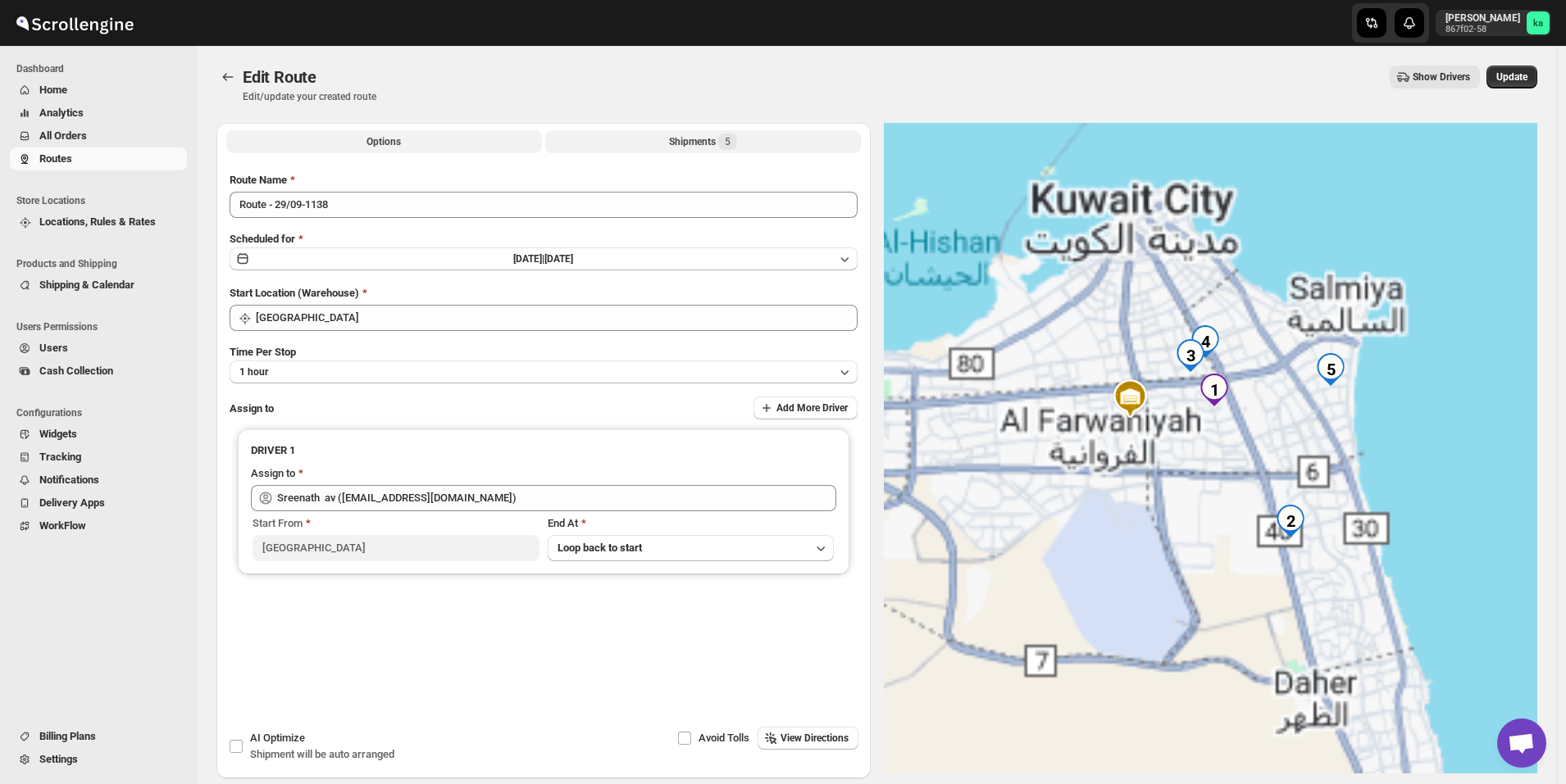
click at [677, 145] on div "Shipments 5" at bounding box center [703, 142] width 68 height 17
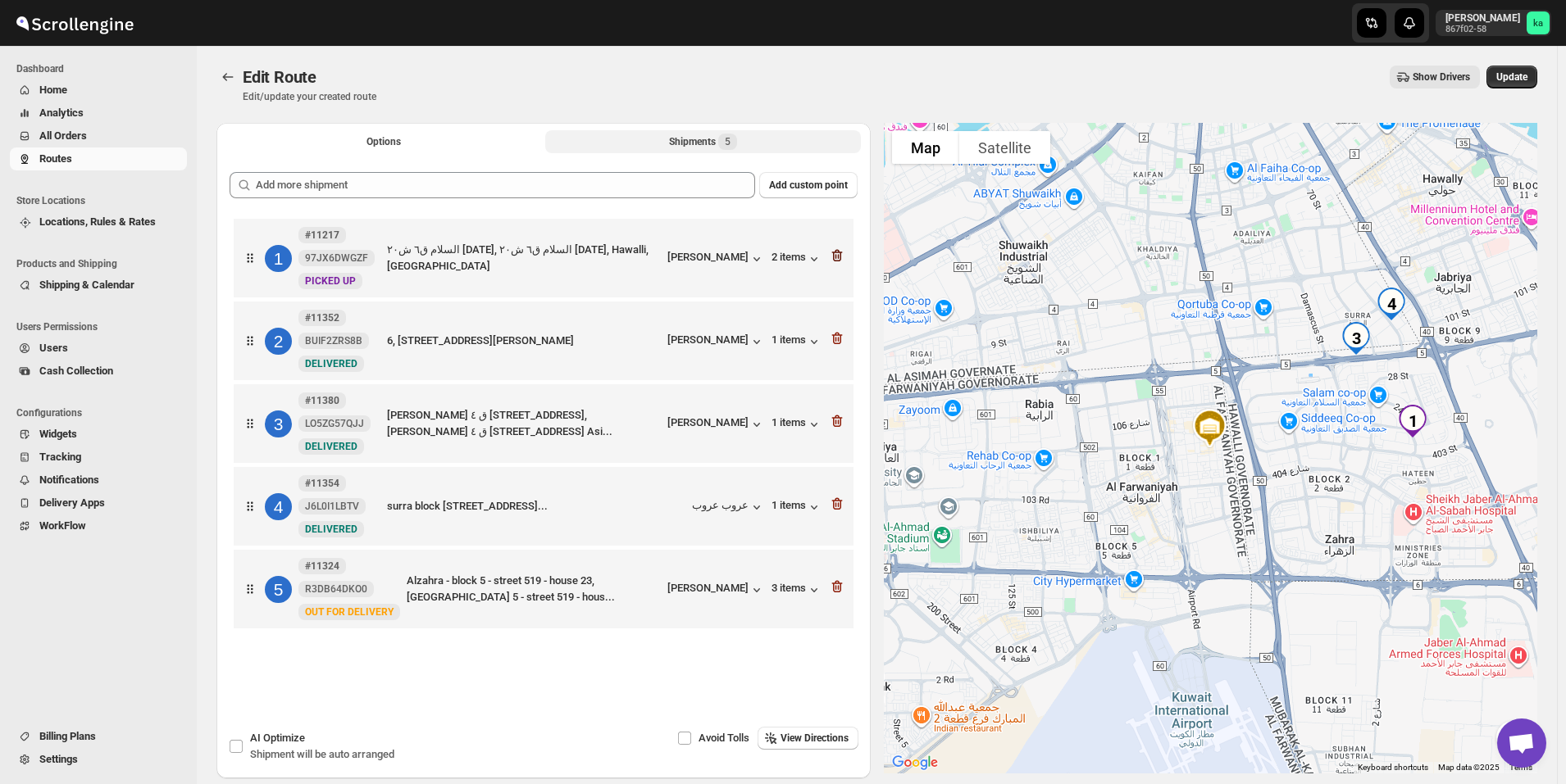
click at [840, 251] on icon "button" at bounding box center [837, 256] width 11 height 12
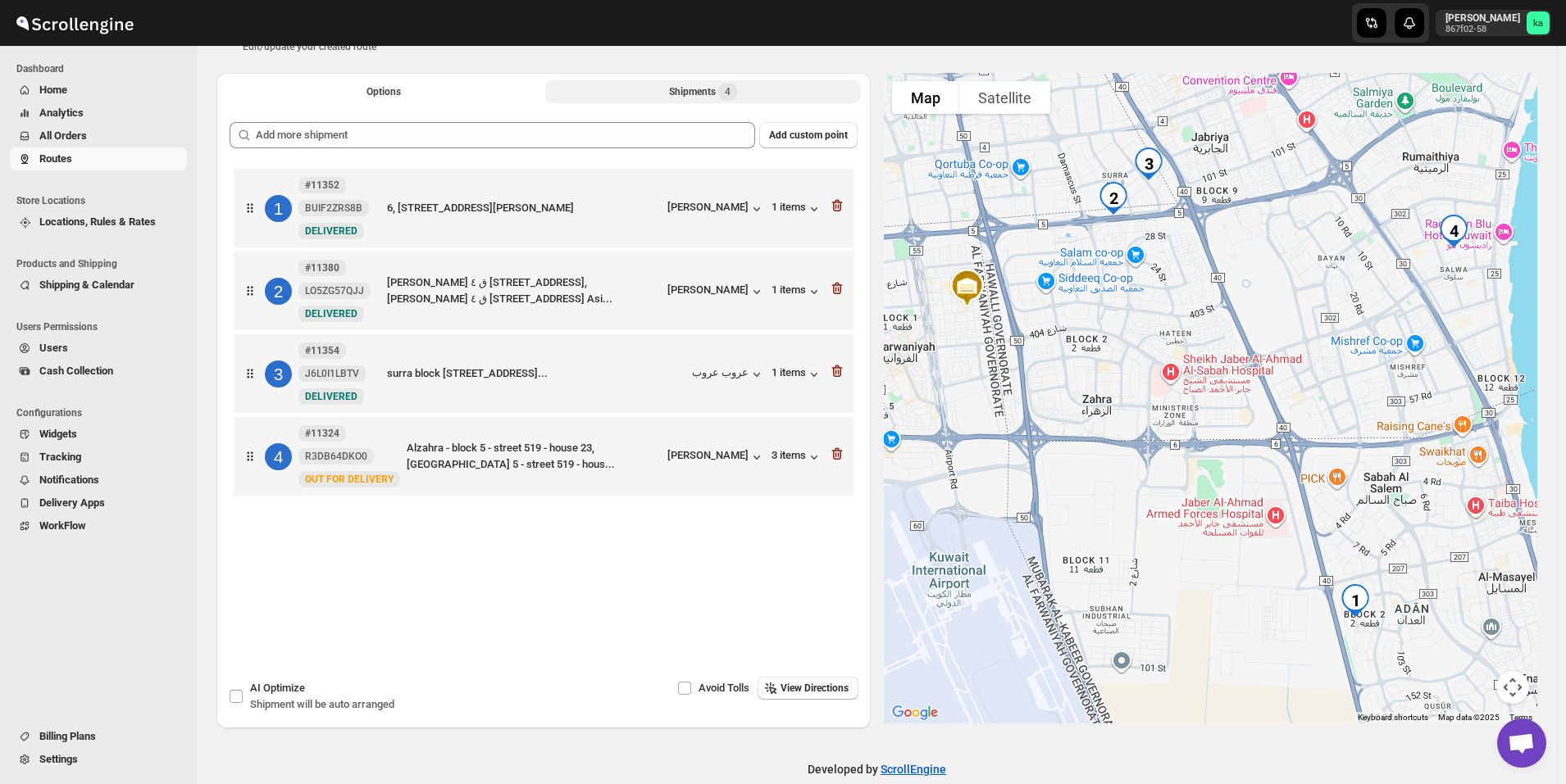
scroll to position [76, 0]
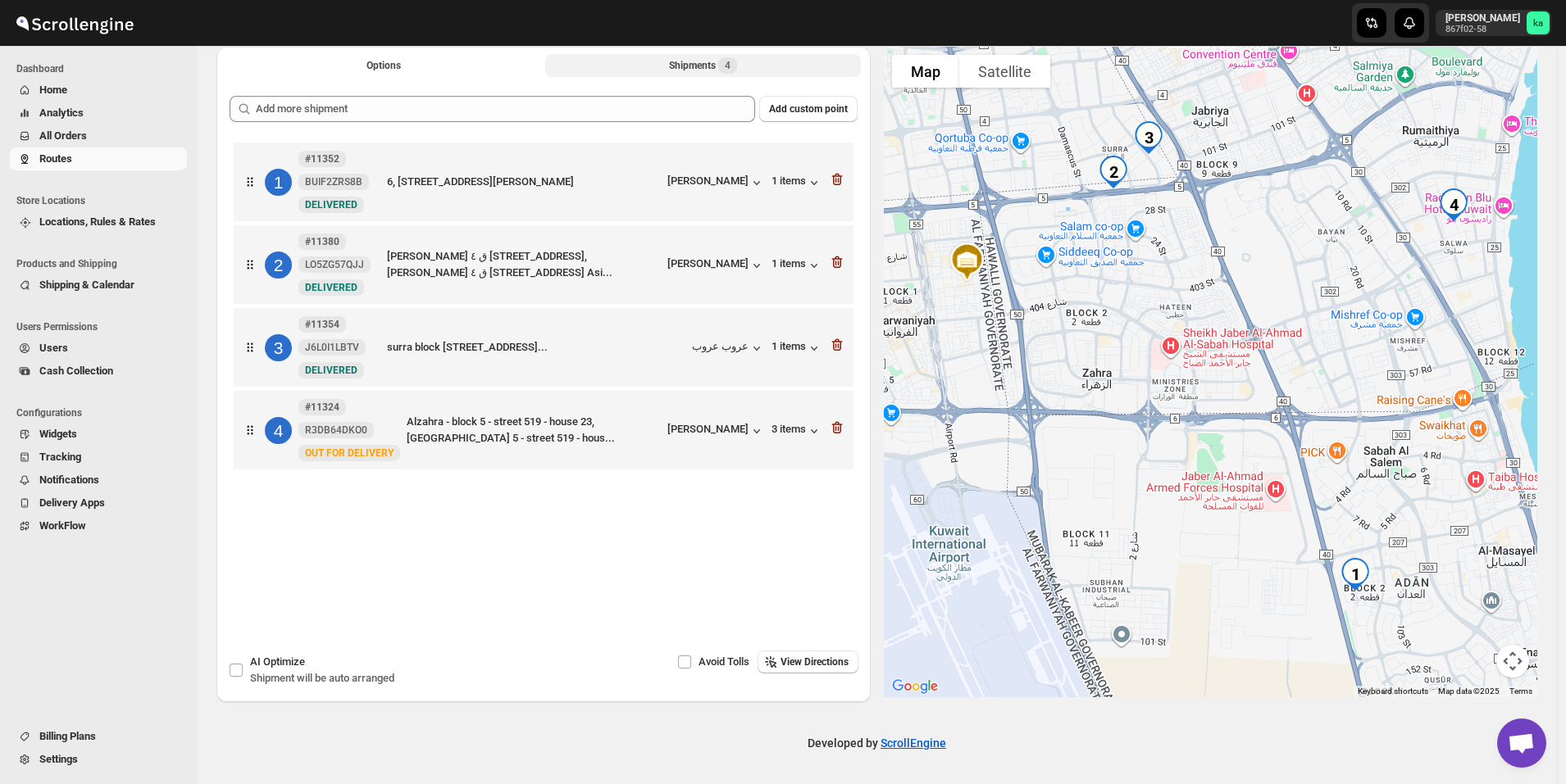
click at [843, 437] on div at bounding box center [837, 430] width 17 height 22
click at [842, 434] on icon "button" at bounding box center [837, 427] width 17 height 17
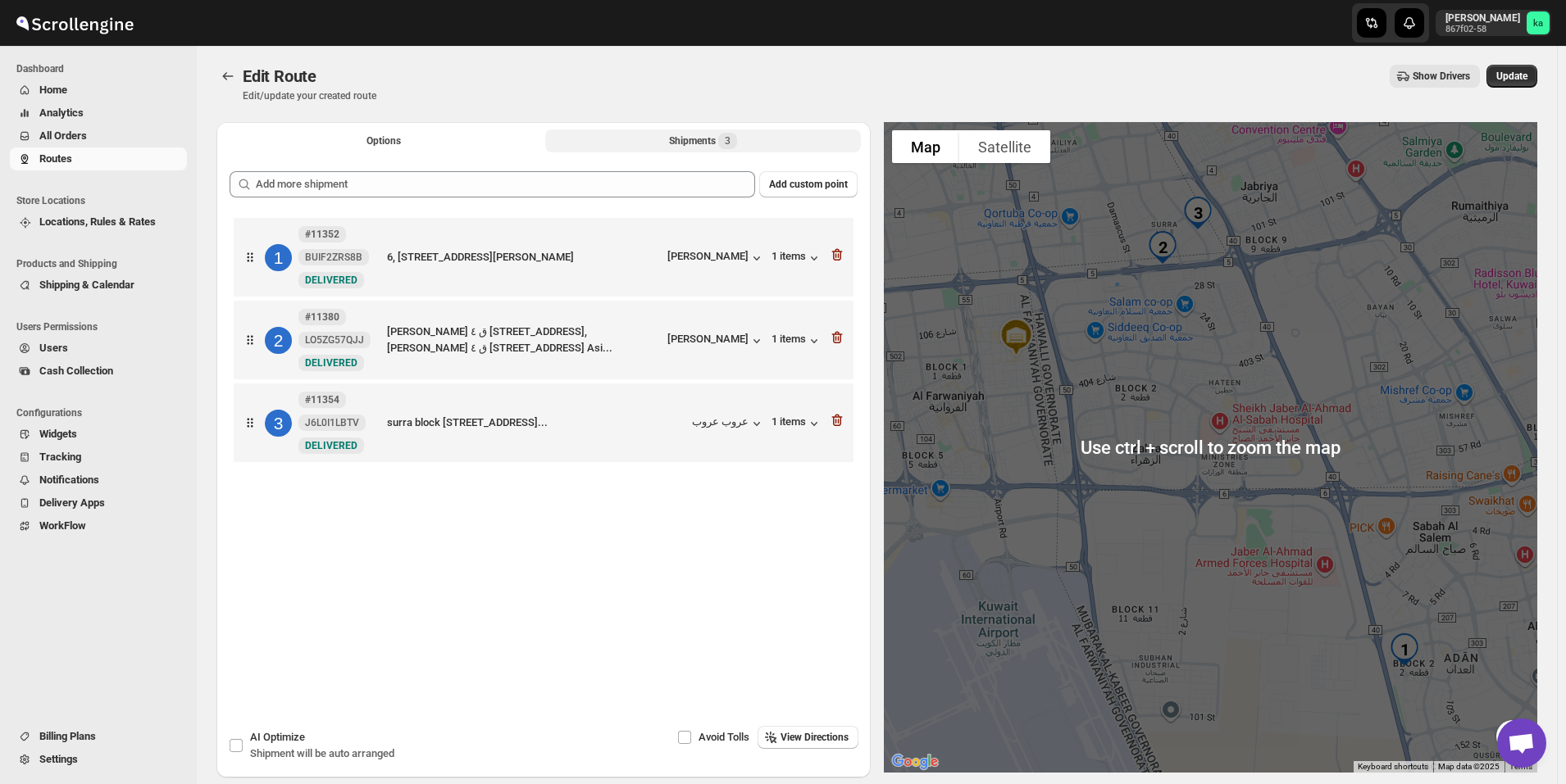
scroll to position [0, 0]
click at [1528, 80] on span "Update" at bounding box center [1511, 76] width 31 height 13
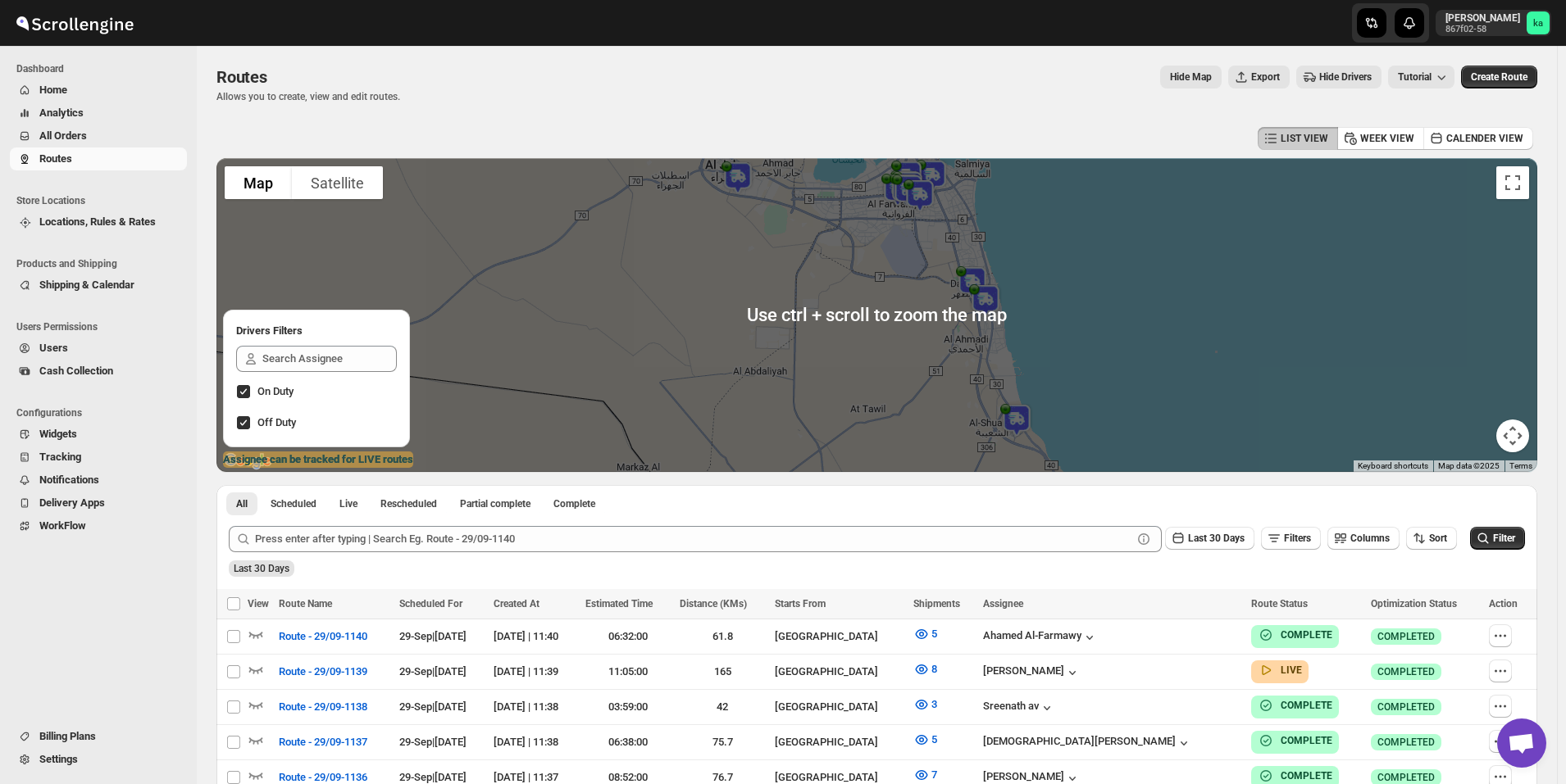
scroll to position [246, 0]
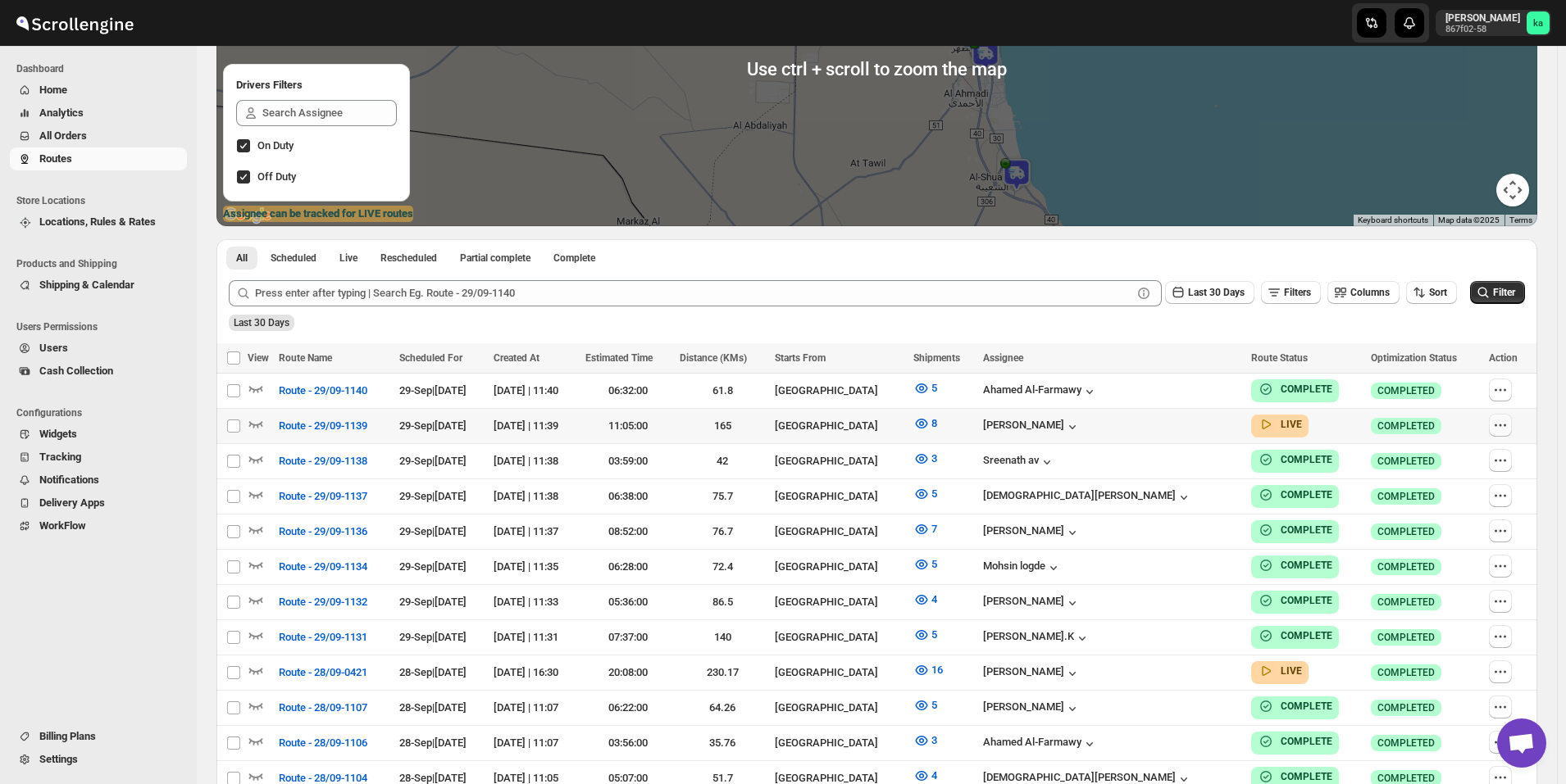
click at [1509, 422] on icon "button" at bounding box center [1501, 425] width 17 height 17
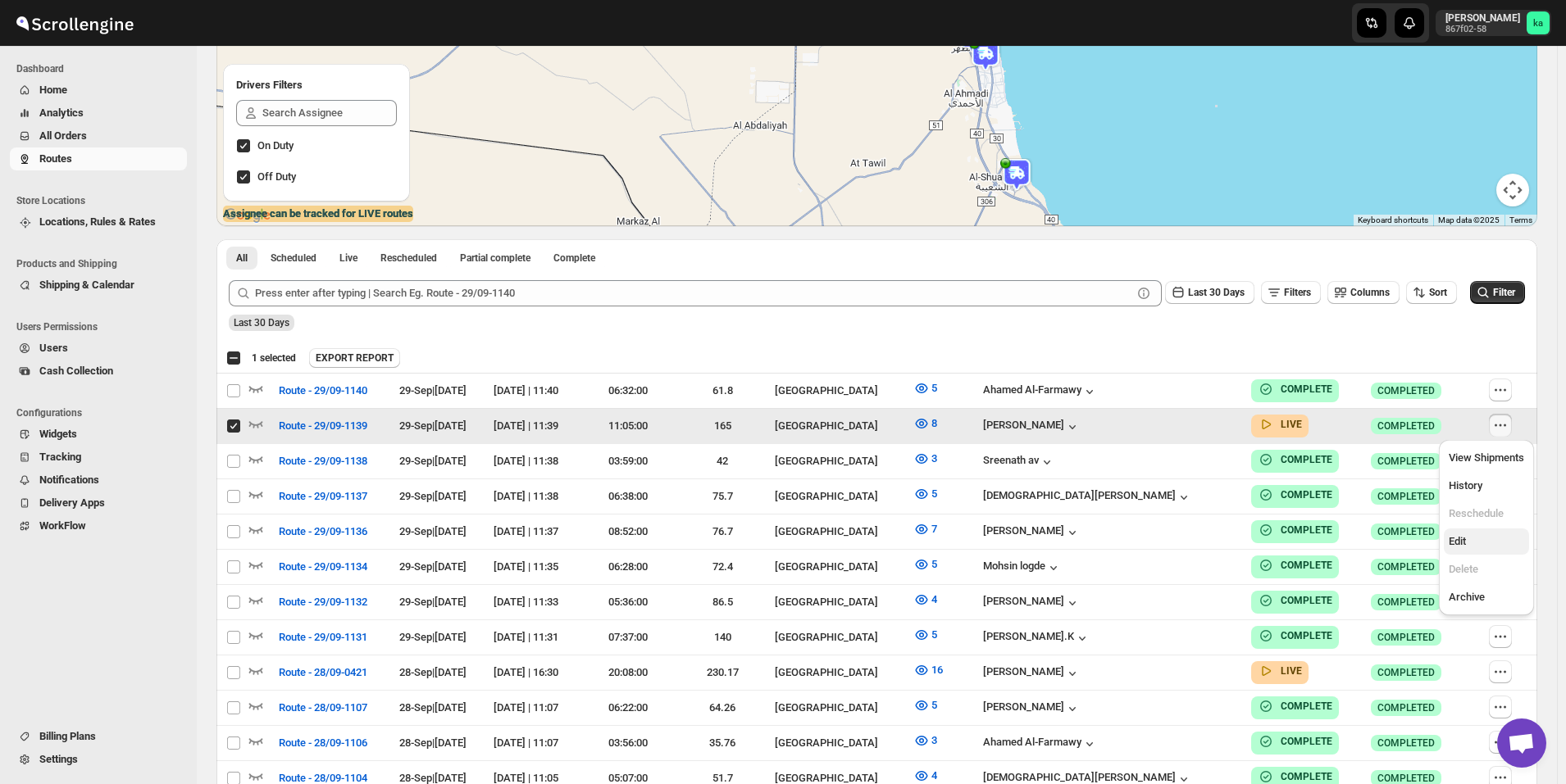
click at [1478, 543] on span "Edit" at bounding box center [1487, 541] width 75 height 17
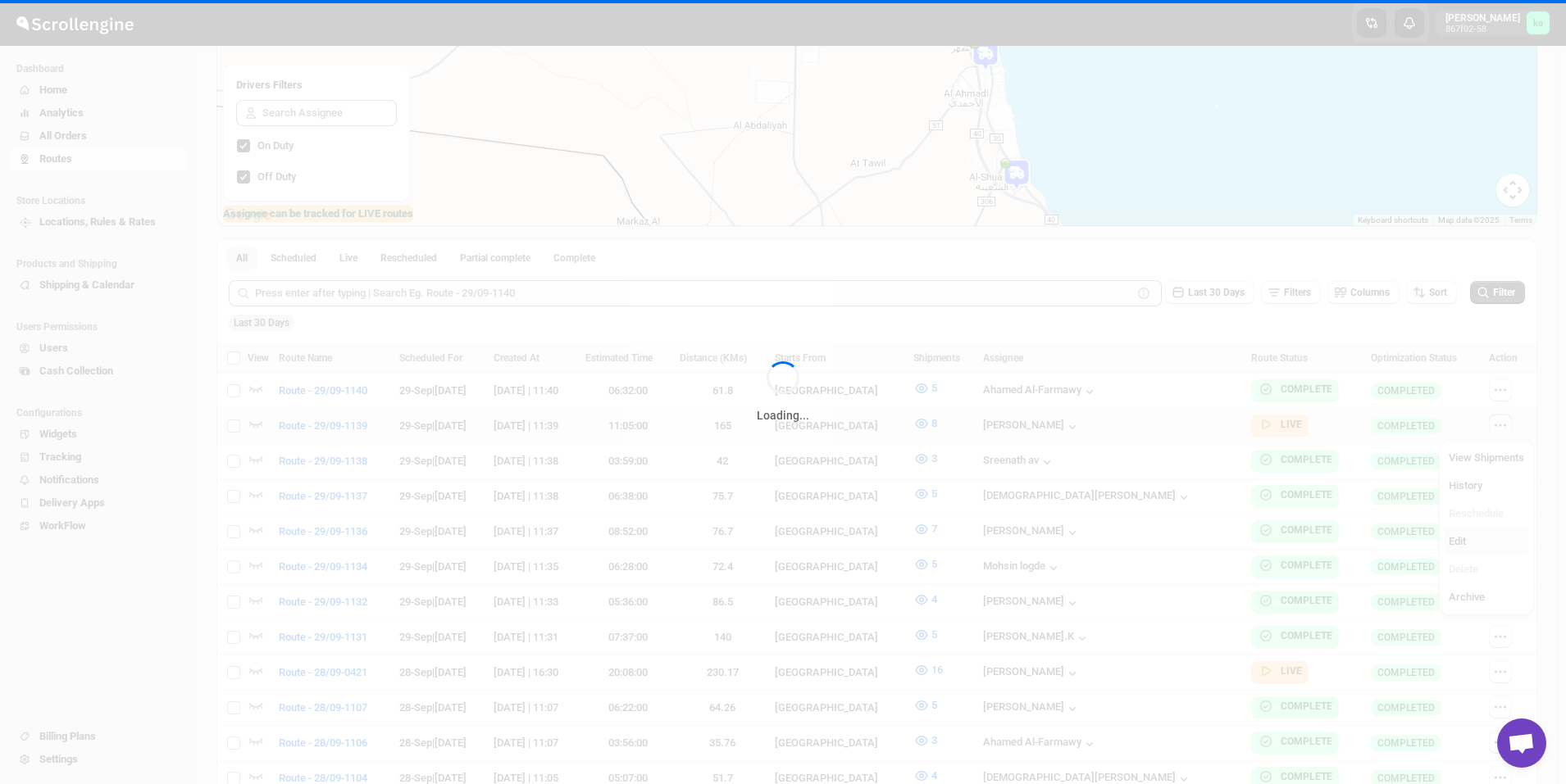
checkbox input "false"
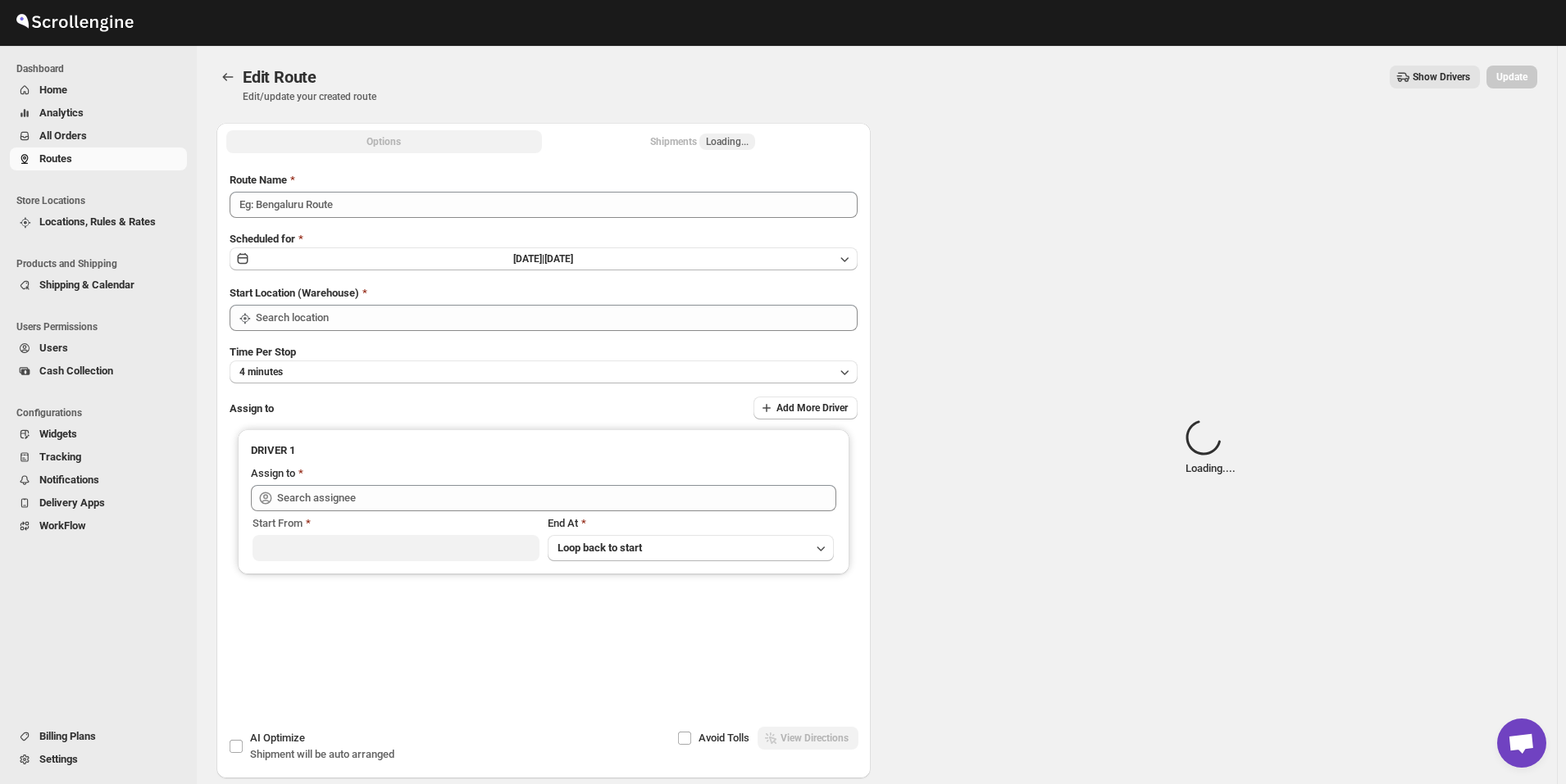
type input "Route - 29/09-1139"
type input "[GEOGRAPHIC_DATA]"
type input "[PERSON_NAME] ([EMAIL_ADDRESS][DOMAIN_NAME])"
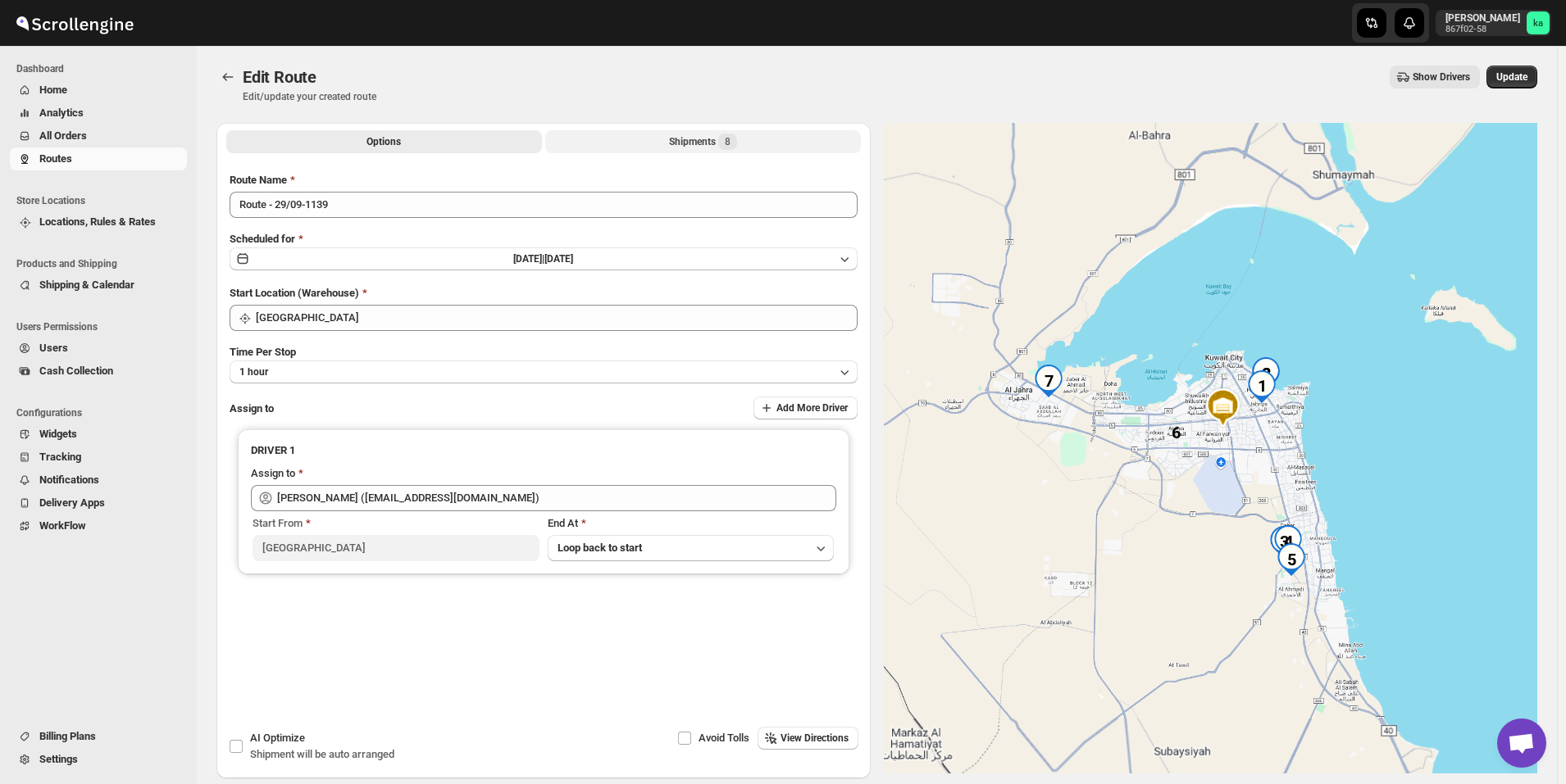
click at [693, 143] on div "Shipments 8" at bounding box center [703, 142] width 68 height 17
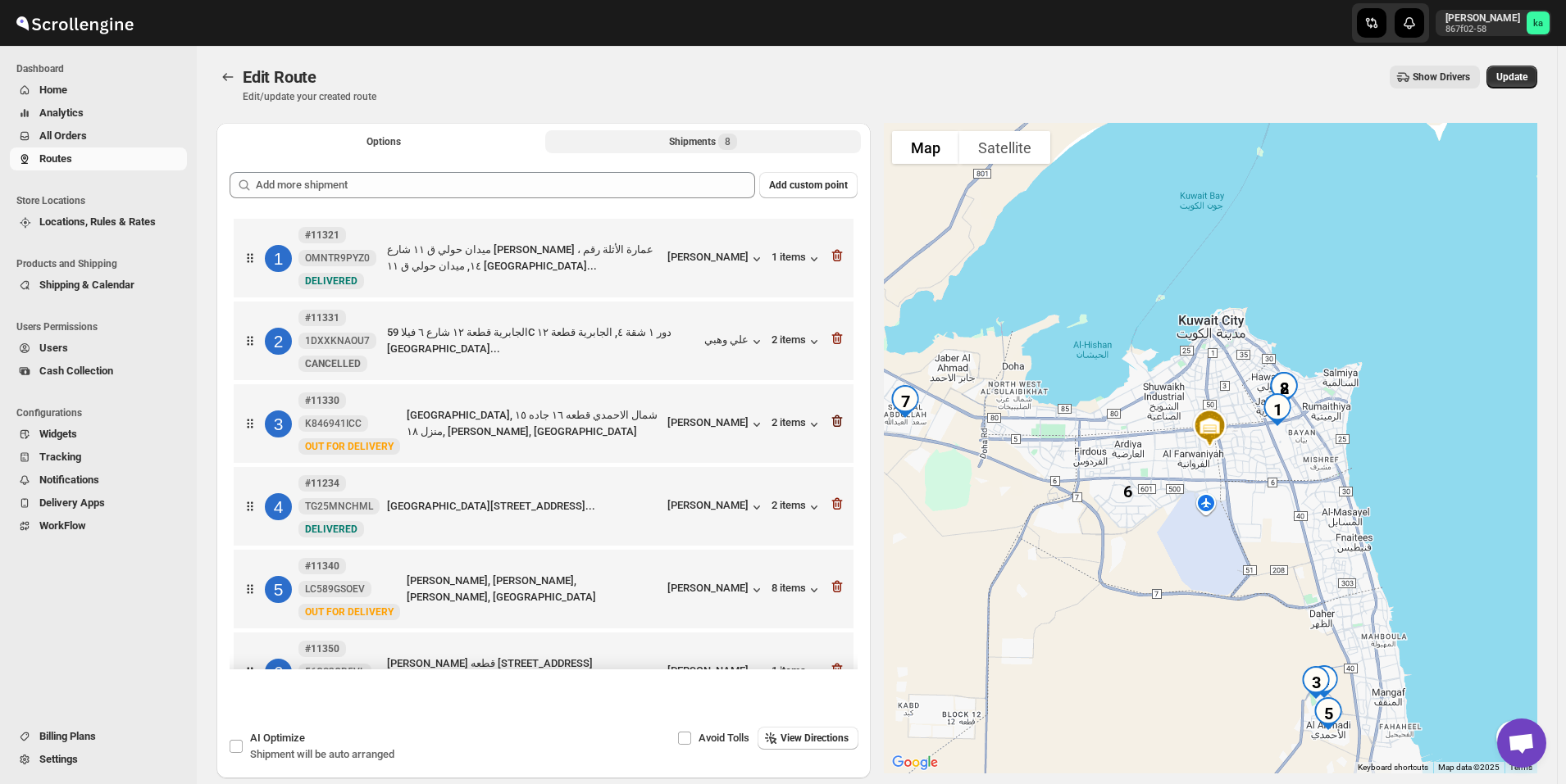
click at [833, 422] on icon "button" at bounding box center [837, 421] width 17 height 17
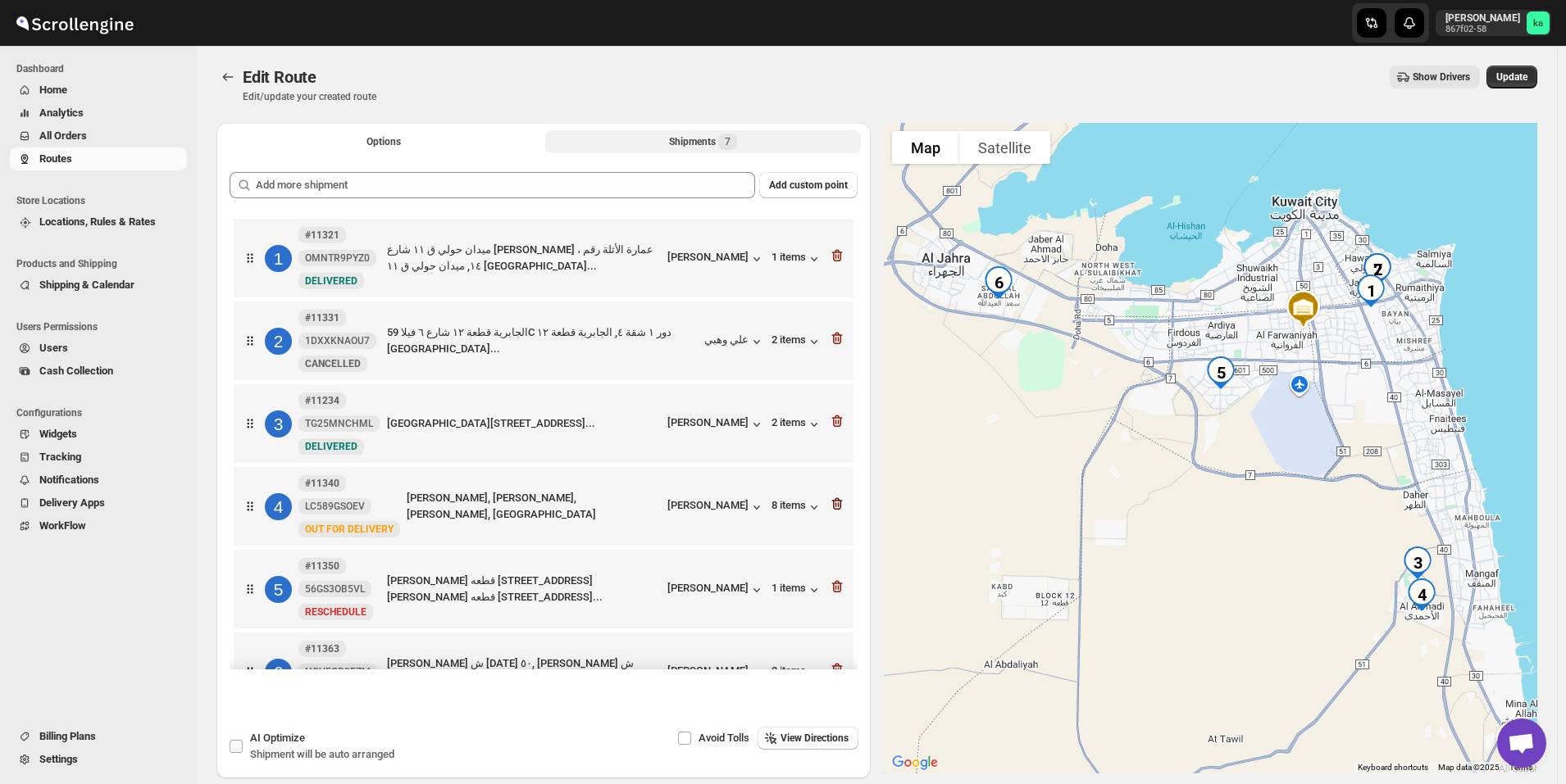
click at [837, 500] on icon "button" at bounding box center [837, 504] width 17 height 17
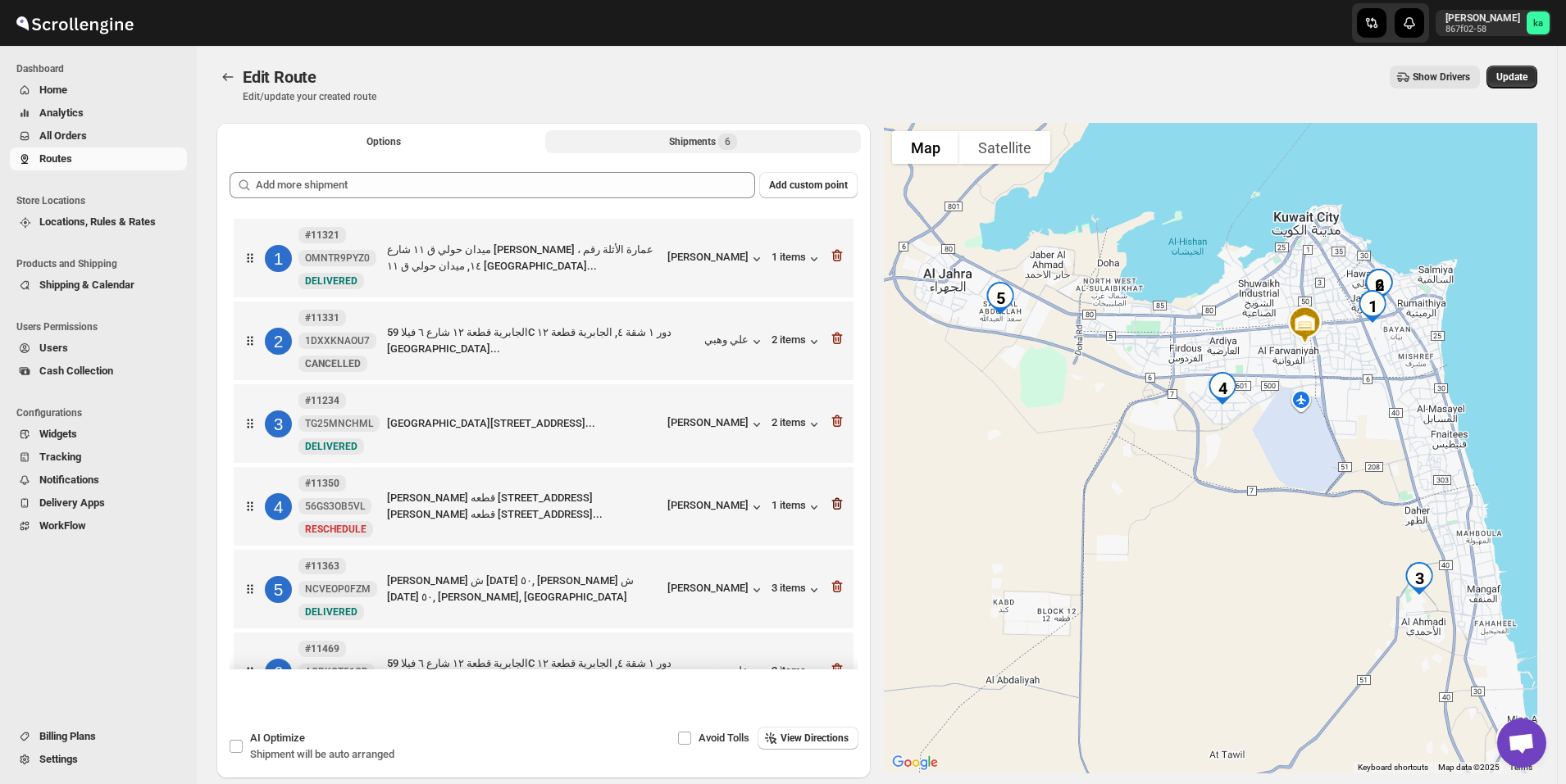
click at [836, 500] on icon "button" at bounding box center [837, 504] width 17 height 17
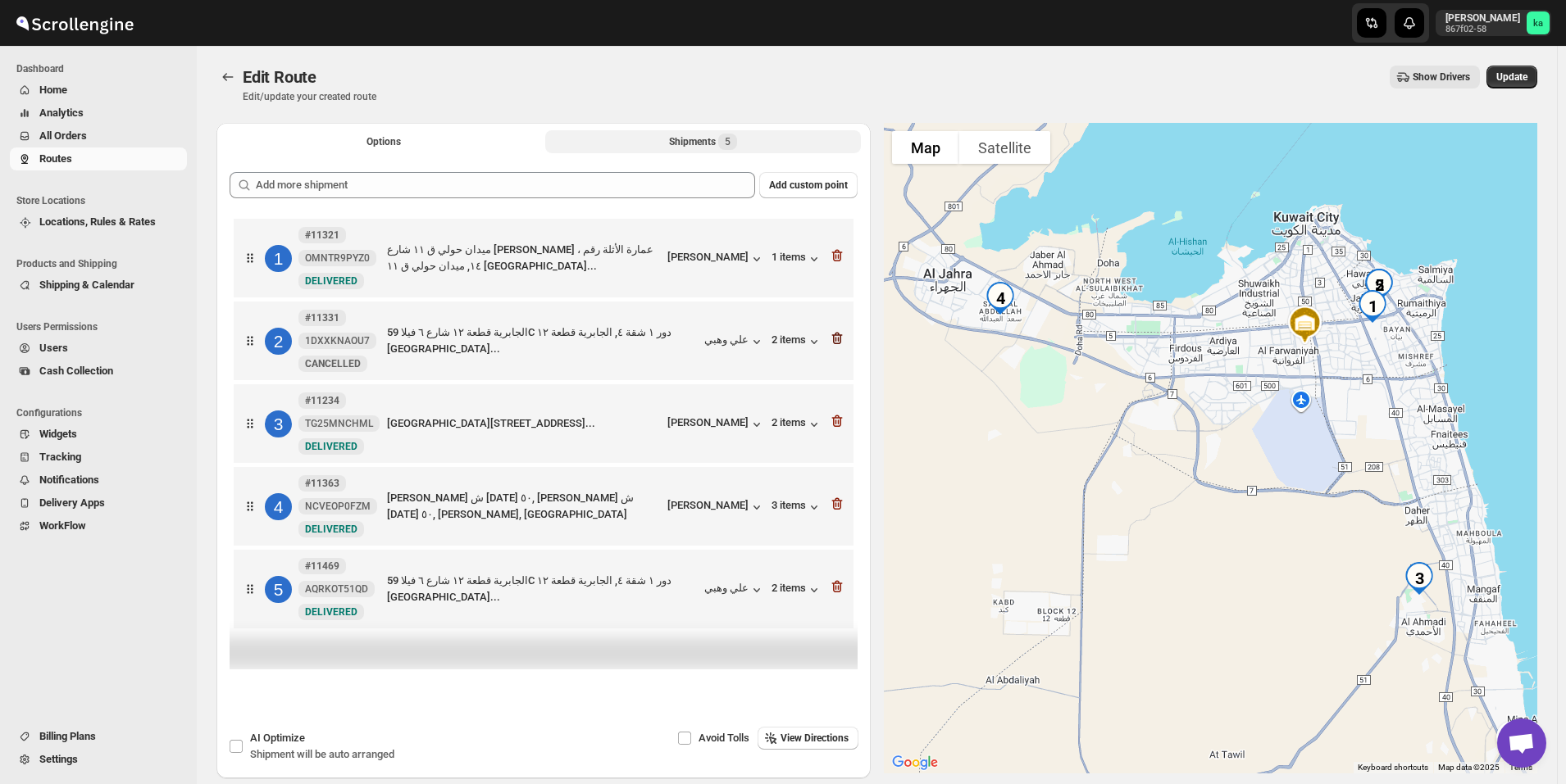
click at [846, 336] on icon "button" at bounding box center [837, 338] width 17 height 17
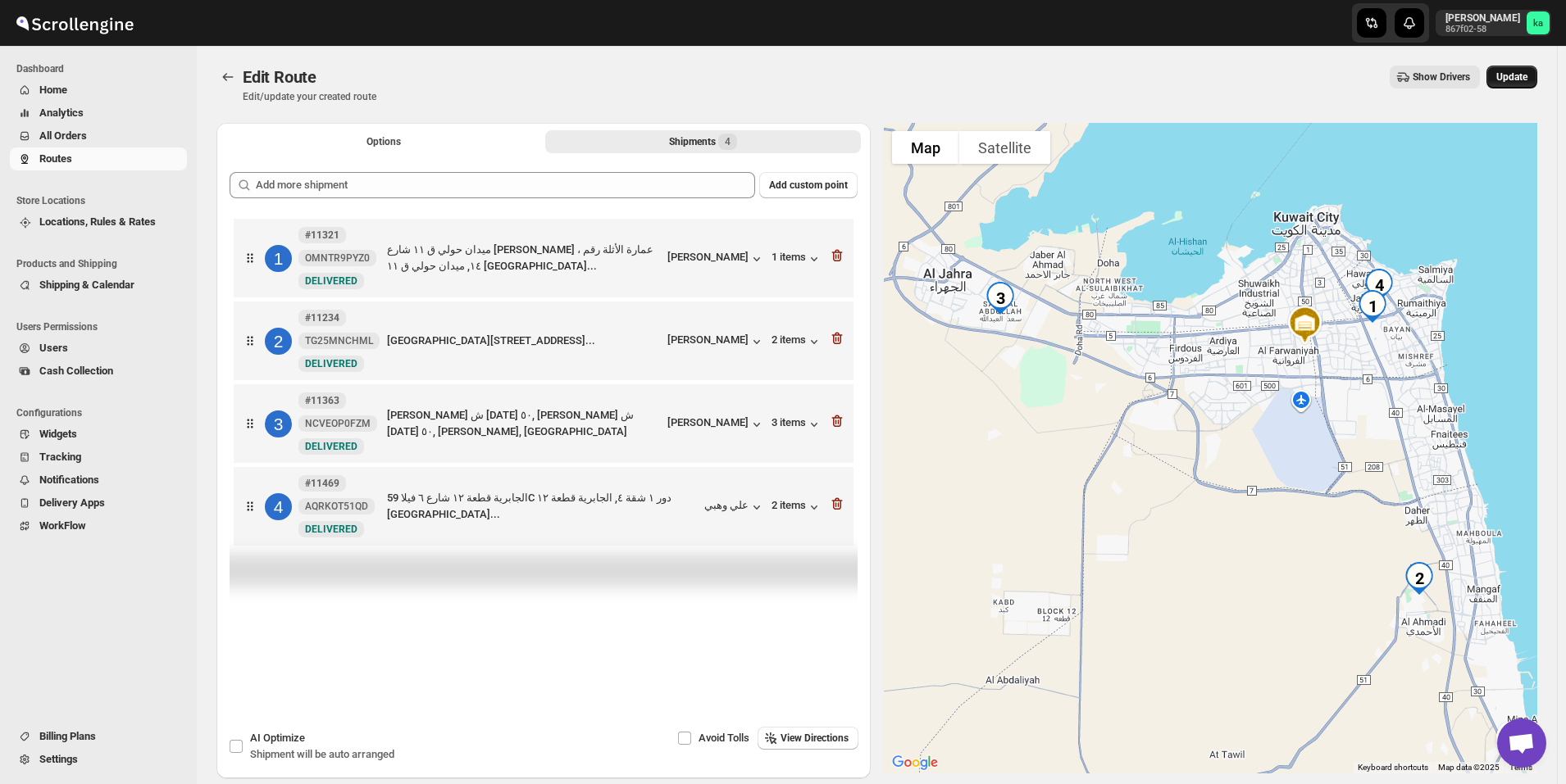
click at [1528, 73] on span "Update" at bounding box center [1511, 76] width 31 height 13
